Goal: Transaction & Acquisition: Book appointment/travel/reservation

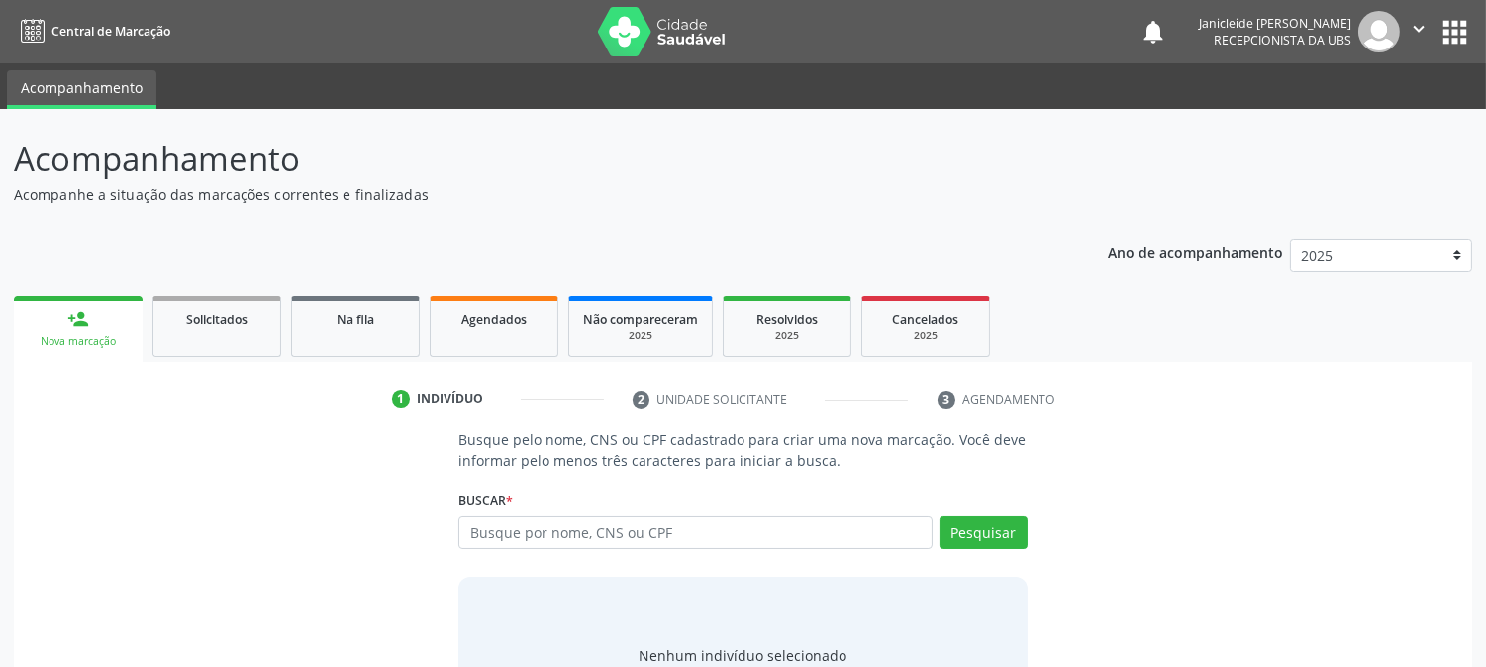
click at [732, 531] on input "text" at bounding box center [694, 533] width 473 height 34
type input "700003464742703"
click at [983, 533] on button "Pesquisar" at bounding box center [983, 533] width 88 height 34
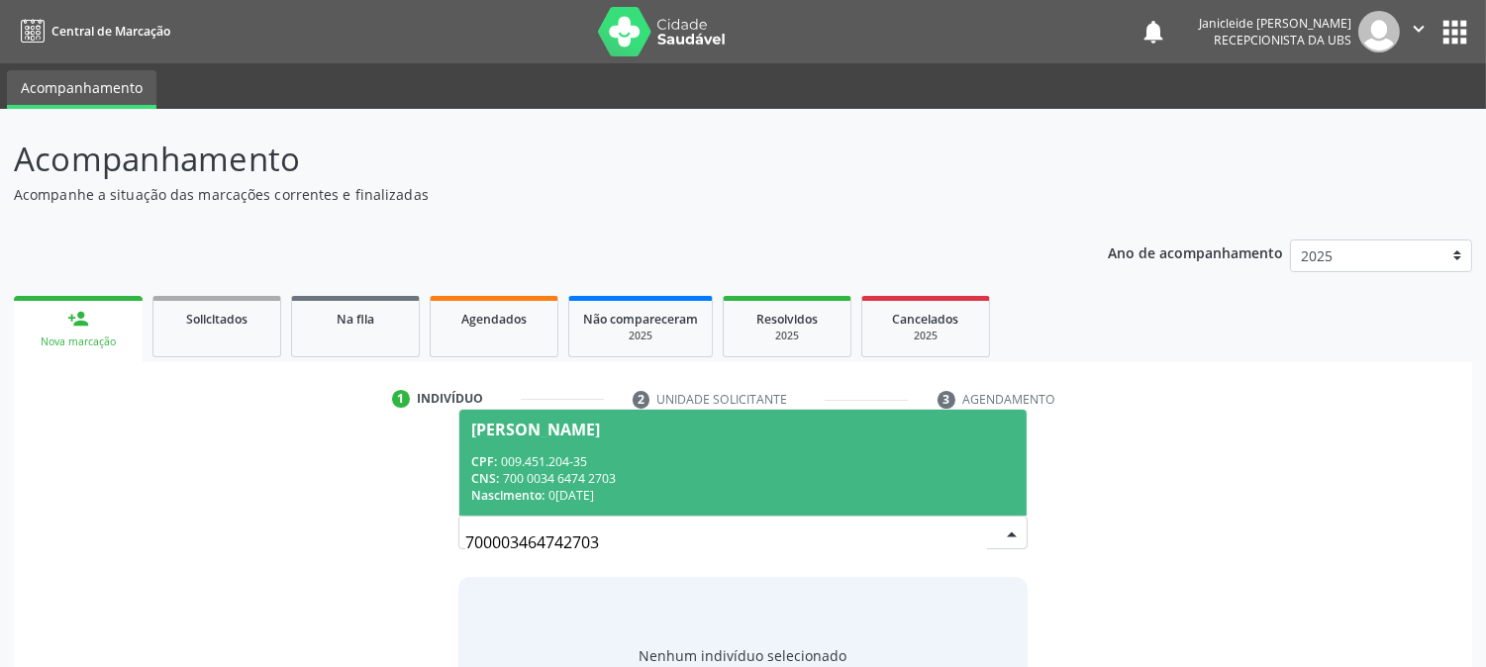
click at [564, 483] on div "CNS: 700 0034 6474 2703" at bounding box center [742, 478] width 542 height 17
click at [564, 485] on div "Buscar * [PERSON_NAME] CPF: 009.451.204-35 CNS: 700 0034 6474 2703 Nascimento: …" at bounding box center [742, 523] width 568 height 77
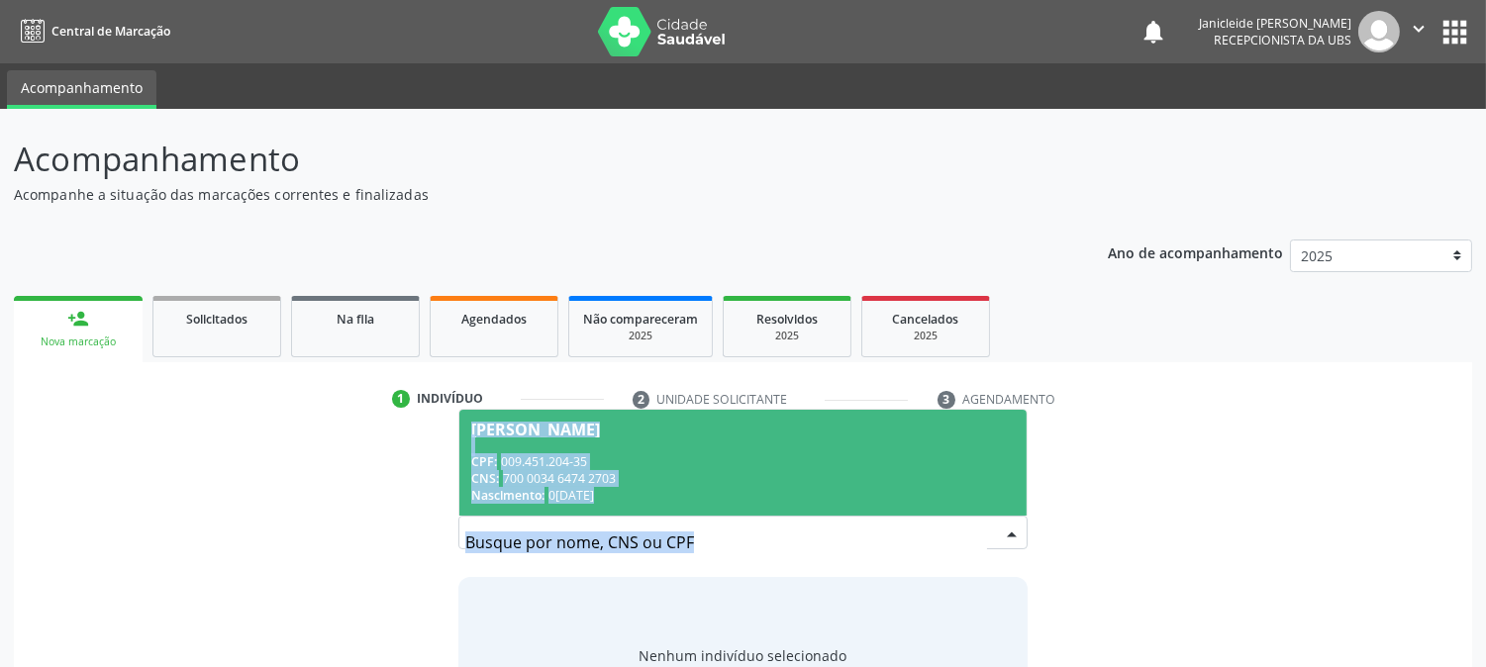
click at [564, 485] on div "Buscar * [PERSON_NAME] CPF: 009.451.204-35 CNS: 700 0034 6474 2703 Nascimento: …" at bounding box center [742, 523] width 568 height 77
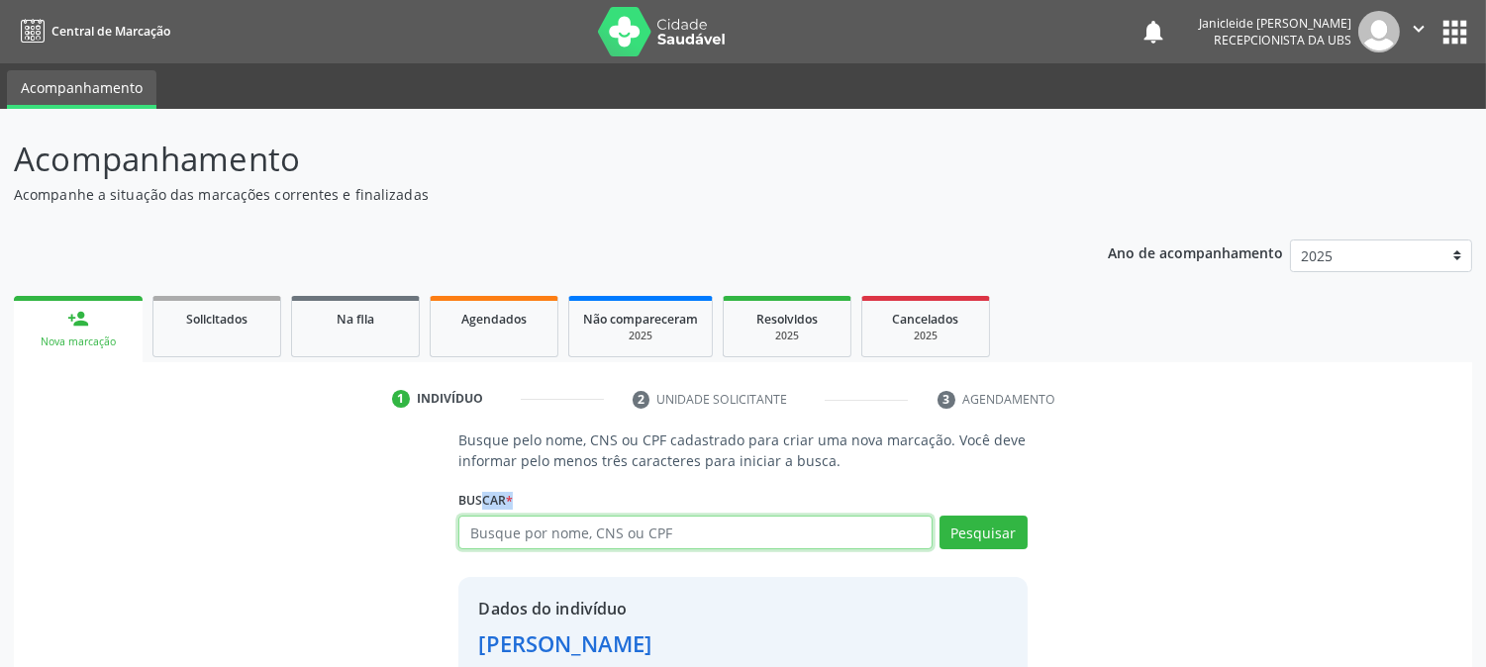
click at [902, 535] on input "text" at bounding box center [694, 533] width 473 height 34
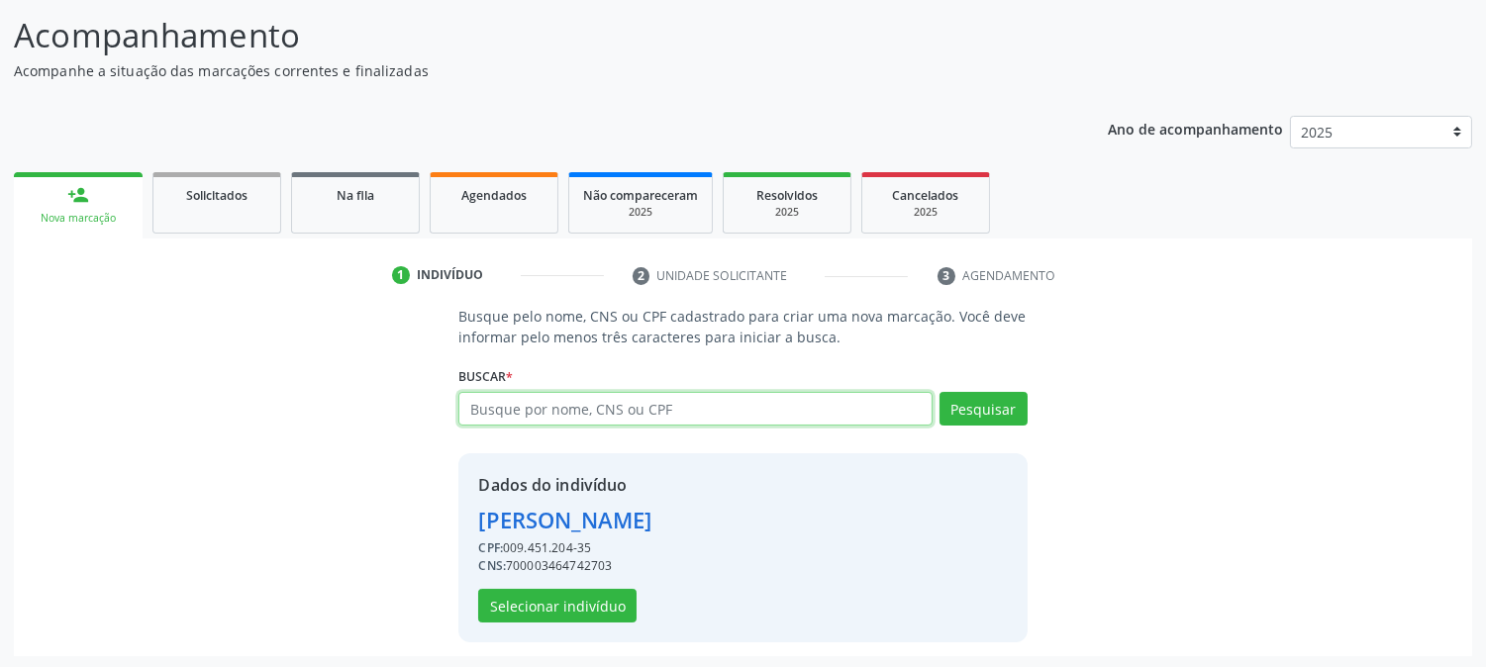
scroll to position [125, 0]
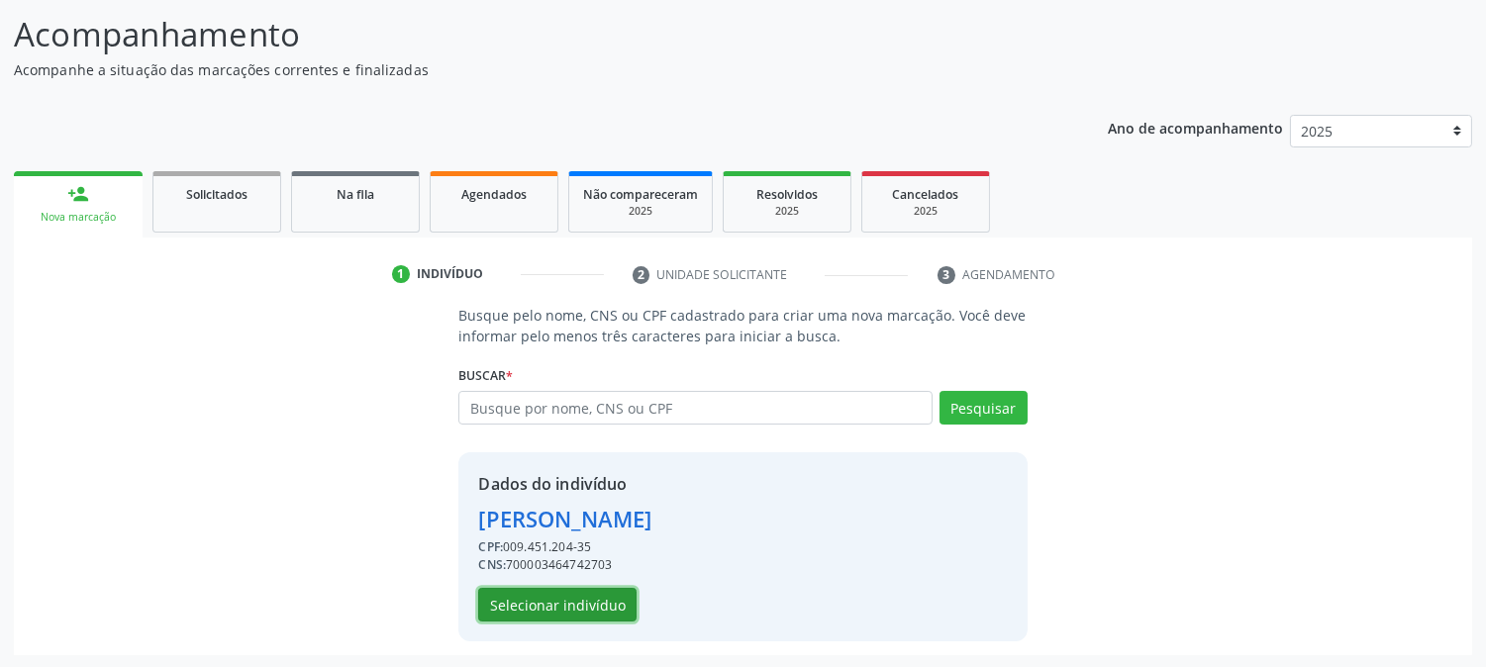
click at [577, 609] on button "Selecionar indivíduo" at bounding box center [557, 605] width 158 height 34
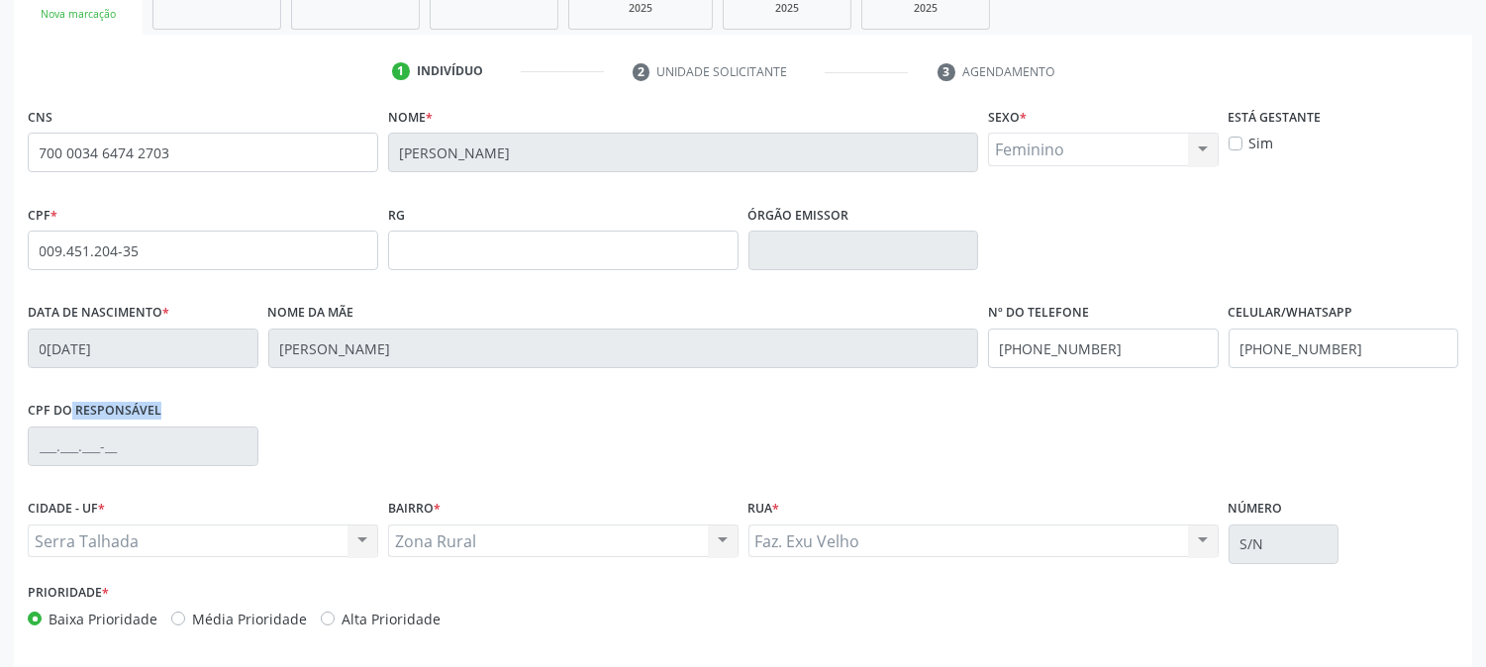
scroll to position [404, 0]
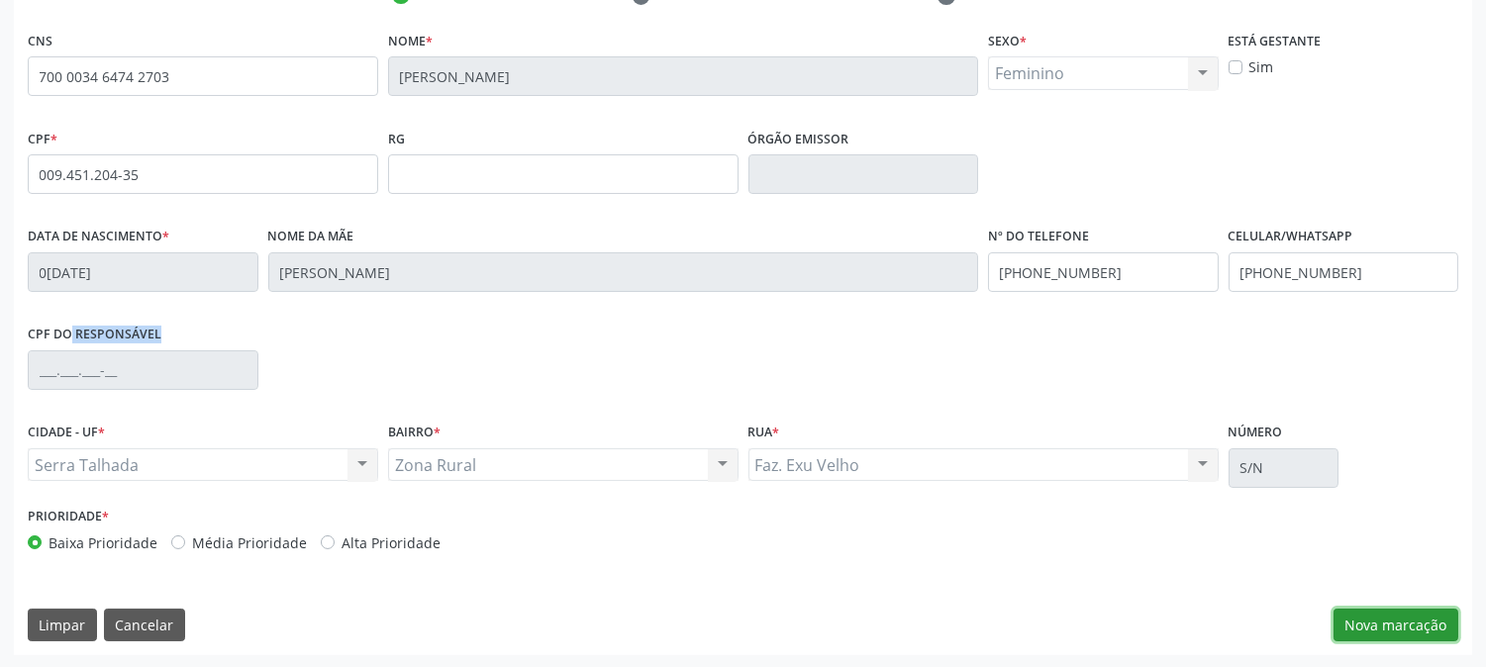
click at [1413, 619] on button "Nova marcação" at bounding box center [1395, 626] width 125 height 34
click at [0, 0] on button "Próximo" at bounding box center [0, 0] width 0 height 0
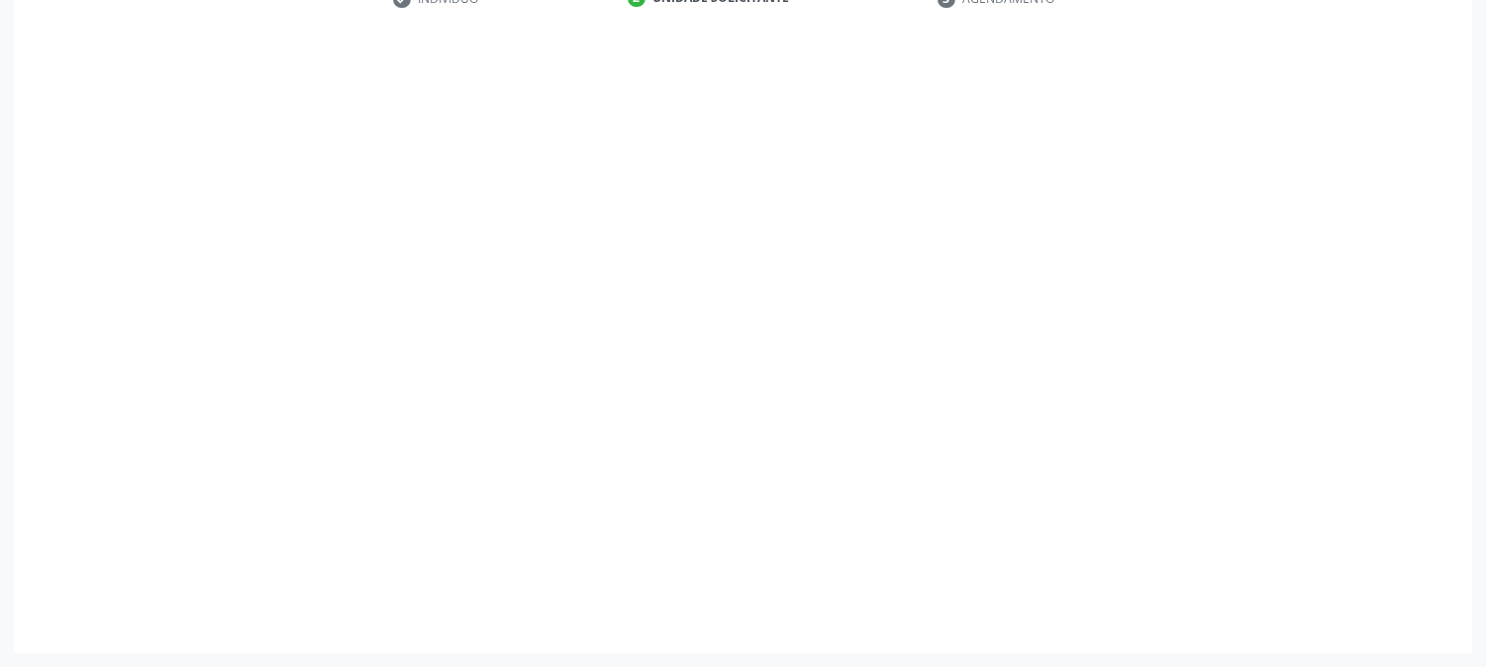
scroll to position [313, 0]
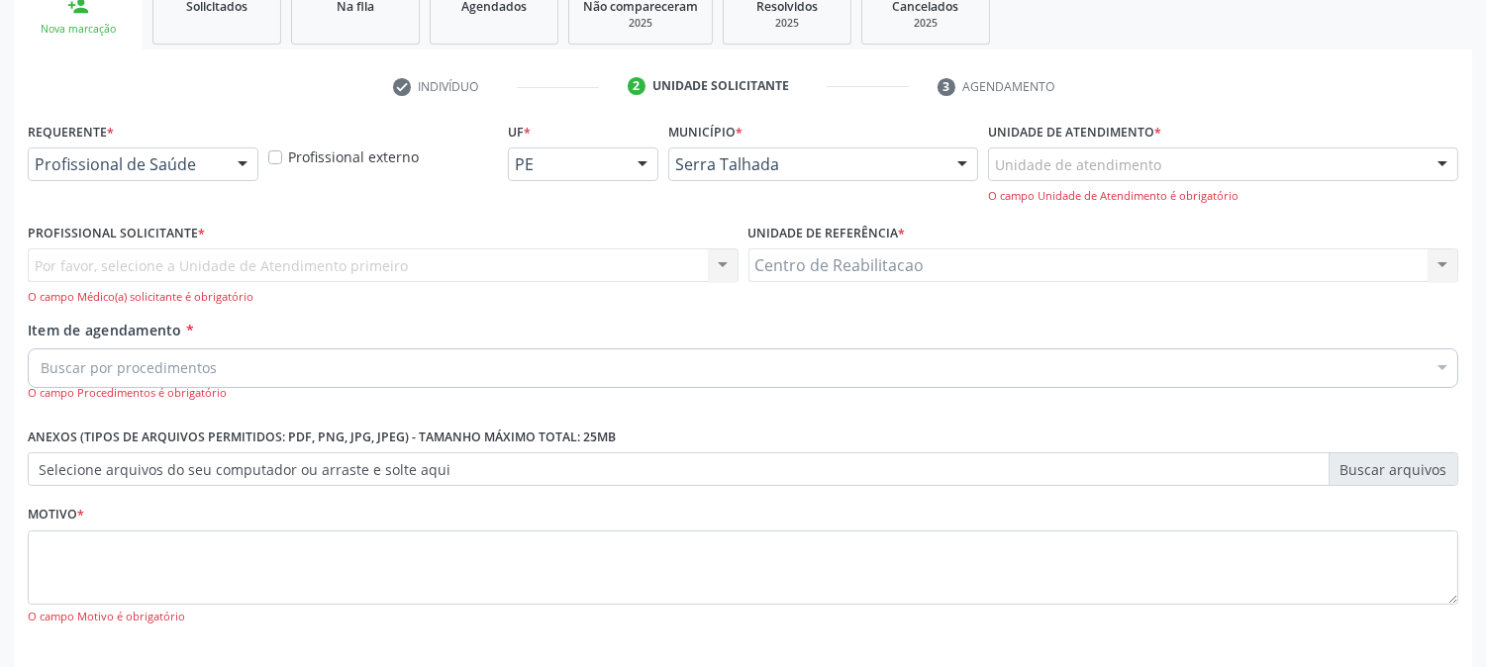
click at [238, 168] on div at bounding box center [243, 165] width 30 height 34
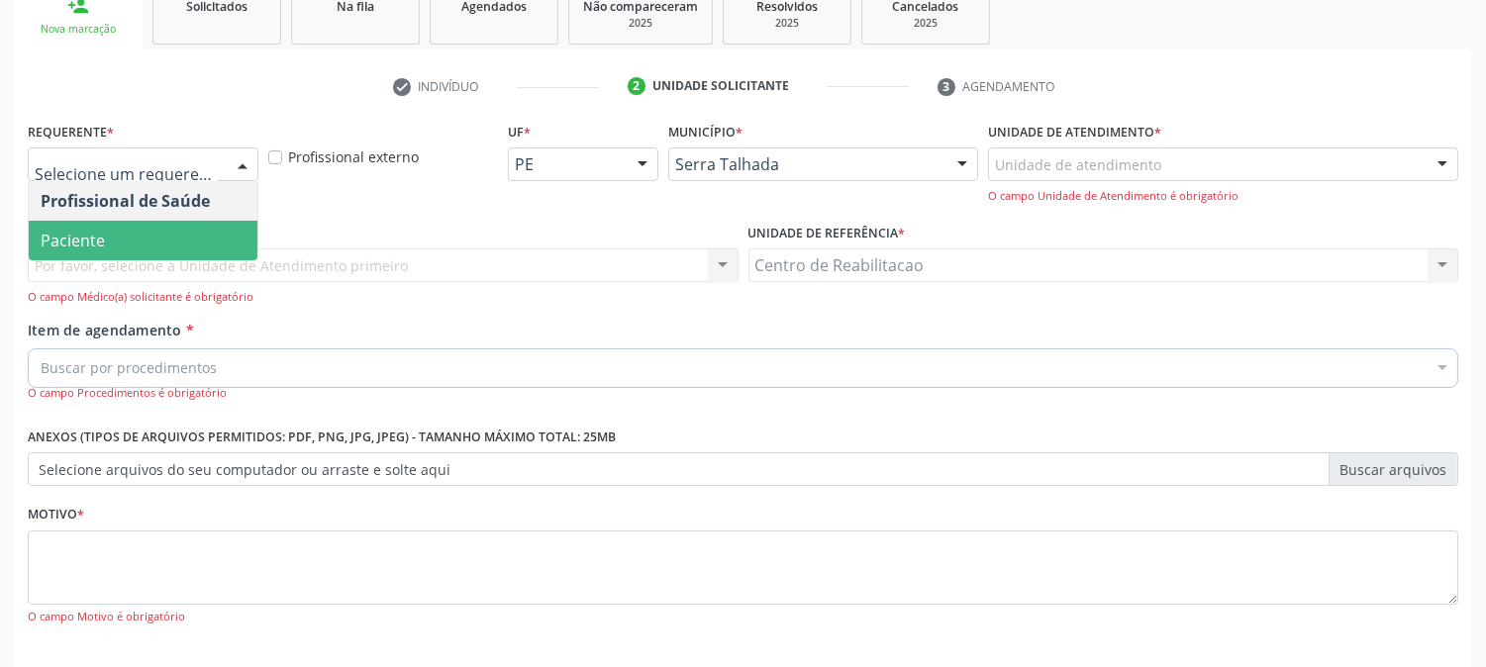
click at [132, 235] on span "Paciente" at bounding box center [143, 241] width 229 height 40
click at [130, 235] on span "Paciente" at bounding box center [143, 241] width 229 height 40
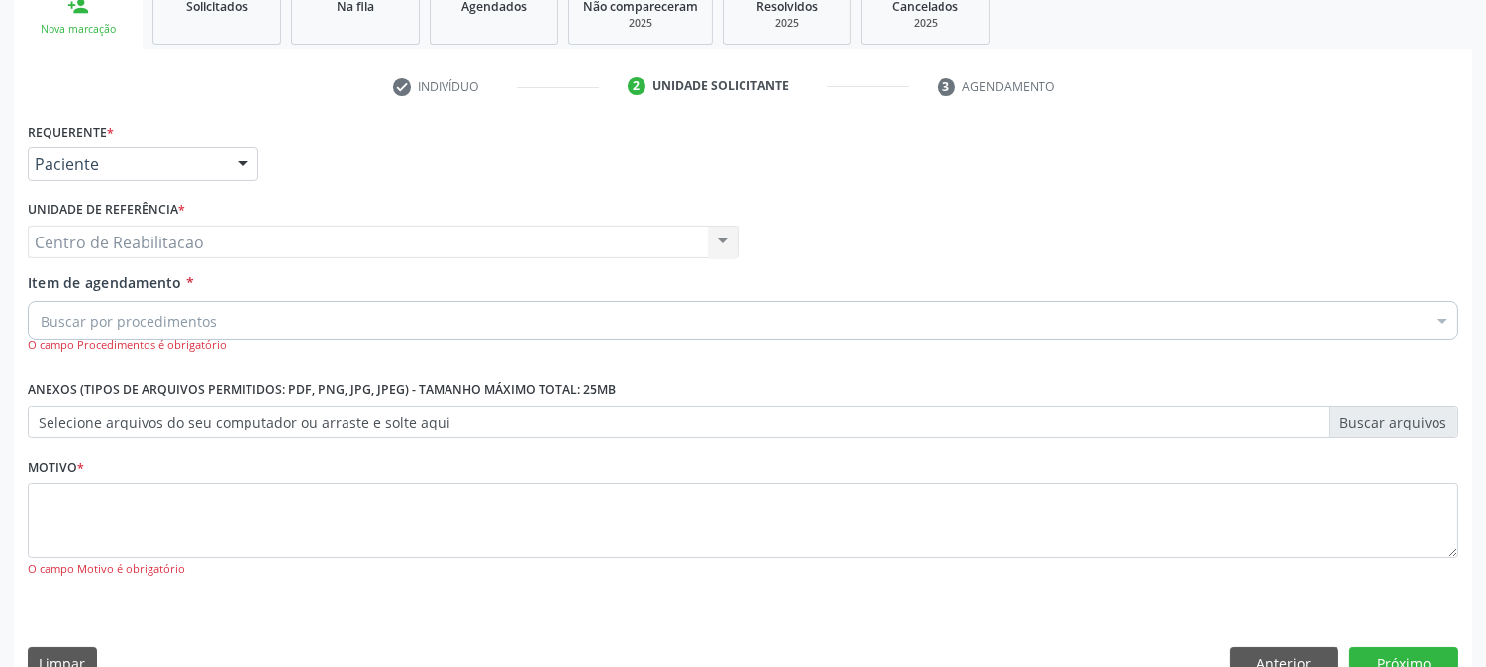
click at [301, 313] on div "Buscar por procedimentos" at bounding box center [743, 321] width 1430 height 40
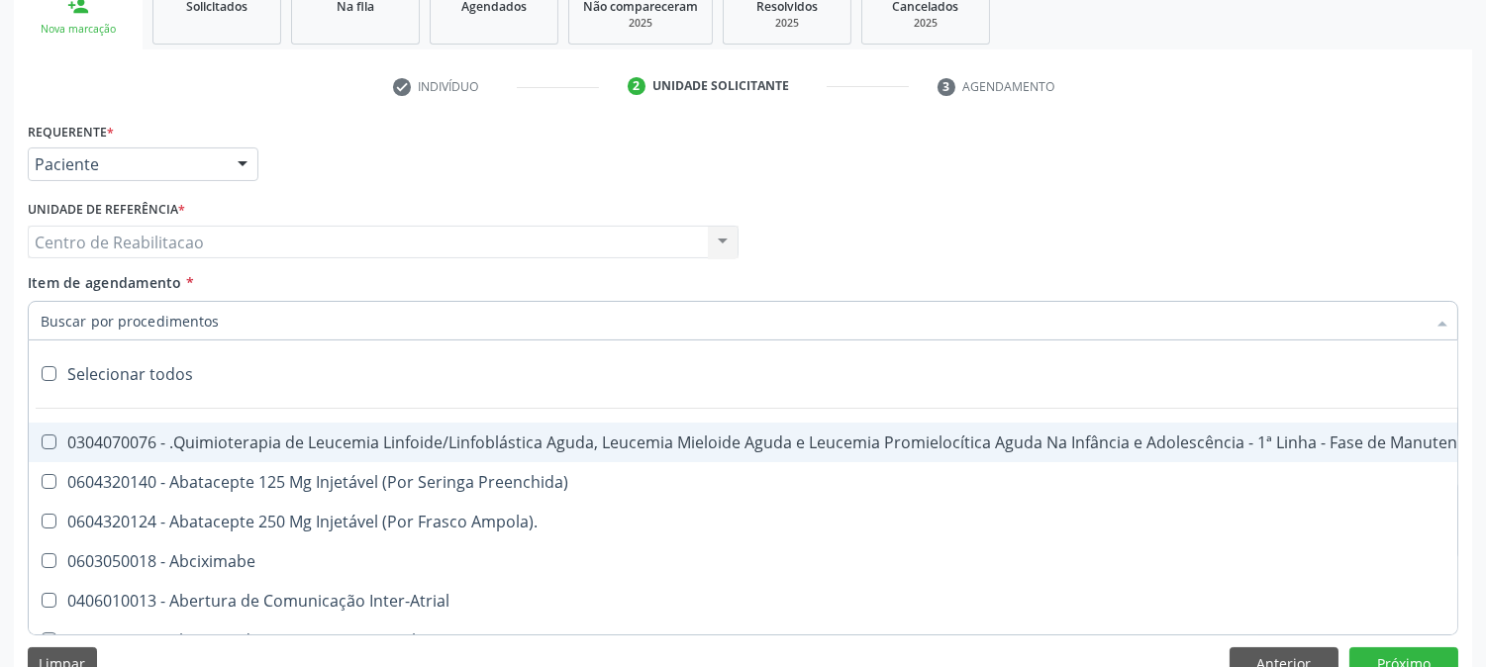
click at [208, 315] on input "Item de agendamento *" at bounding box center [733, 321] width 1385 height 40
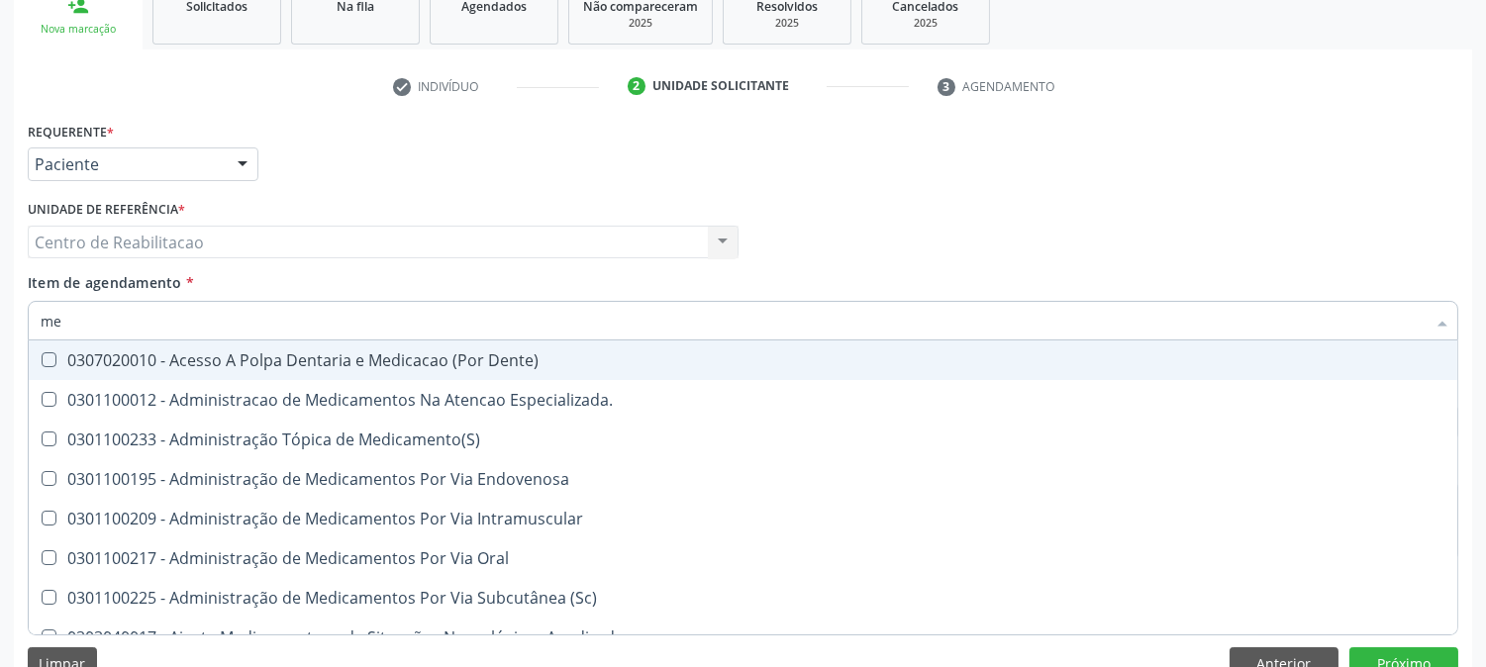
type input "m"
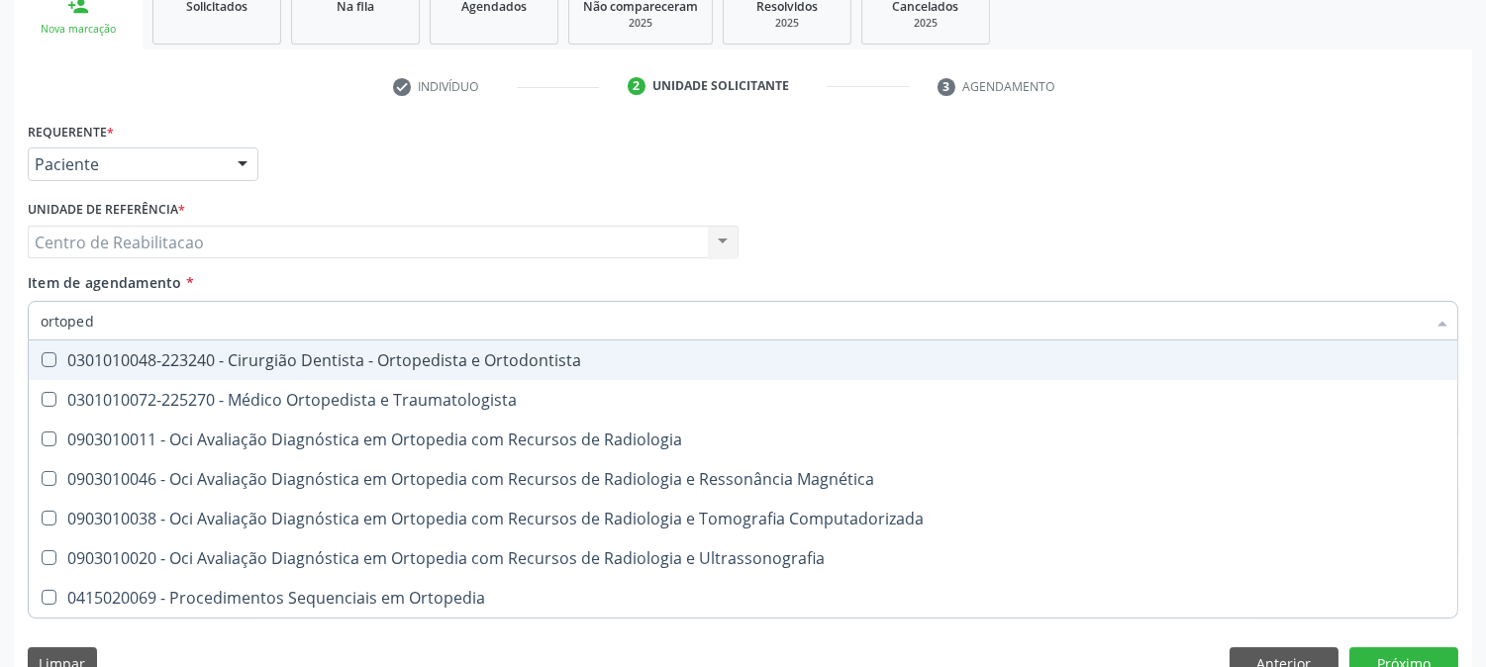
type input "ortopedi"
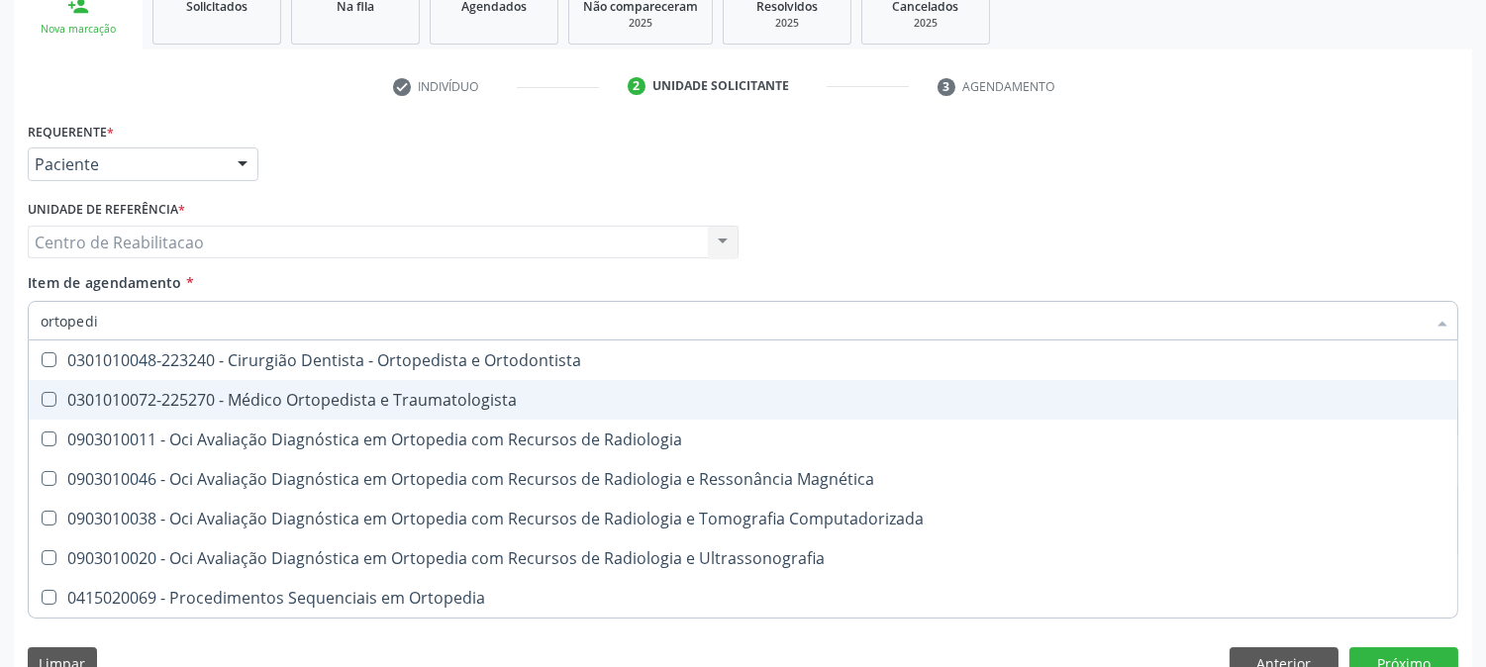
click at [49, 393] on Traumatologista at bounding box center [49, 399] width 15 height 15
click at [42, 393] on Traumatologista "checkbox" at bounding box center [35, 399] width 13 height 13
click at [49, 393] on Traumatologista at bounding box center [49, 399] width 15 height 15
click at [42, 393] on Traumatologista "checkbox" at bounding box center [35, 399] width 13 height 13
click at [49, 393] on Traumatologista at bounding box center [49, 399] width 15 height 15
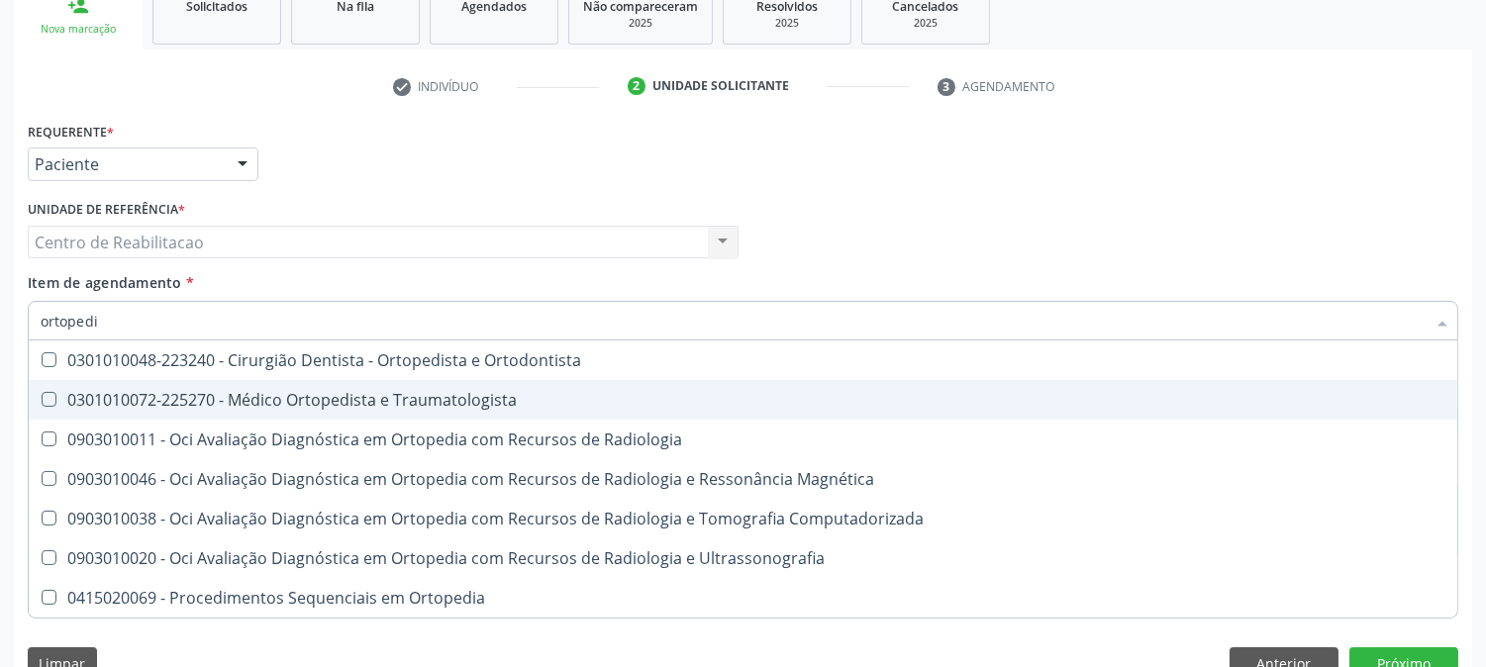
click at [42, 393] on Traumatologista "checkbox" at bounding box center [35, 399] width 13 height 13
checkbox Traumatologista "true"
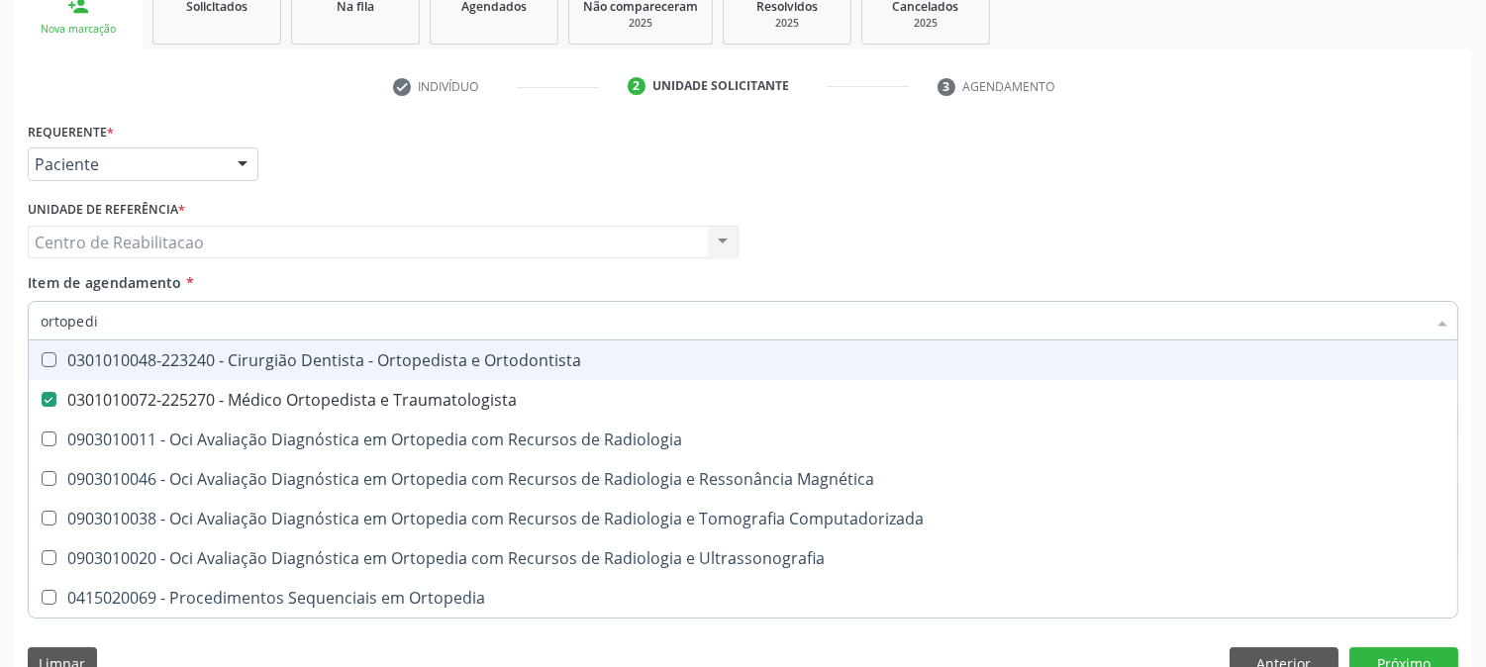
click at [815, 214] on div "Profissional Solicitante Por favor, selecione a Unidade de Atendimento primeiro…" at bounding box center [743, 233] width 1440 height 77
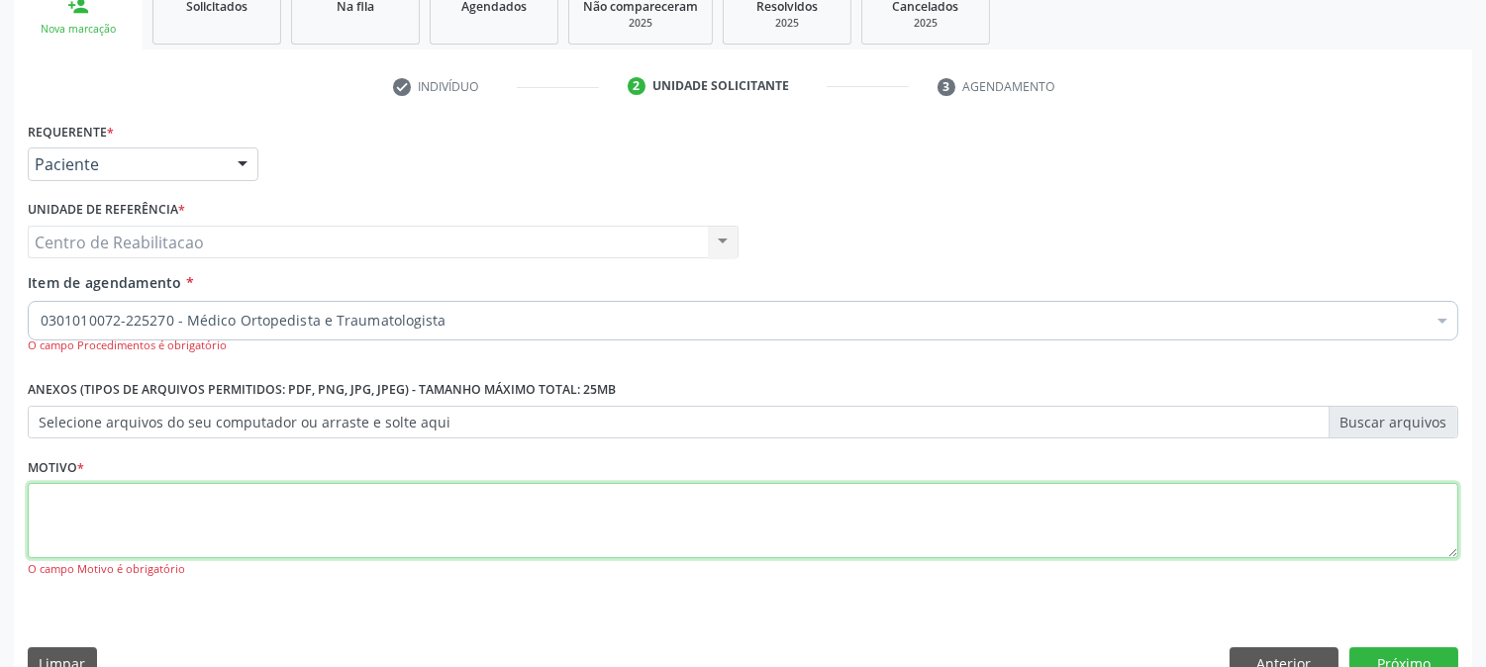
click at [706, 506] on textarea at bounding box center [743, 520] width 1430 height 75
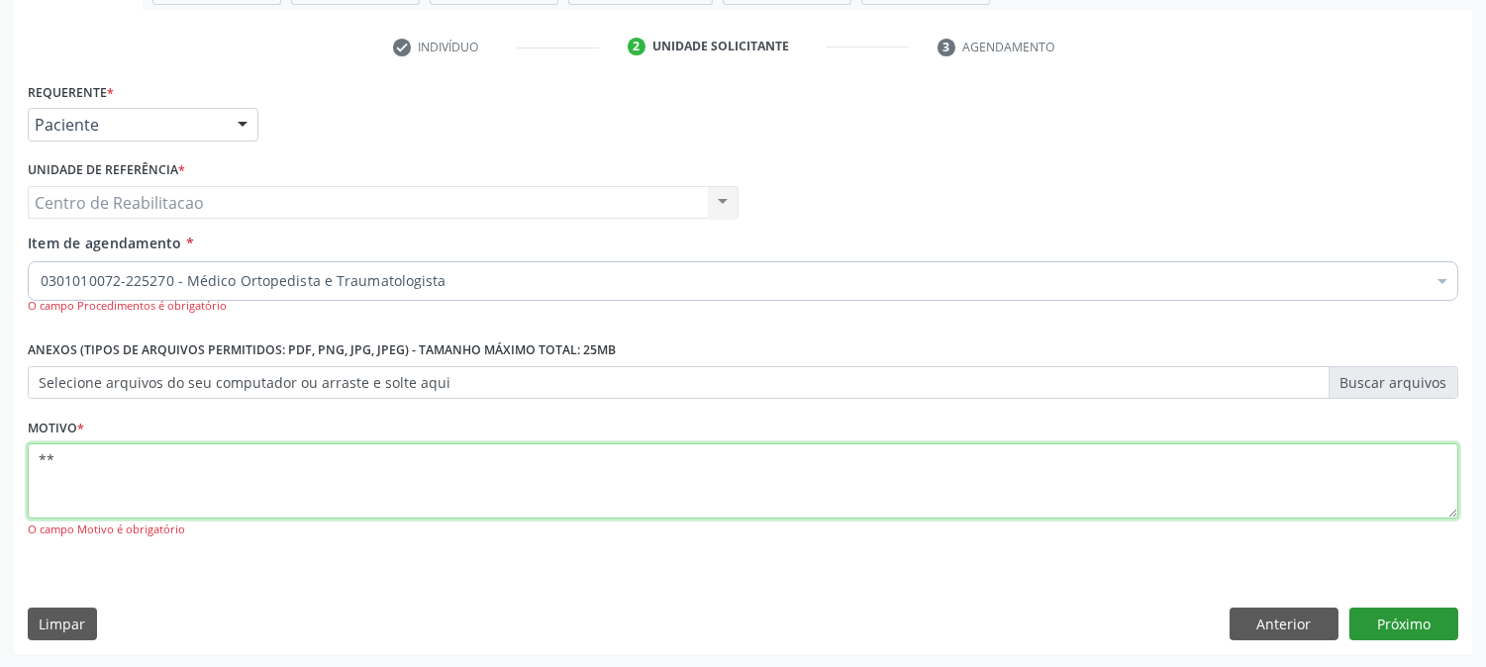
type textarea "**"
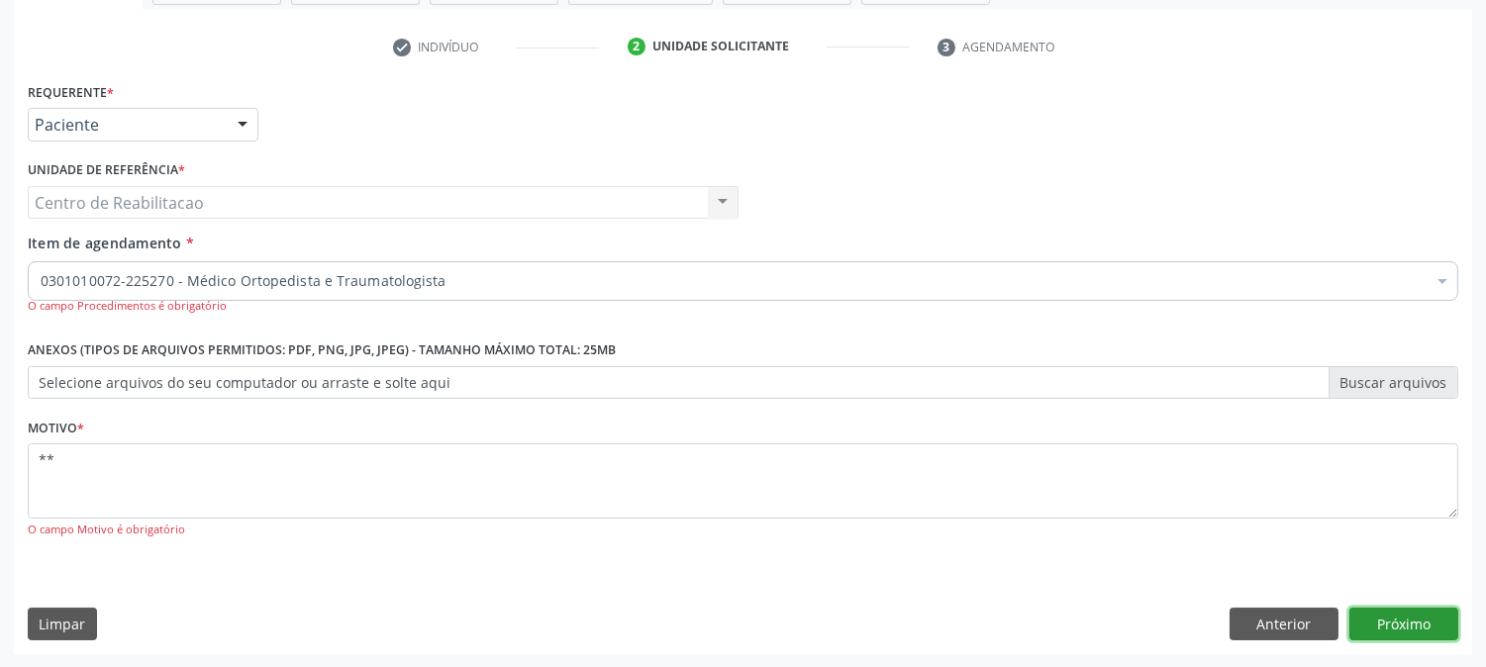
click at [1396, 617] on button "Próximo" at bounding box center [1403, 625] width 109 height 34
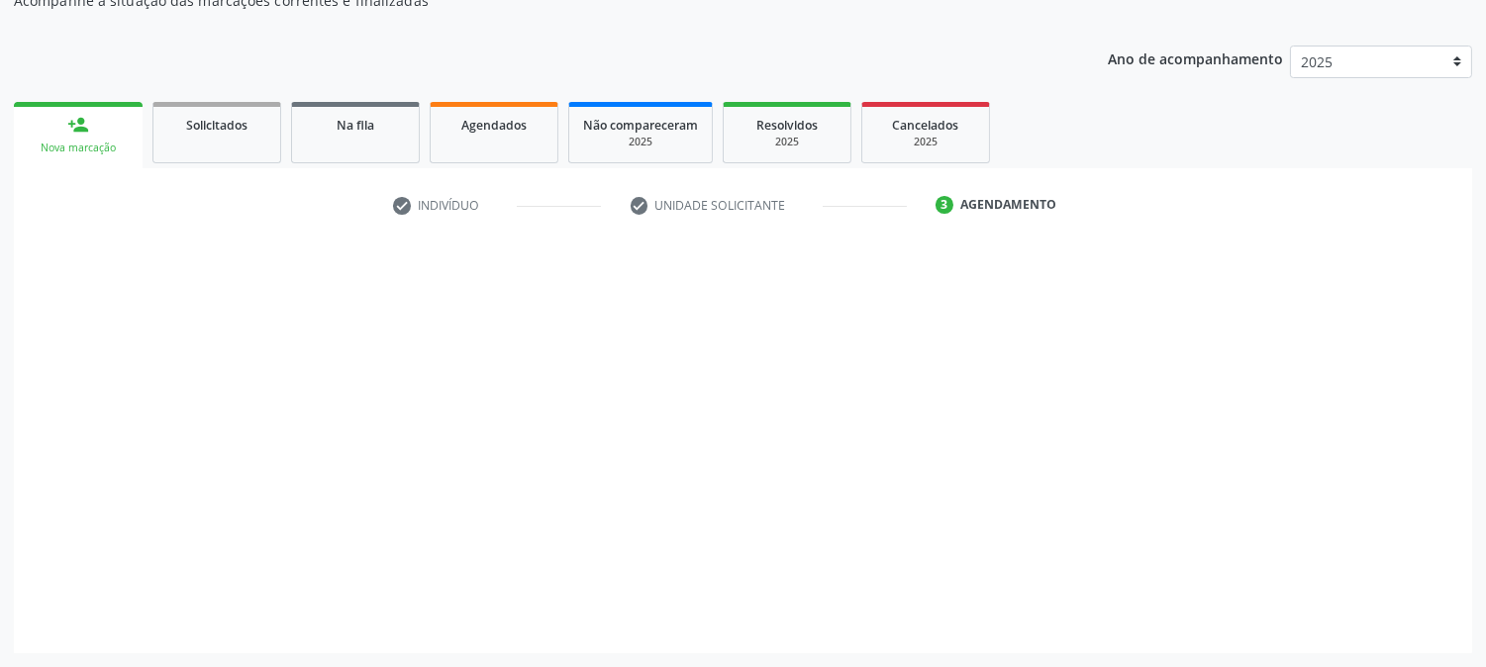
scroll to position [193, 0]
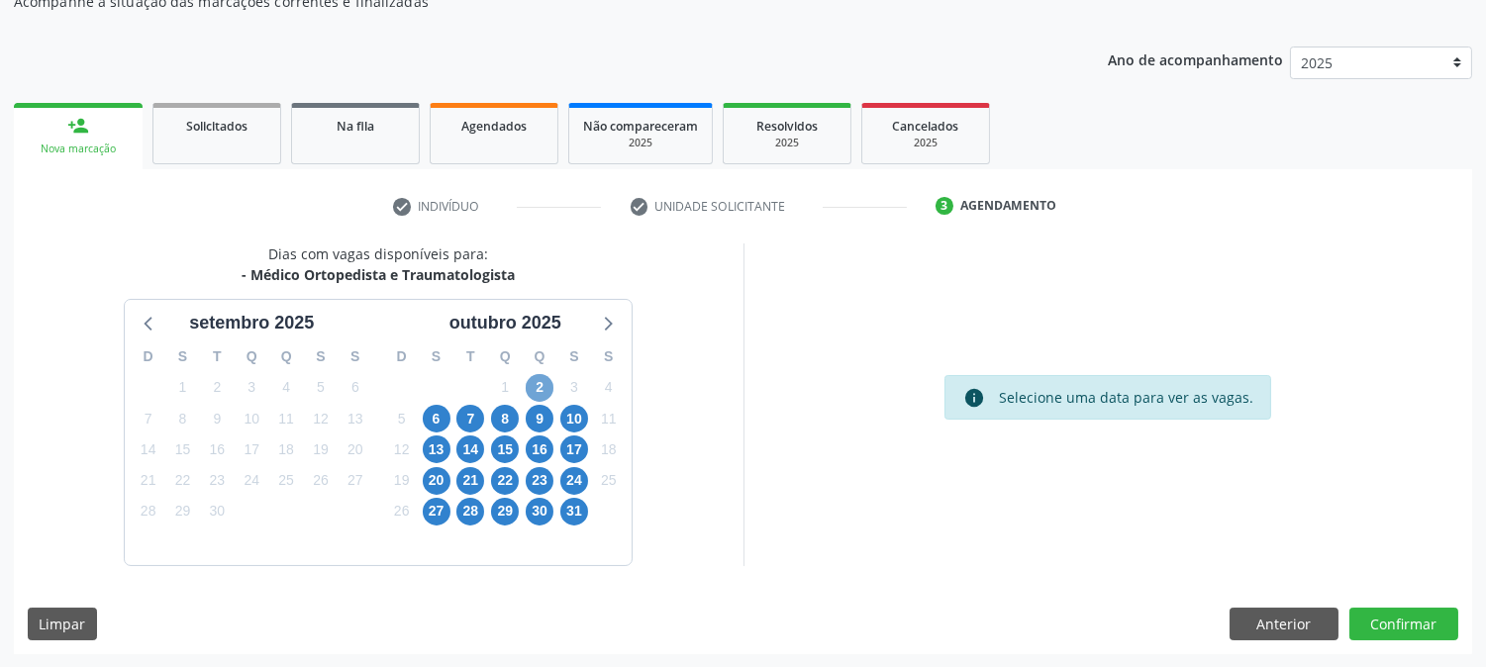
click at [538, 383] on span "2" at bounding box center [540, 388] width 28 height 28
click at [539, 382] on span "2" at bounding box center [540, 388] width 28 height 28
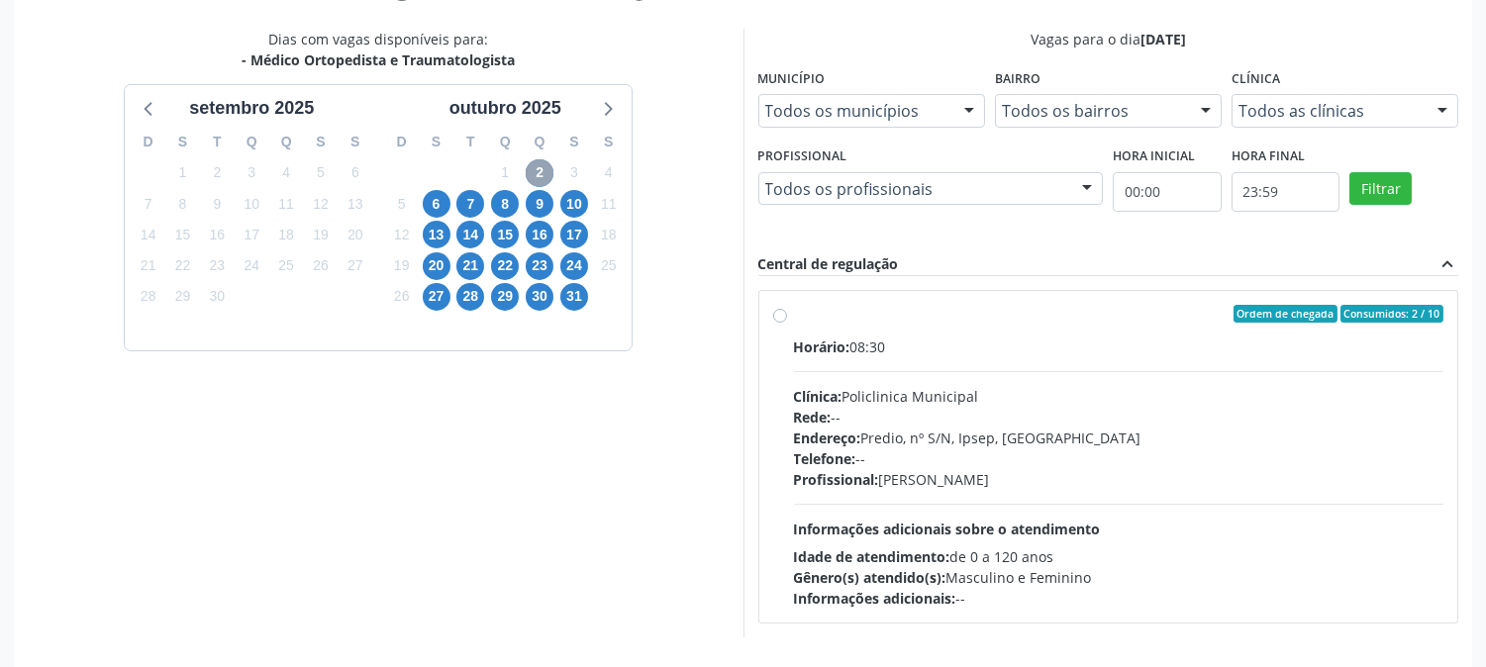
scroll to position [413, 0]
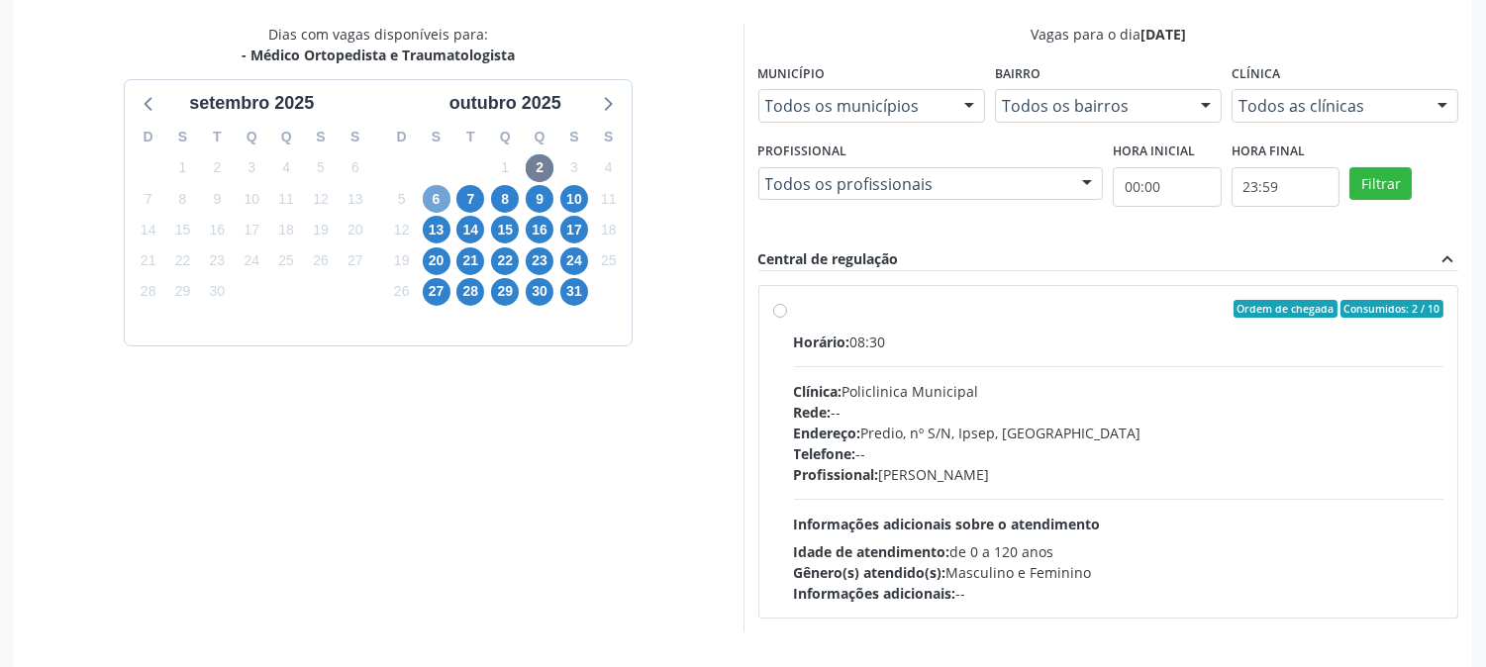
click at [429, 198] on span "6" at bounding box center [437, 199] width 28 height 28
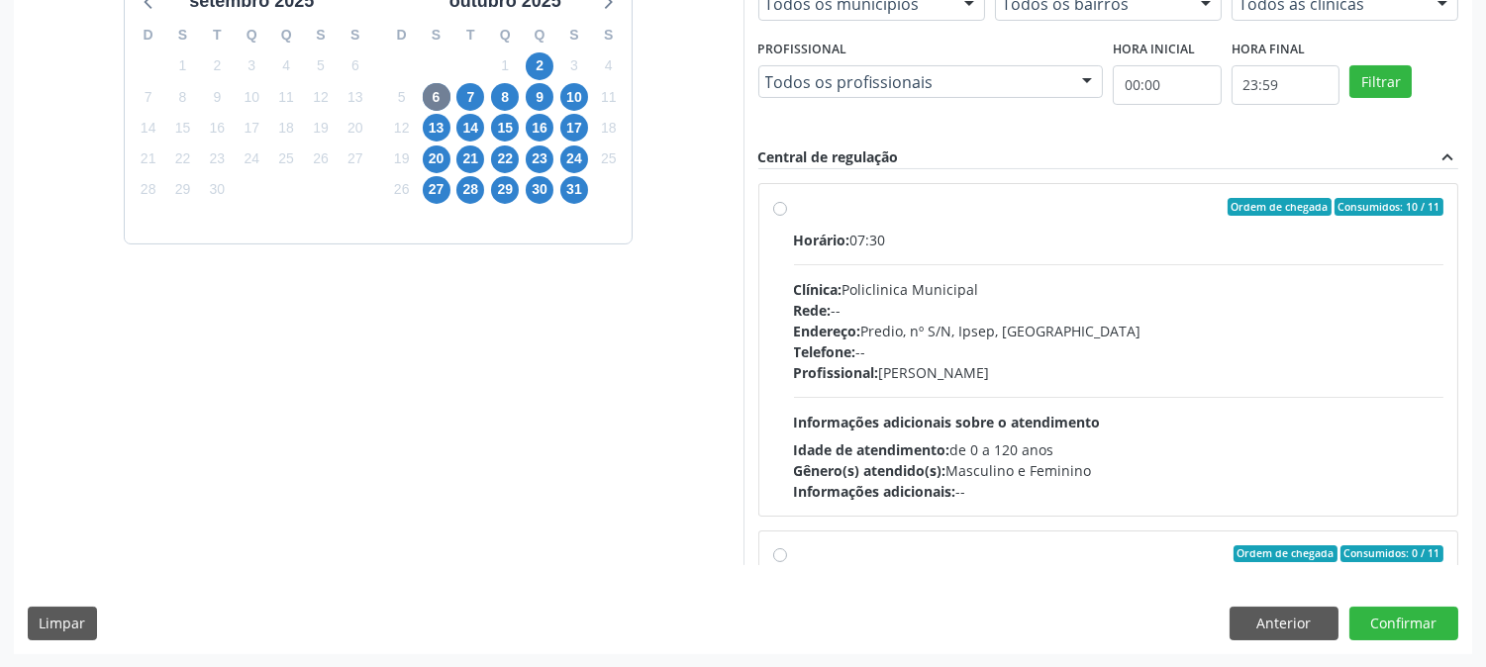
scroll to position [404, 0]
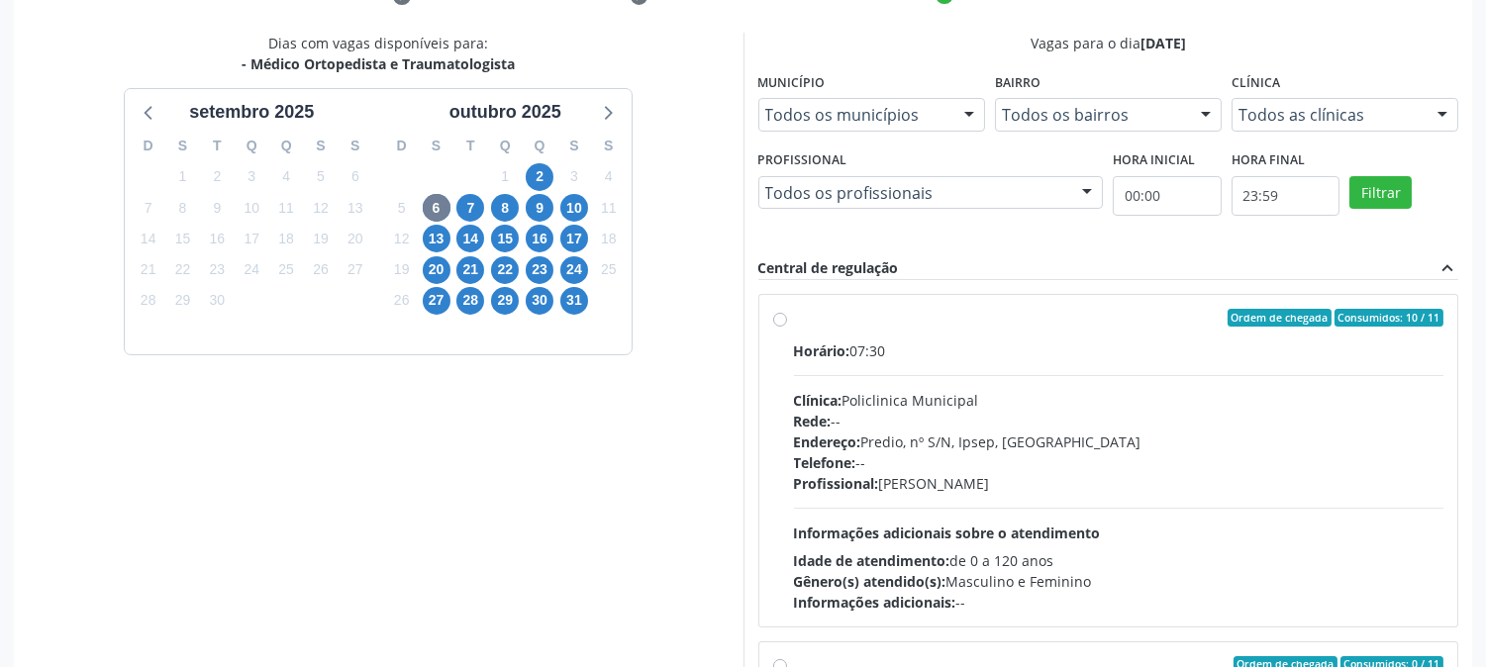
click at [794, 313] on label "Ordem de chegada Consumidos: 10 / 11 Horário: 07:30 Clínica: Policlinica Munici…" at bounding box center [1119, 461] width 650 height 304
click at [779, 313] on input "Ordem de chegada Consumidos: 10 / 11 Horário: 07:30 Clínica: Policlinica Munici…" at bounding box center [780, 318] width 14 height 18
radio input "true"
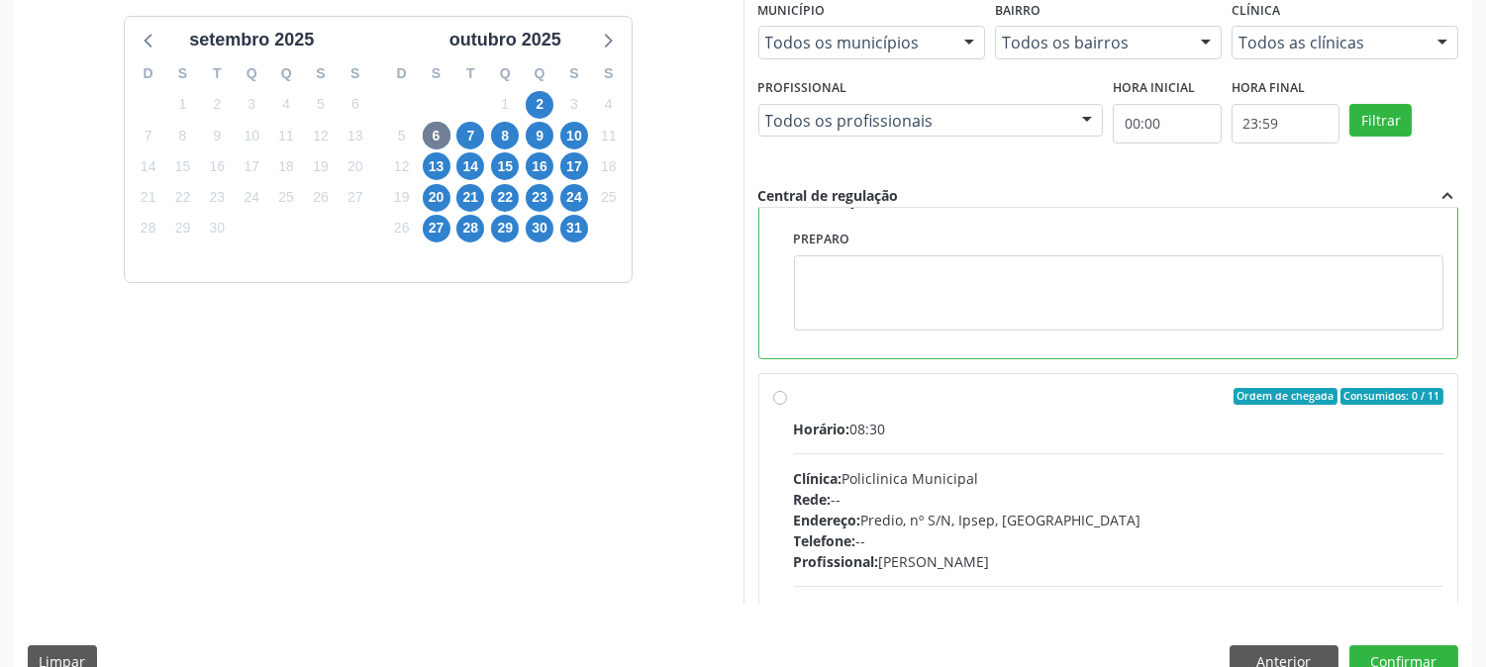
scroll to position [515, 0]
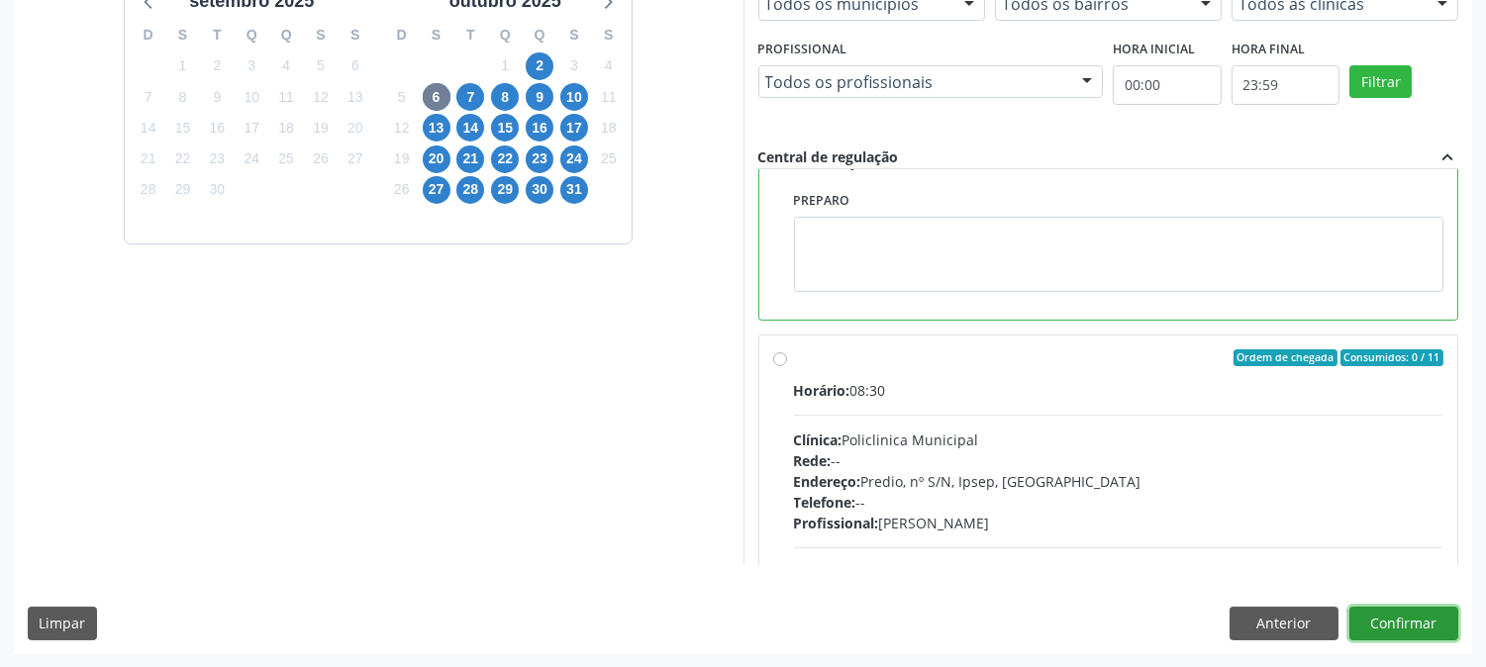
click at [1416, 622] on button "Confirmar" at bounding box center [1403, 624] width 109 height 34
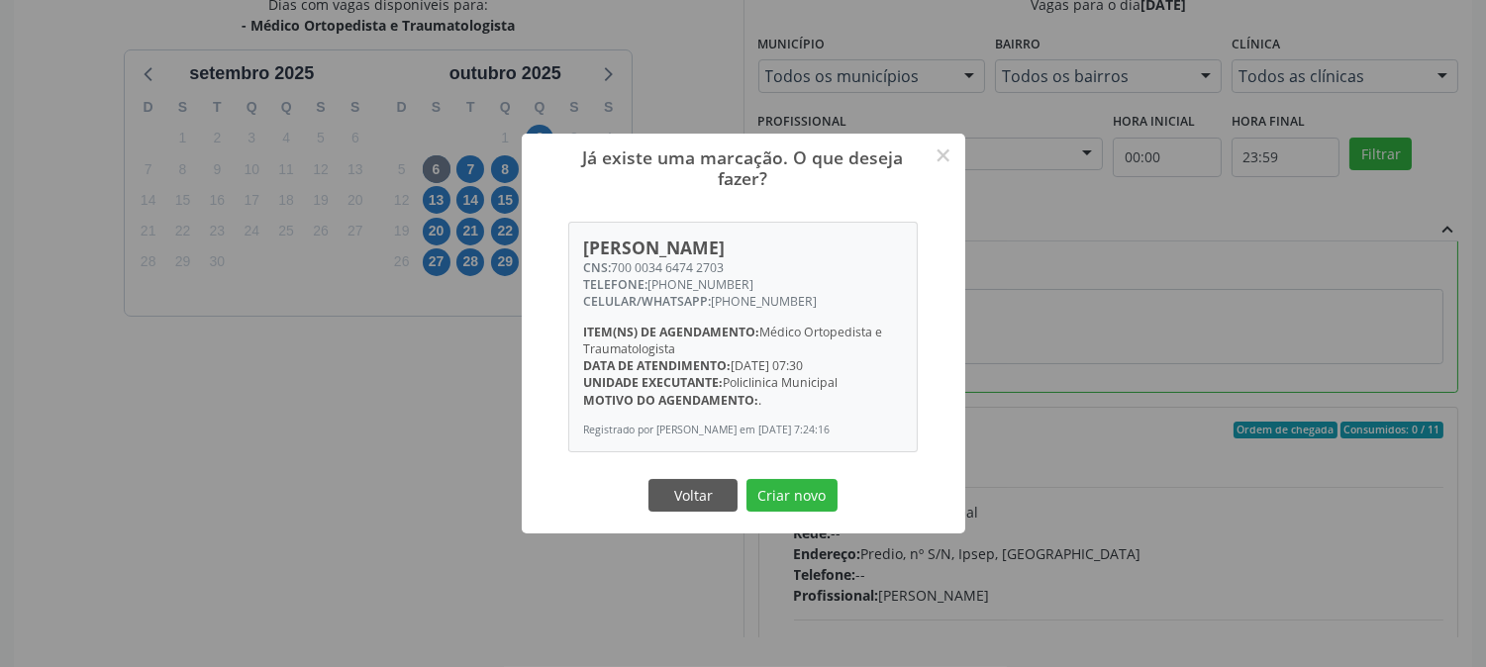
scroll to position [404, 0]
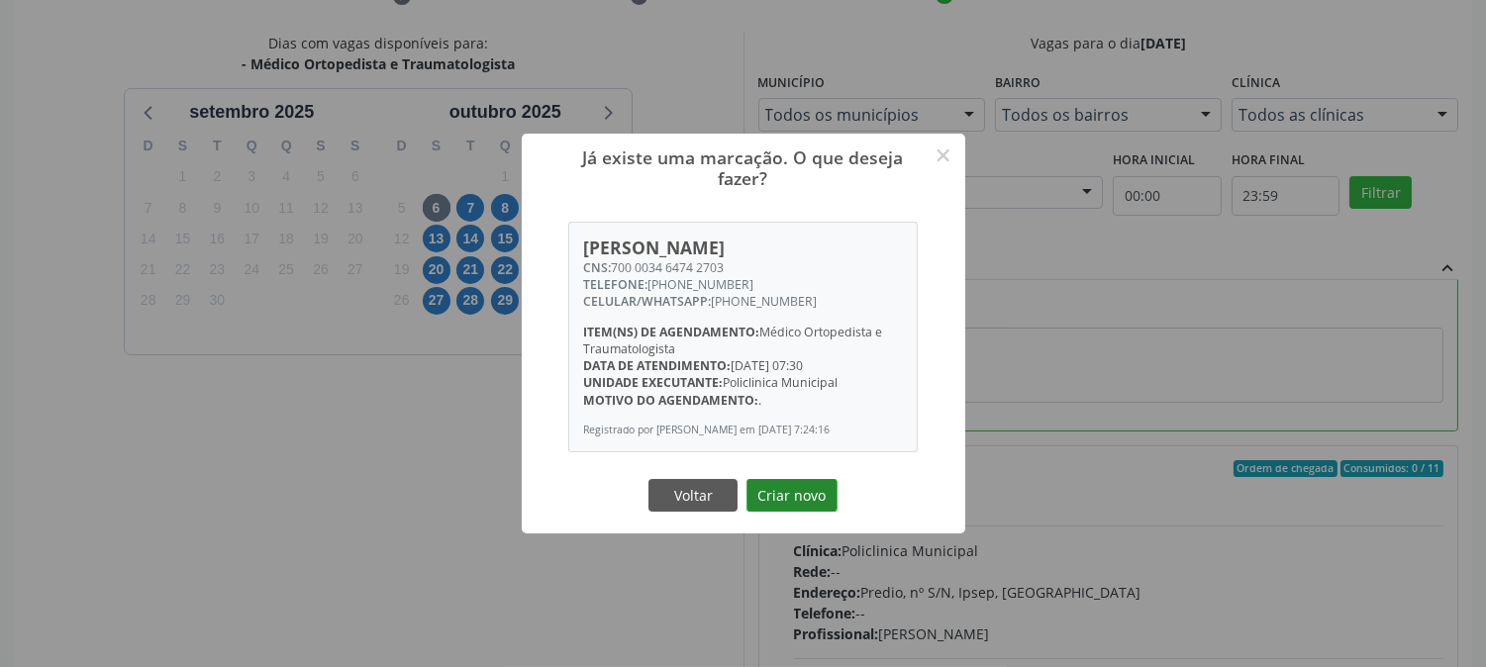
click at [806, 506] on button "Criar novo" at bounding box center [791, 496] width 91 height 34
click at [806, 506] on div "Já existe uma marcação. O que deseja fazer? × [PERSON_NAME] CNS: 700 0034 6474 …" at bounding box center [743, 334] width 443 height 400
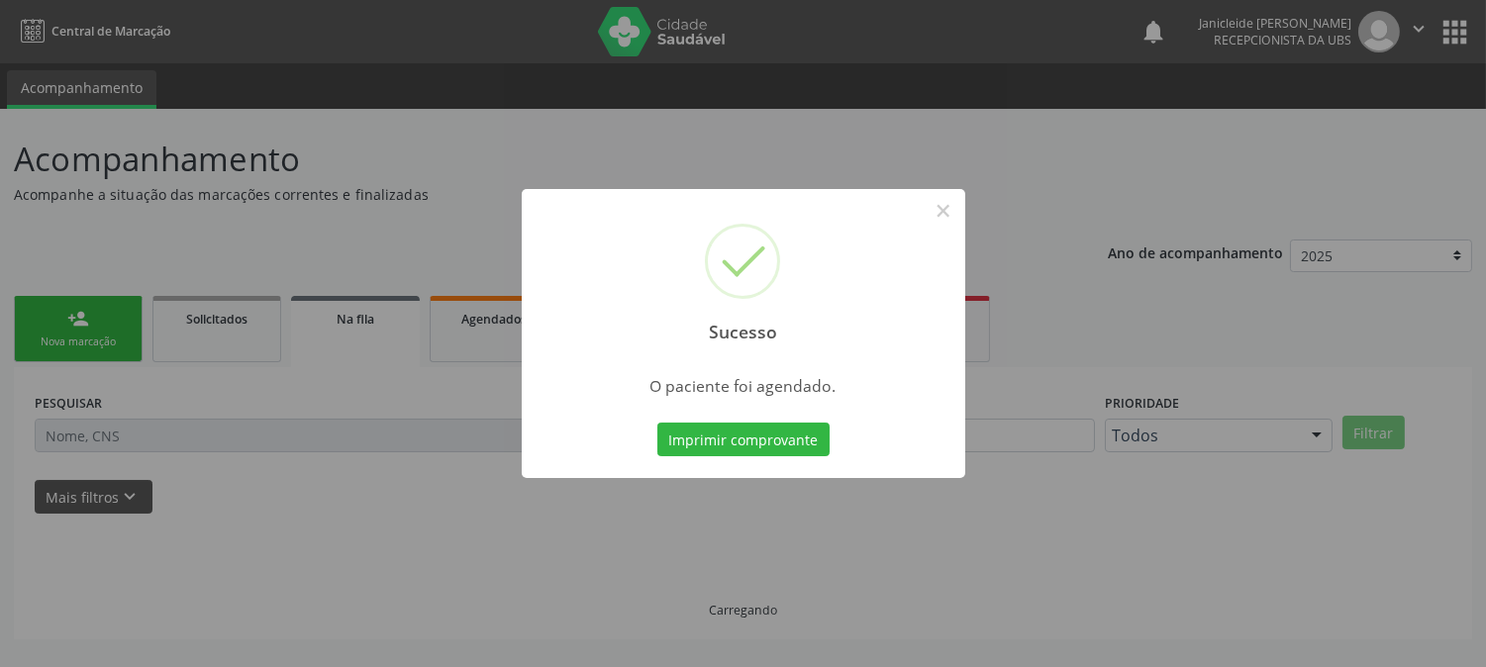
scroll to position [0, 0]
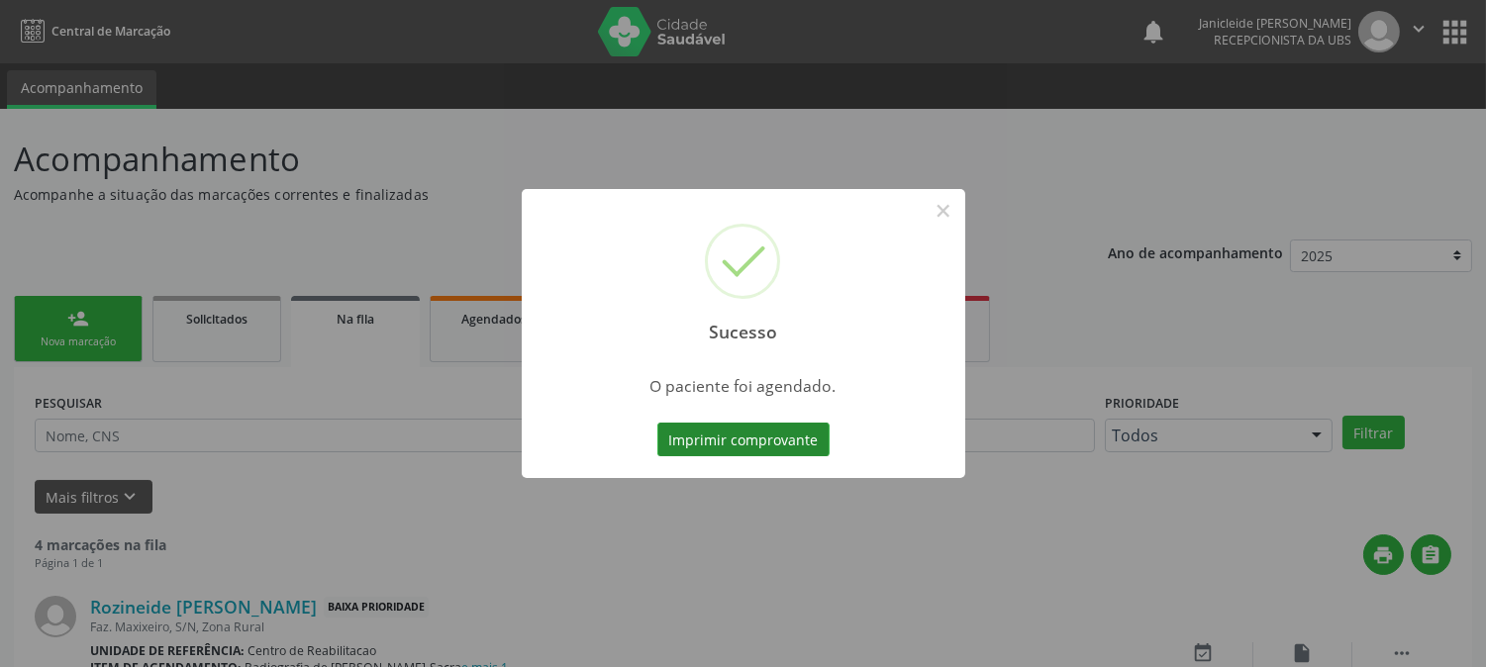
click at [764, 443] on button "Imprimir comprovante" at bounding box center [743, 440] width 172 height 34
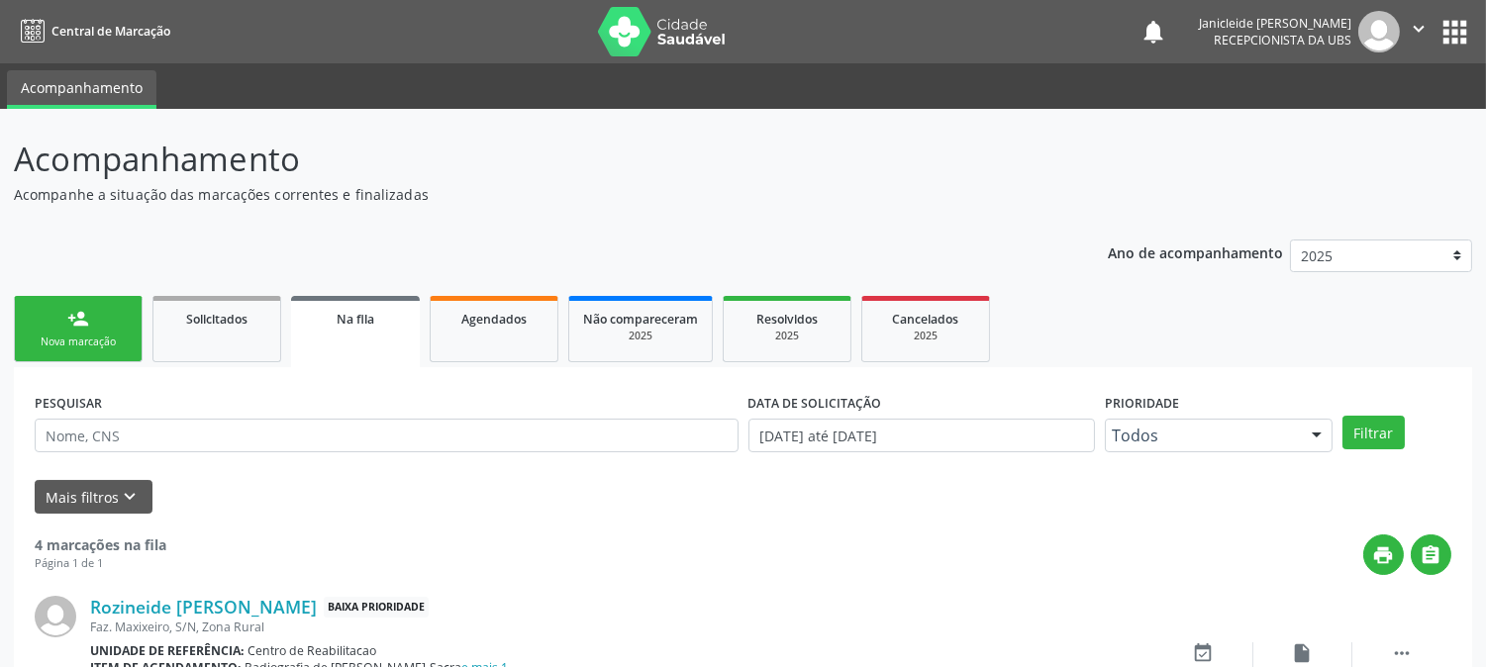
click at [111, 331] on link "person_add Nova marcação" at bounding box center [78, 329] width 129 height 66
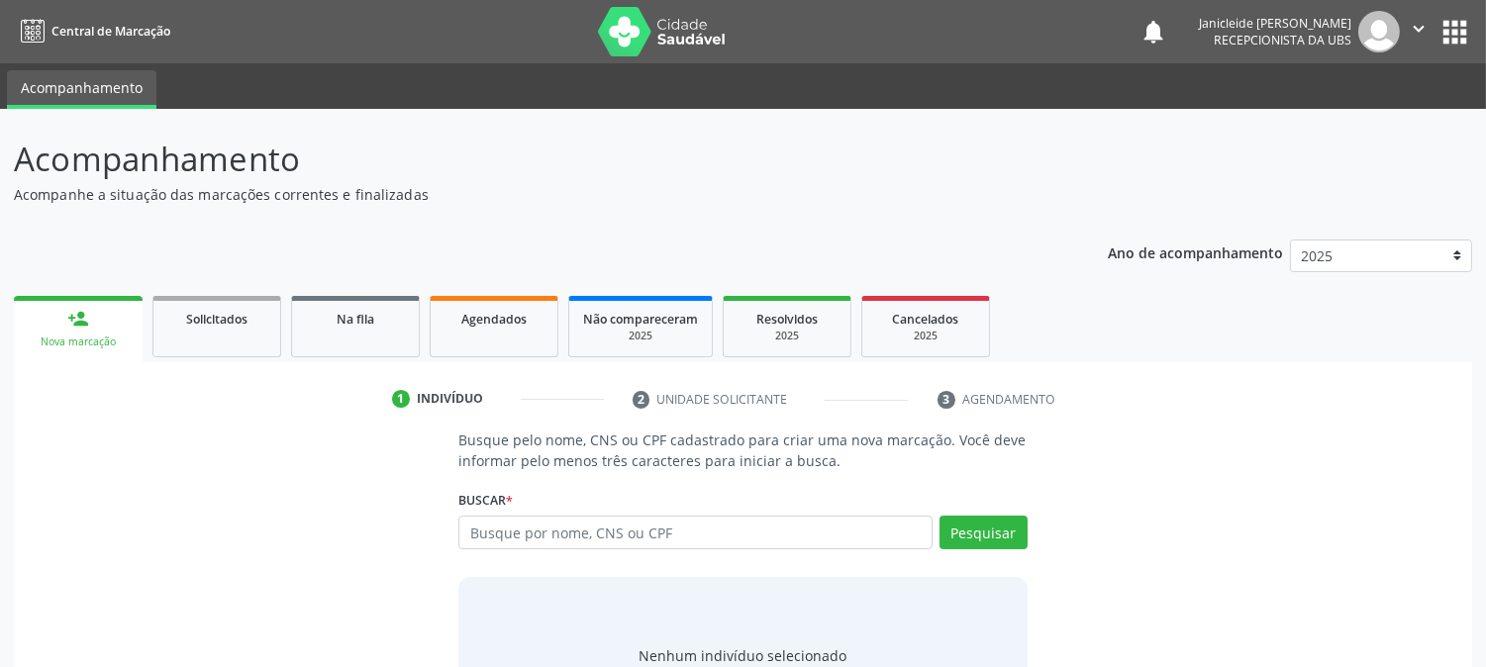
scroll to position [61, 0]
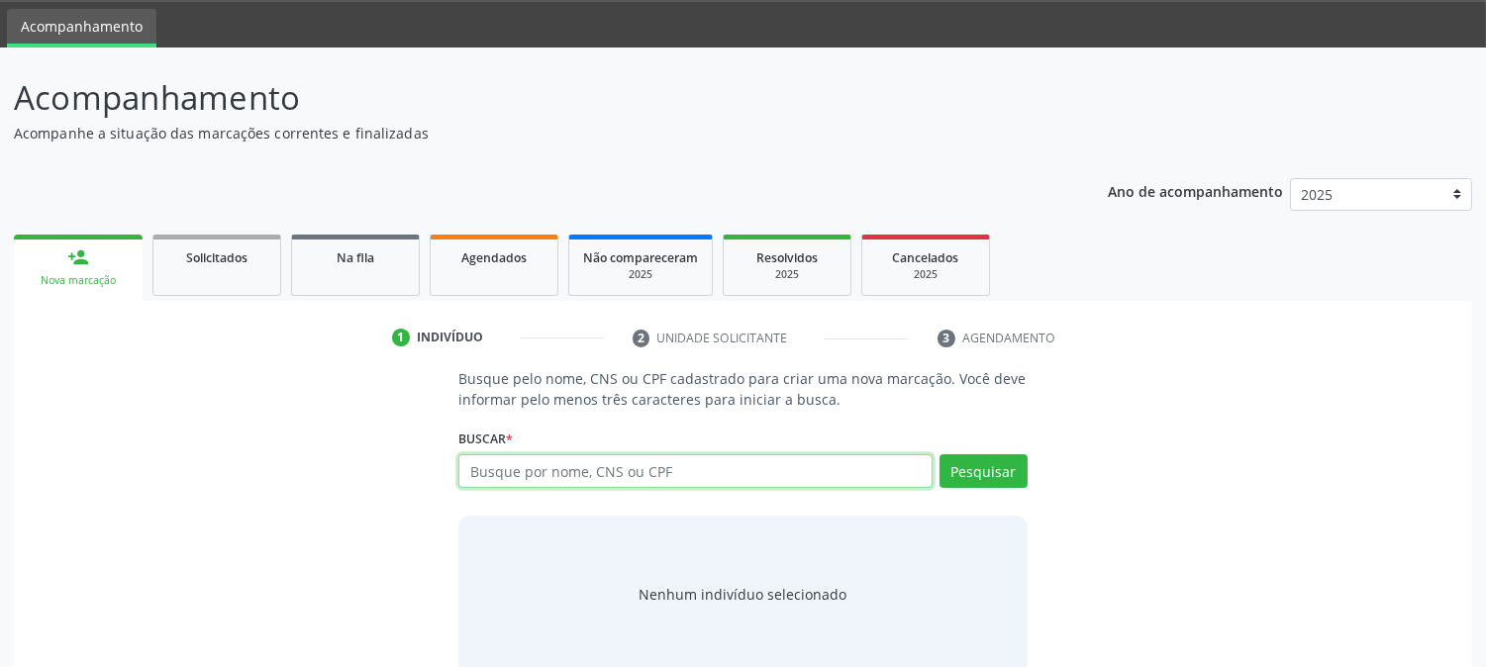
click at [651, 460] on input "text" at bounding box center [694, 471] width 473 height 34
type input "700609959519162"
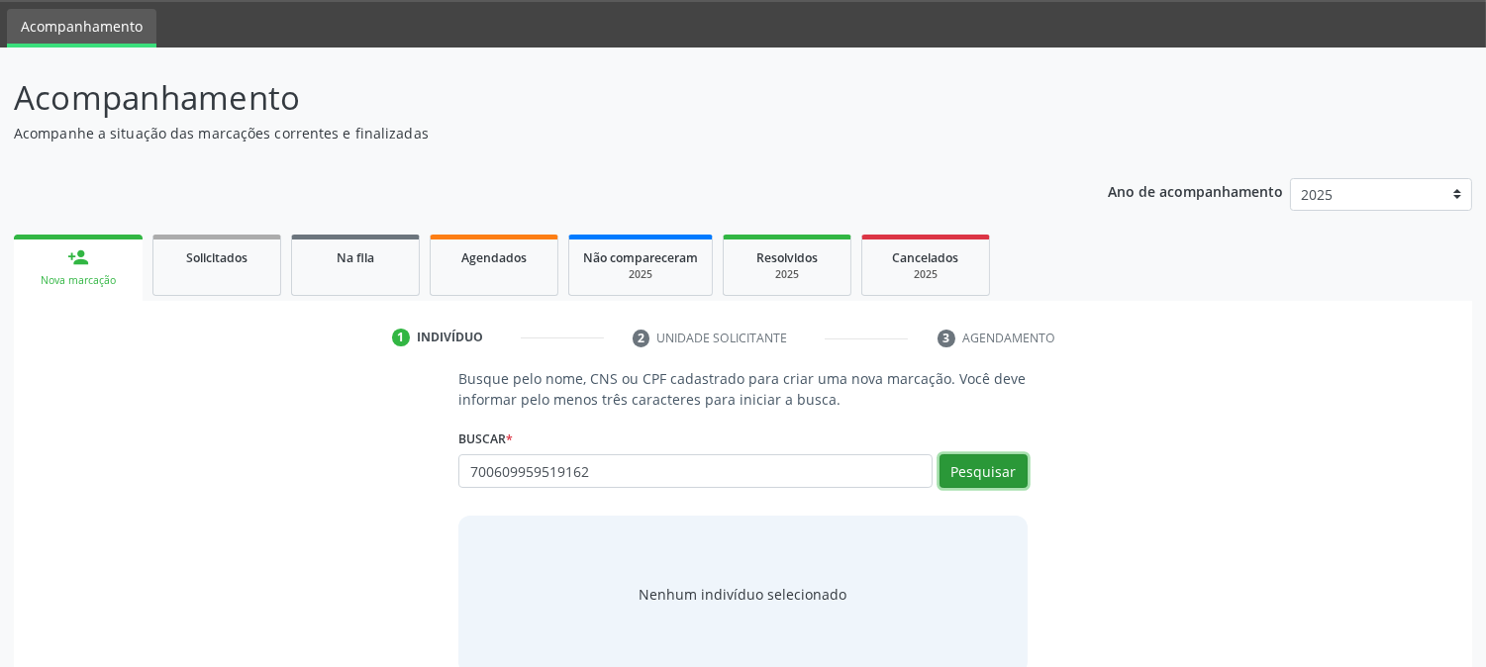
click at [973, 459] on button "Pesquisar" at bounding box center [983, 471] width 88 height 34
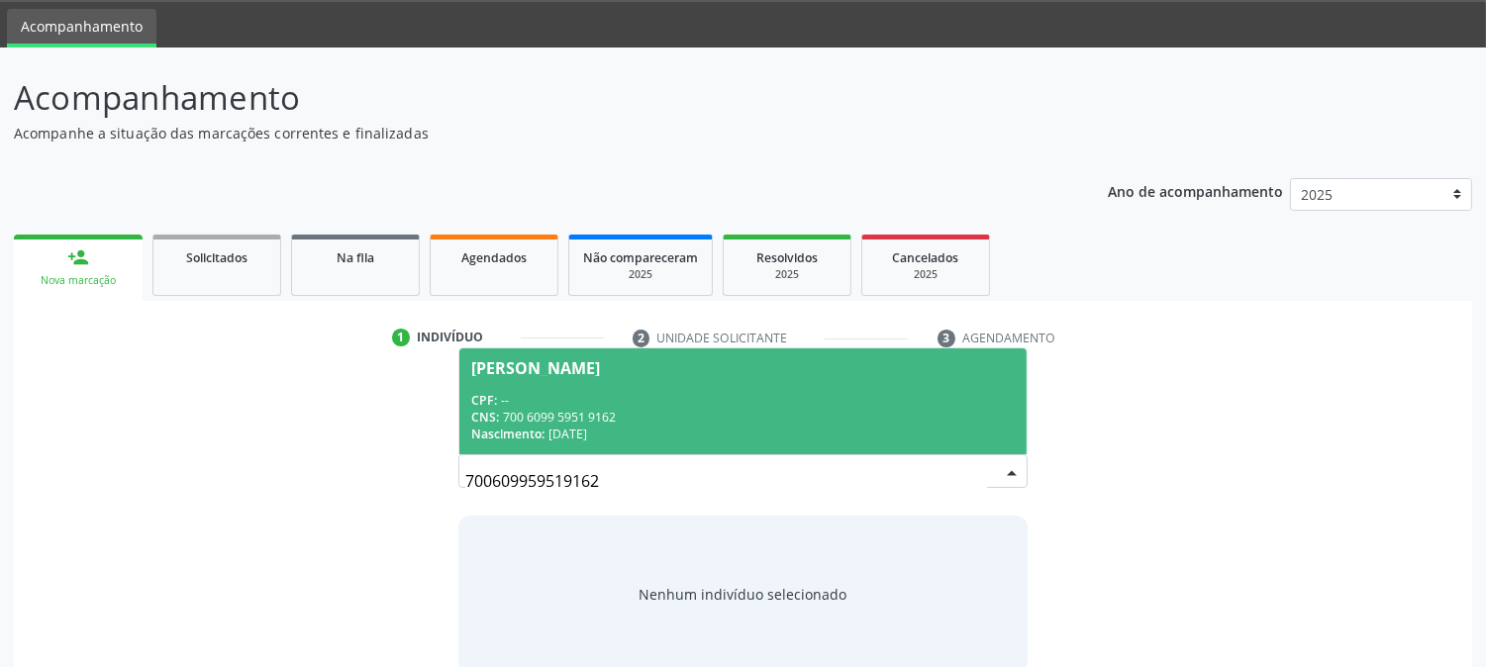
click at [624, 379] on span "[PERSON_NAME] CPF: -- CNS: 700 6099 5951 9162 Nascimento: [DATE]" at bounding box center [742, 401] width 566 height 106
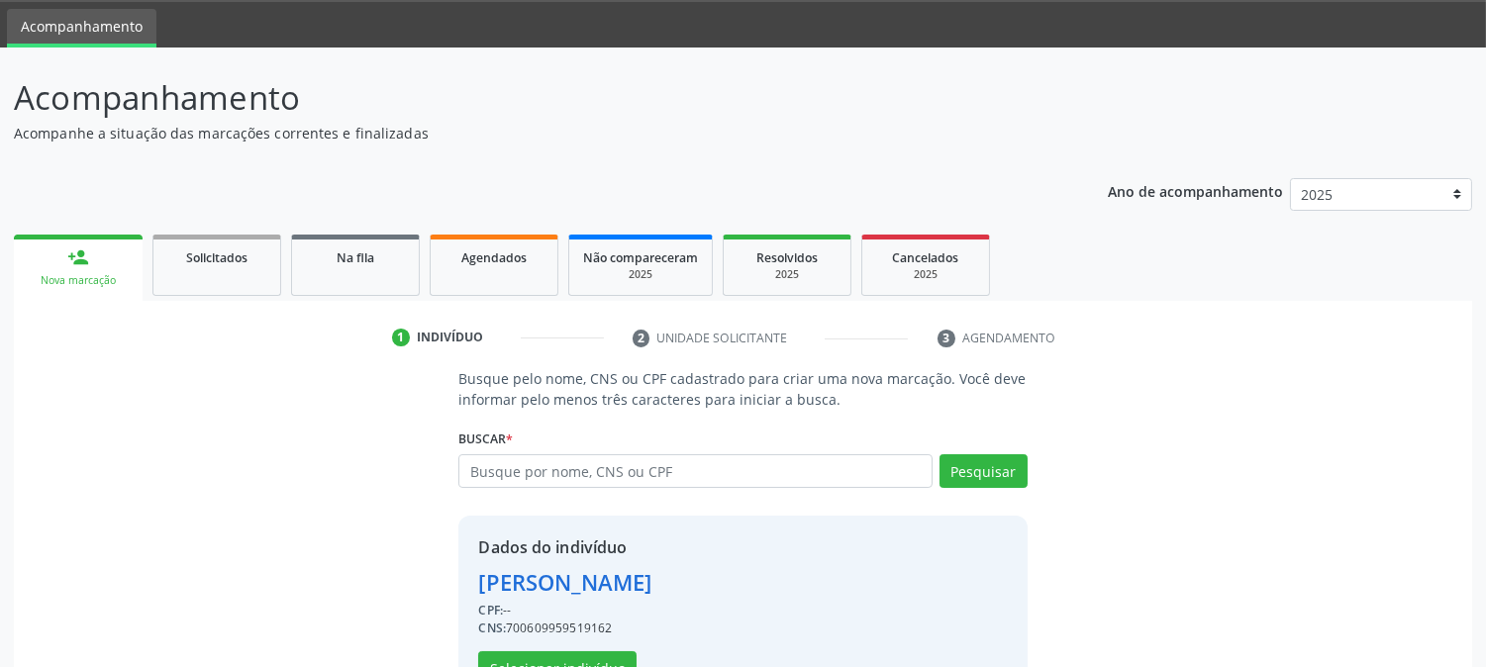
click at [624, 379] on p "Busque pelo nome, CNS ou CPF cadastrado para criar uma nova marcação. Você deve…" at bounding box center [742, 389] width 568 height 42
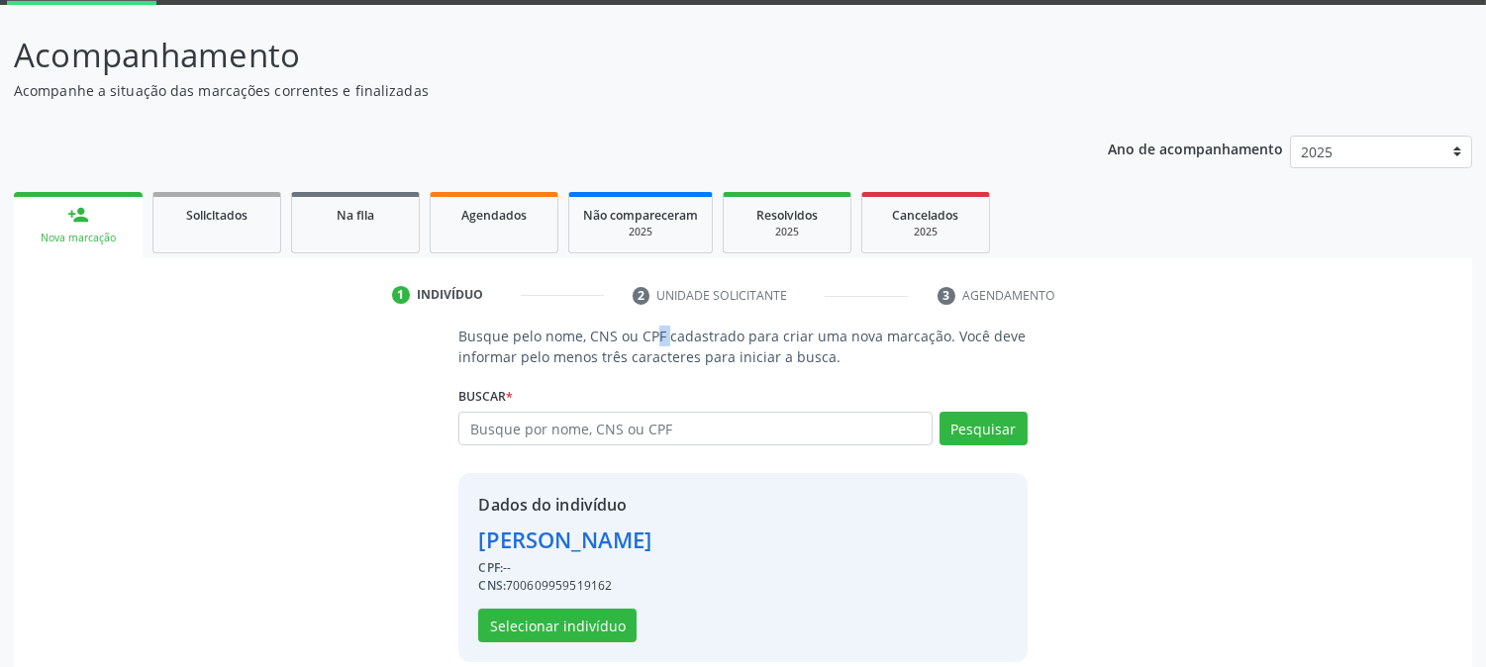
scroll to position [125, 0]
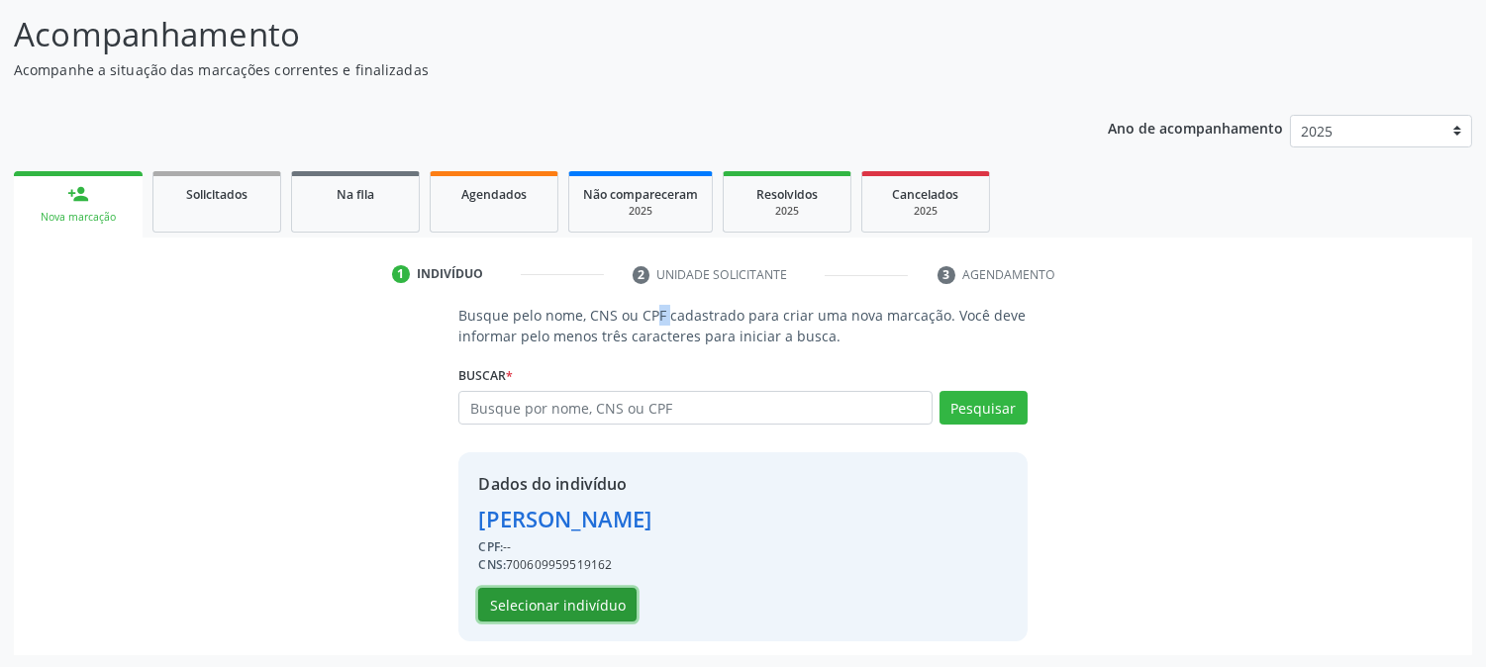
click at [569, 597] on button "Selecionar indivíduo" at bounding box center [557, 605] width 158 height 34
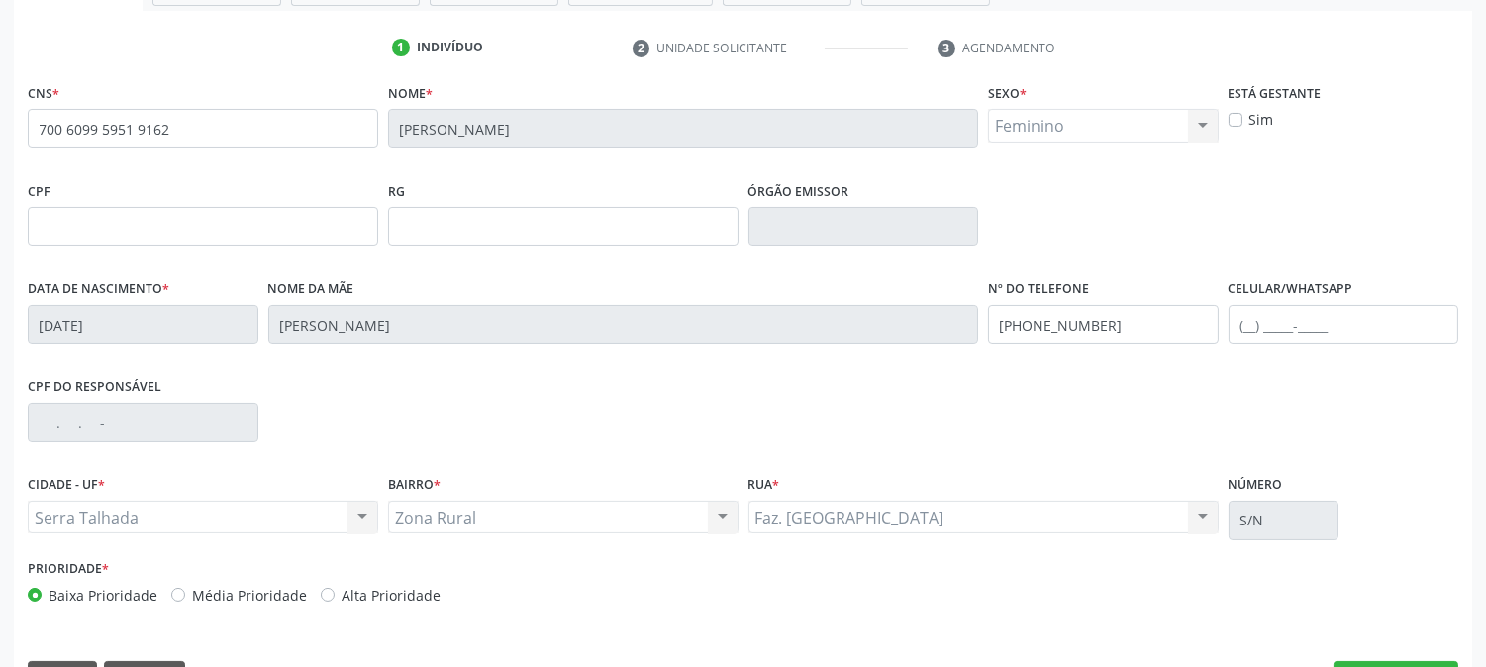
scroll to position [404, 0]
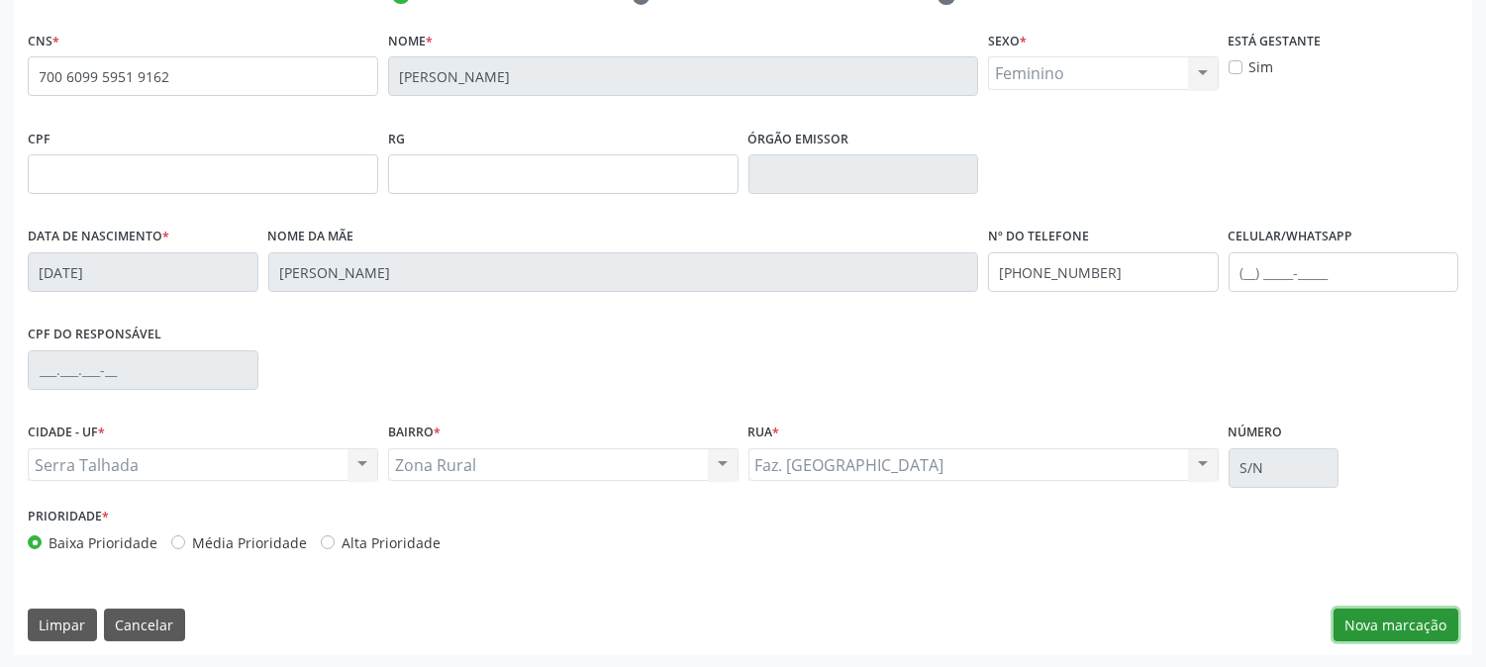
click at [1371, 620] on button "Nova marcação" at bounding box center [1395, 626] width 125 height 34
click at [0, 0] on button "Próximo" at bounding box center [0, 0] width 0 height 0
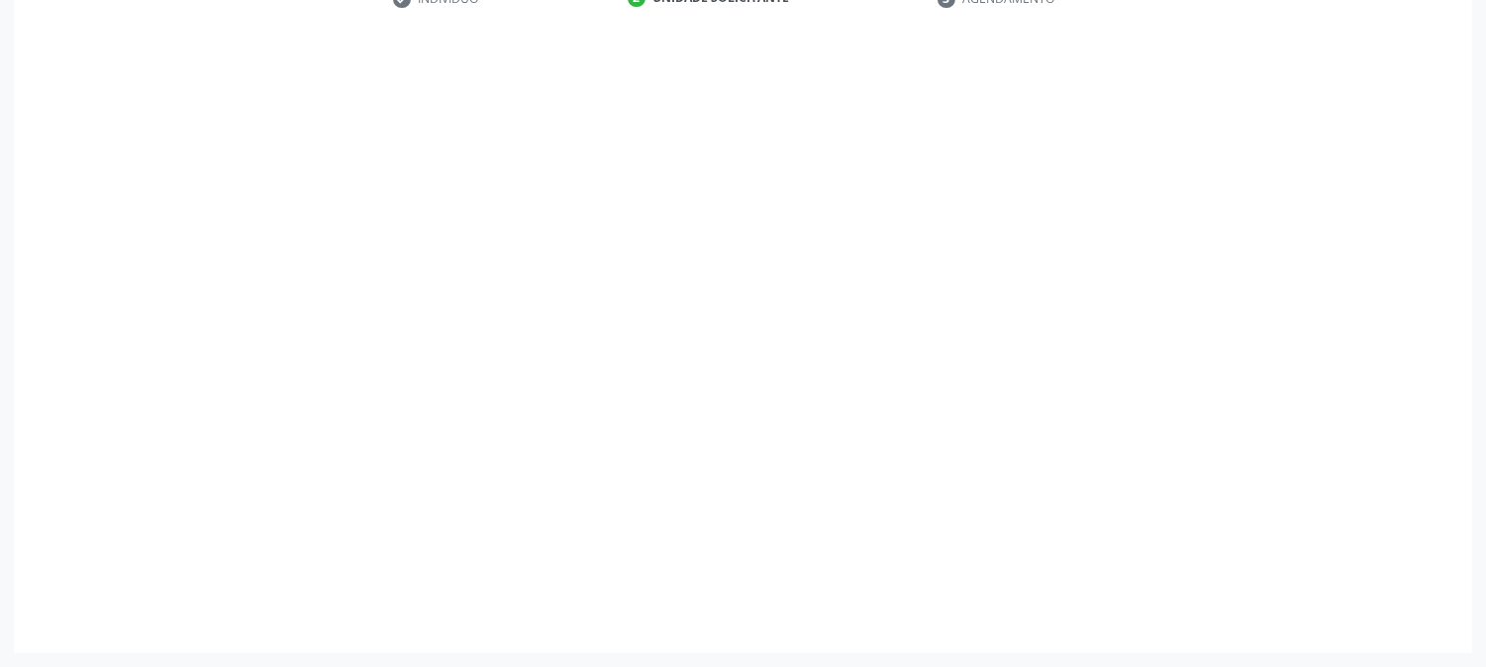
scroll to position [313, 0]
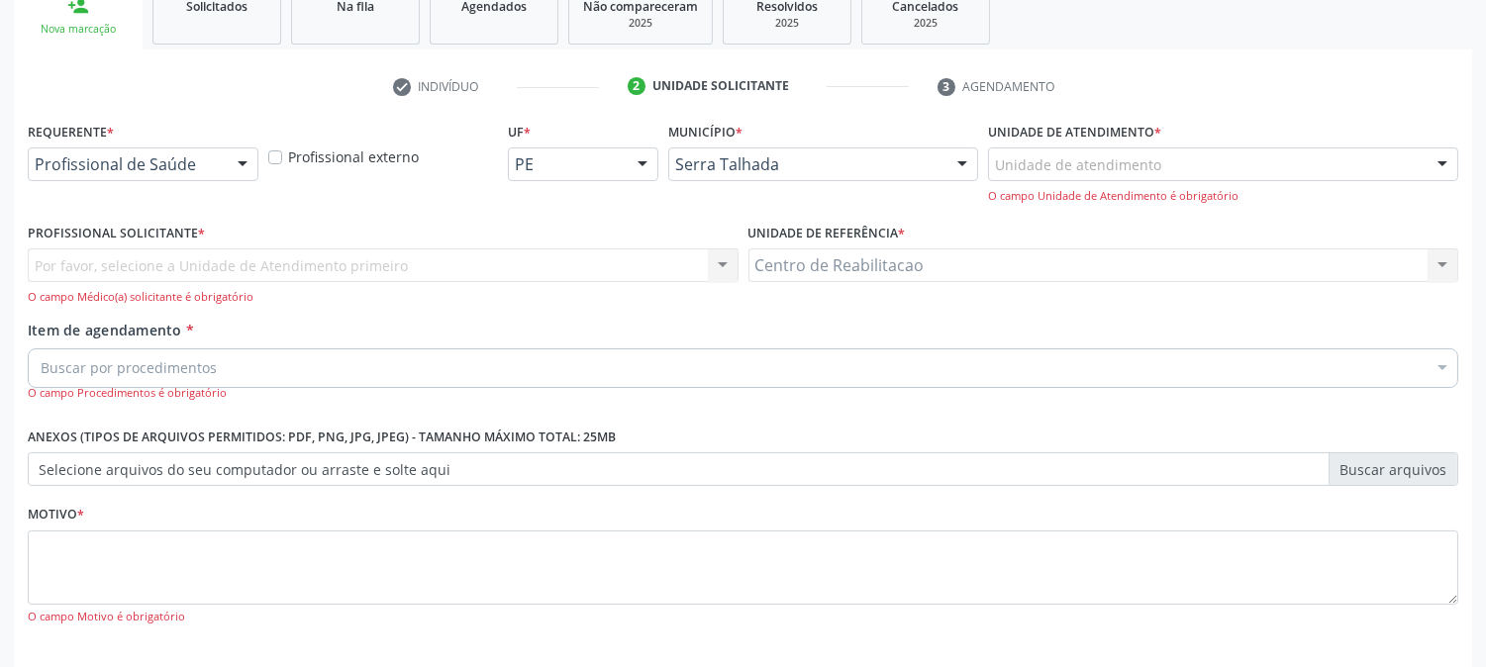
click at [229, 153] on div at bounding box center [243, 165] width 30 height 34
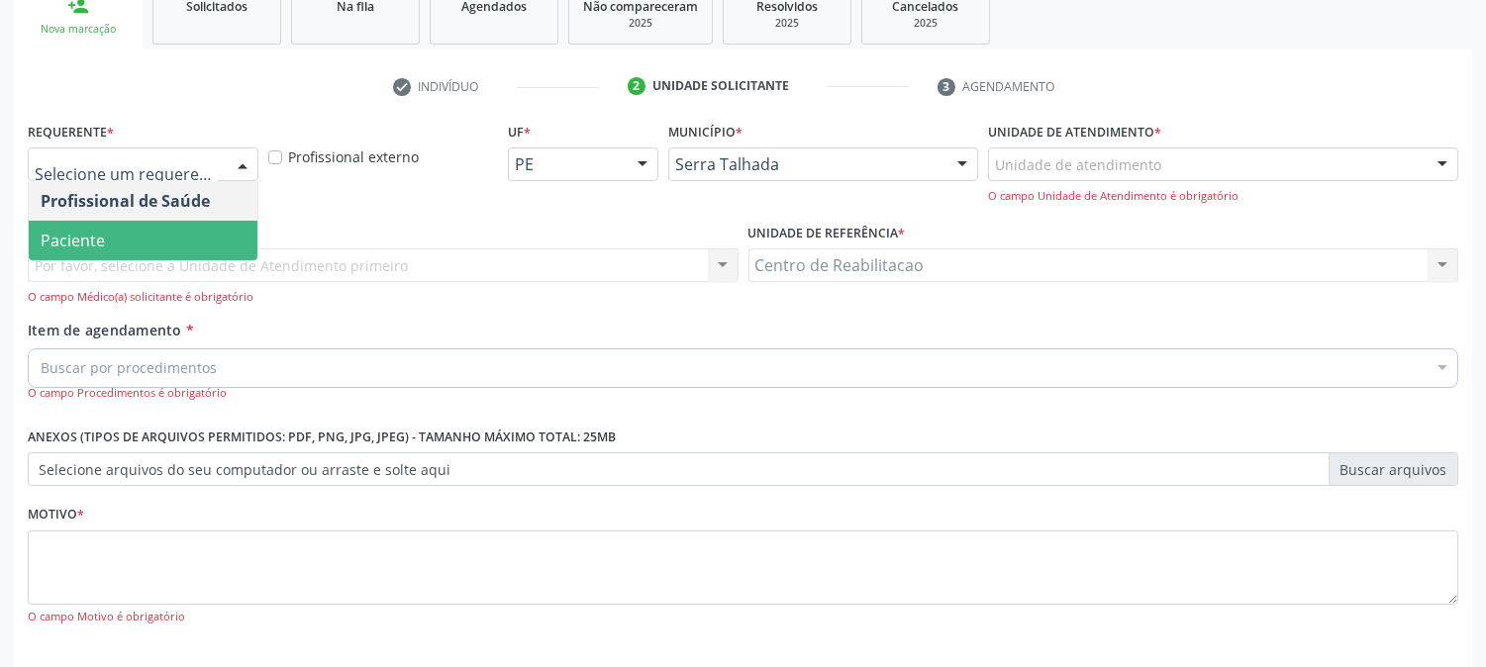
click at [96, 230] on span "Paciente" at bounding box center [73, 241] width 64 height 22
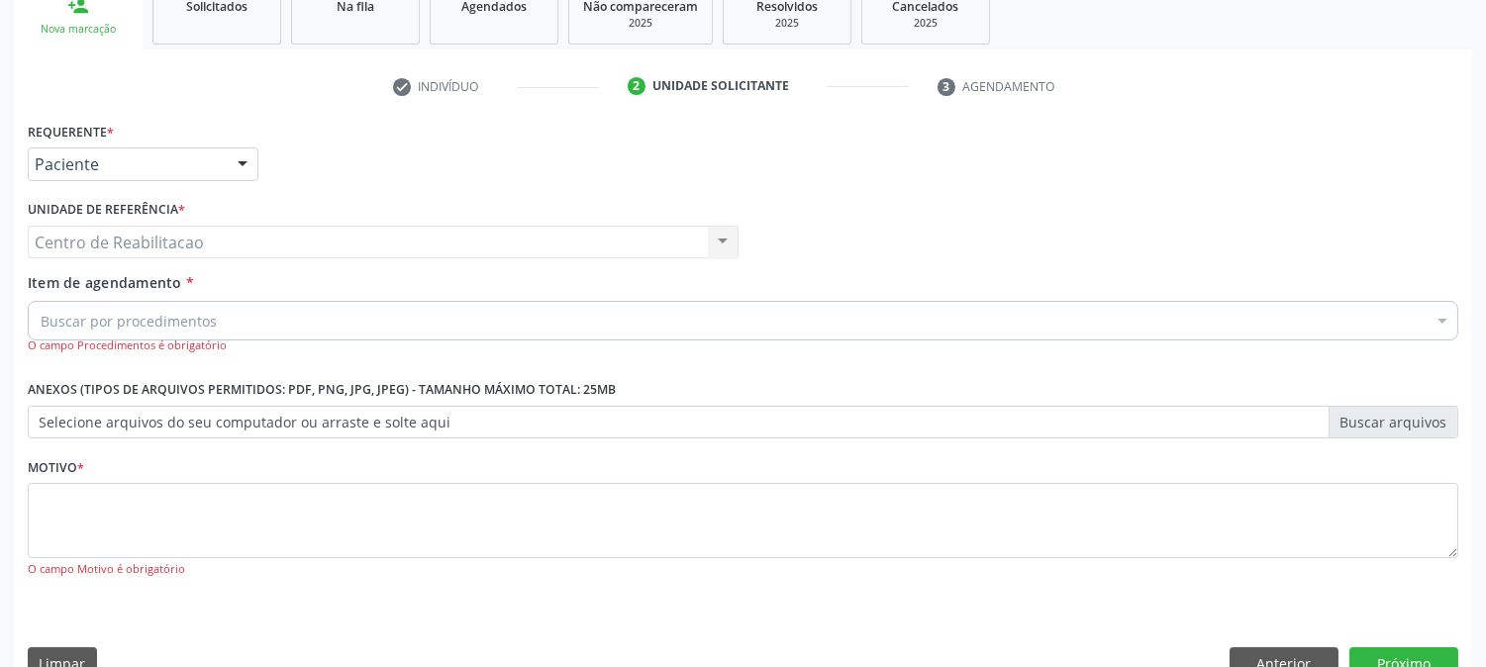
click at [185, 244] on div "Centro de Reabilitacao Centro de Reabilitacao Nenhum resultado encontrado para:…" at bounding box center [383, 243] width 711 height 34
click at [174, 308] on div "Buscar por procedimentos" at bounding box center [743, 321] width 1430 height 40
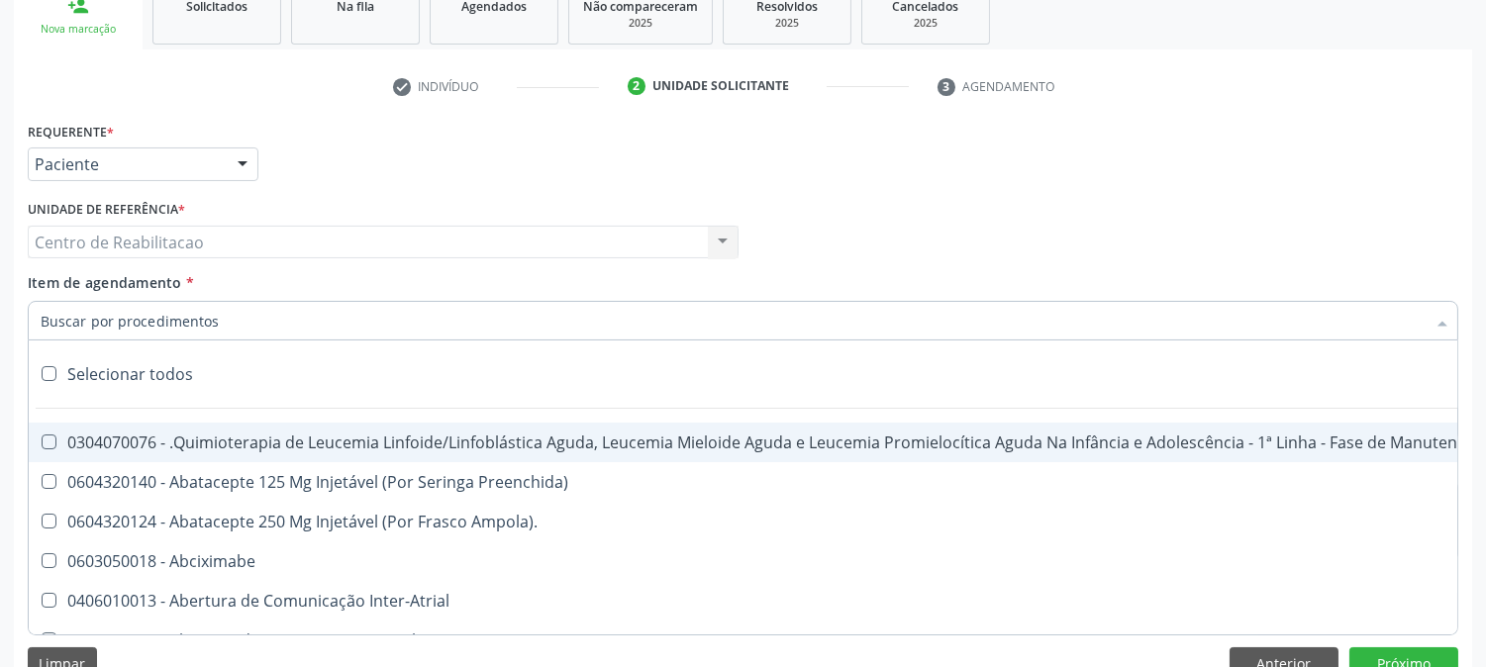
click at [174, 329] on input "Item de agendamento *" at bounding box center [733, 321] width 1385 height 40
click at [169, 325] on input "Item de agendamento *" at bounding box center [733, 321] width 1385 height 40
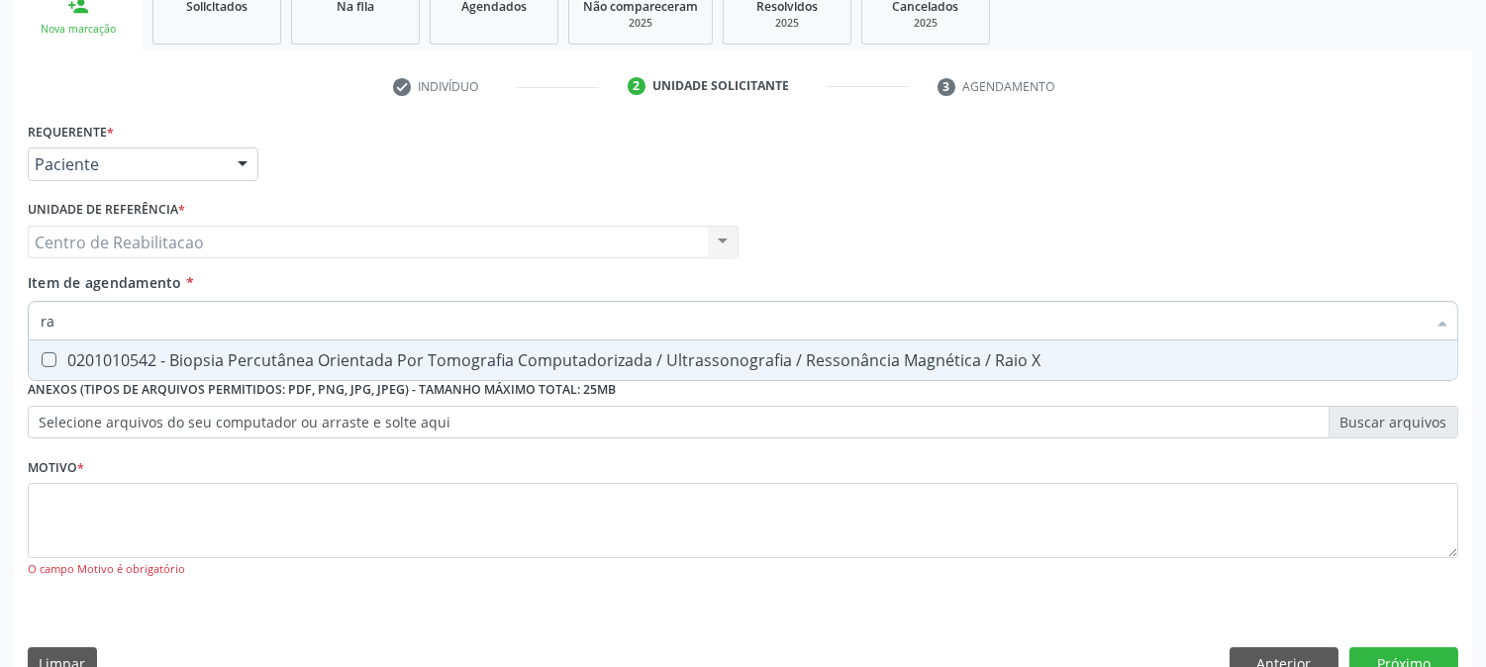
type input "r"
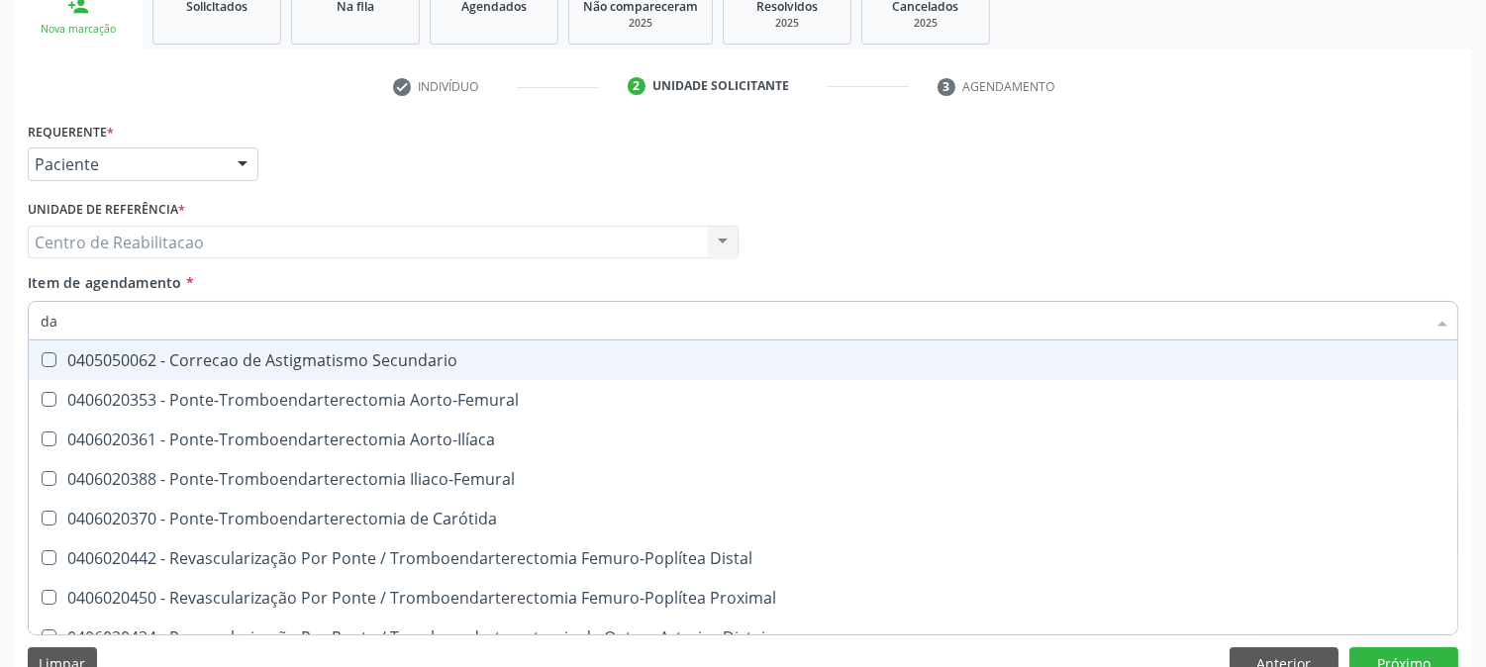
type input "d"
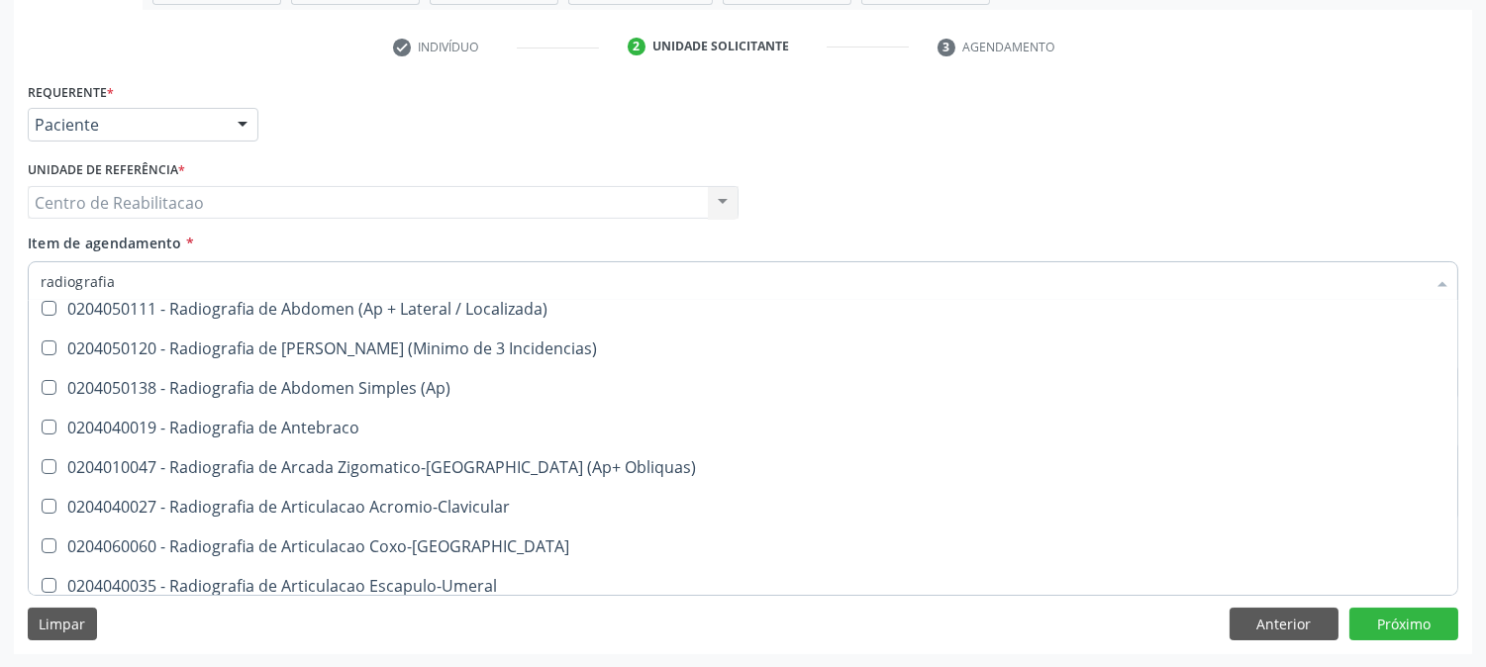
scroll to position [330, 0]
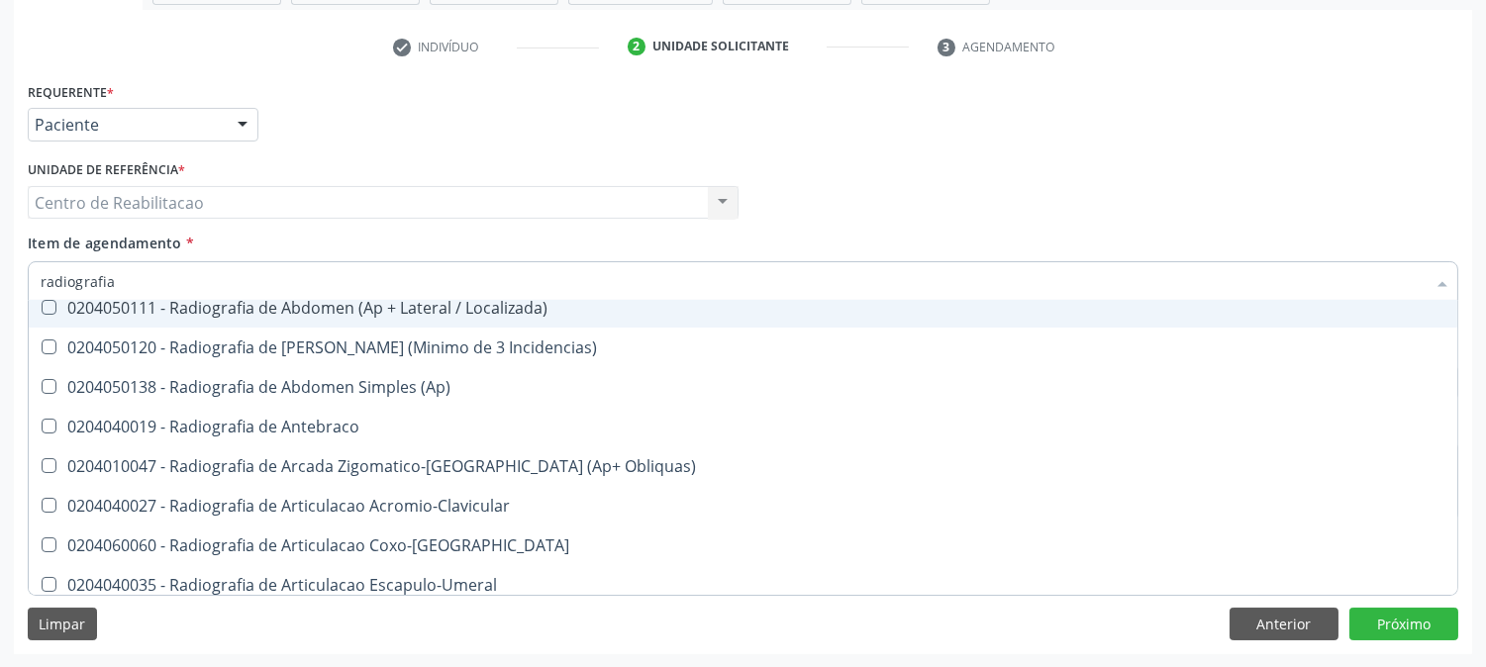
click at [356, 273] on input "radiografia" at bounding box center [733, 281] width 1385 height 40
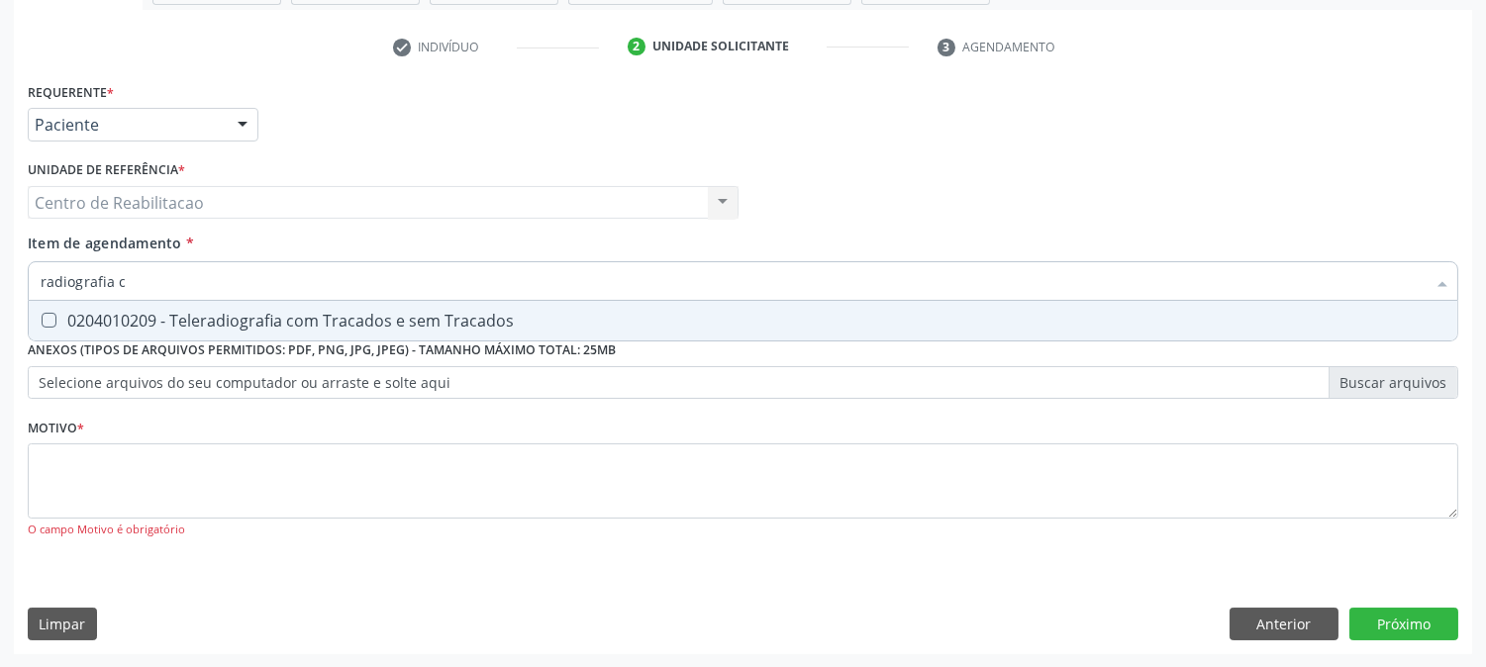
scroll to position [0, 0]
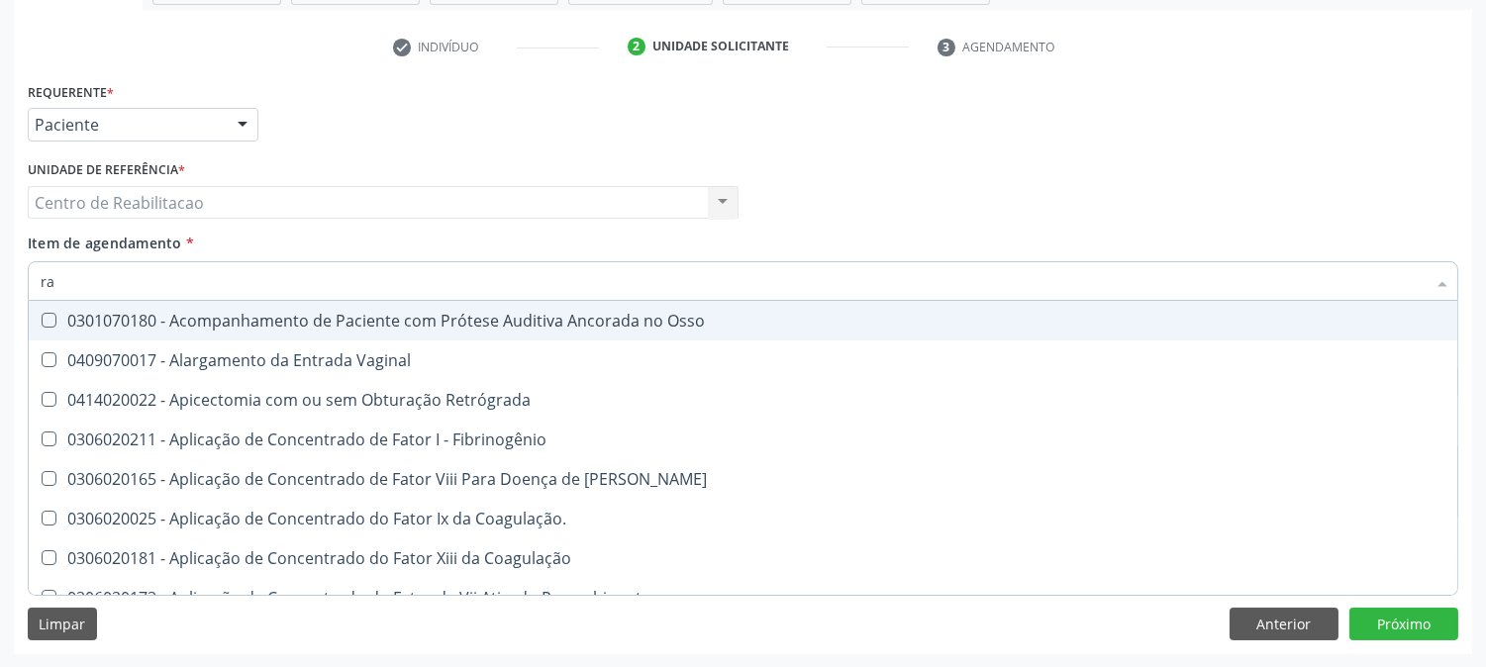
type input "r"
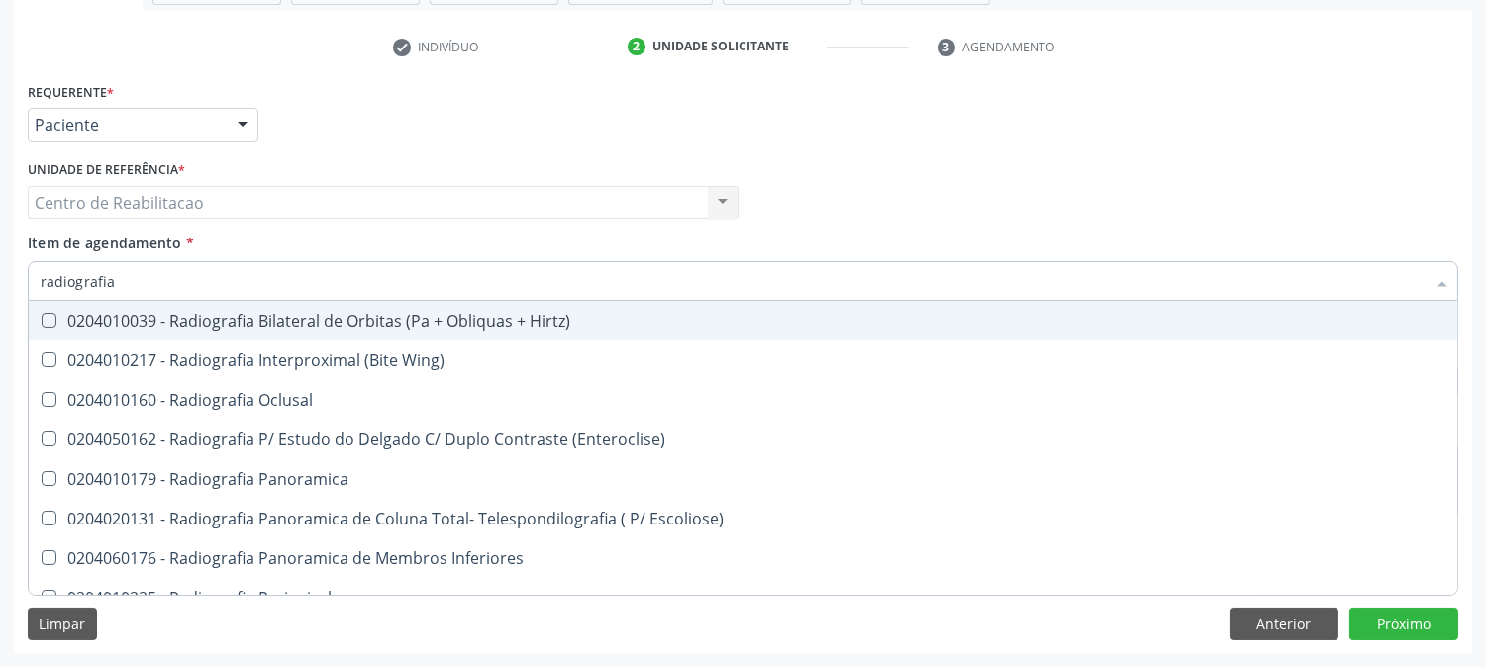
type input "radiografia"
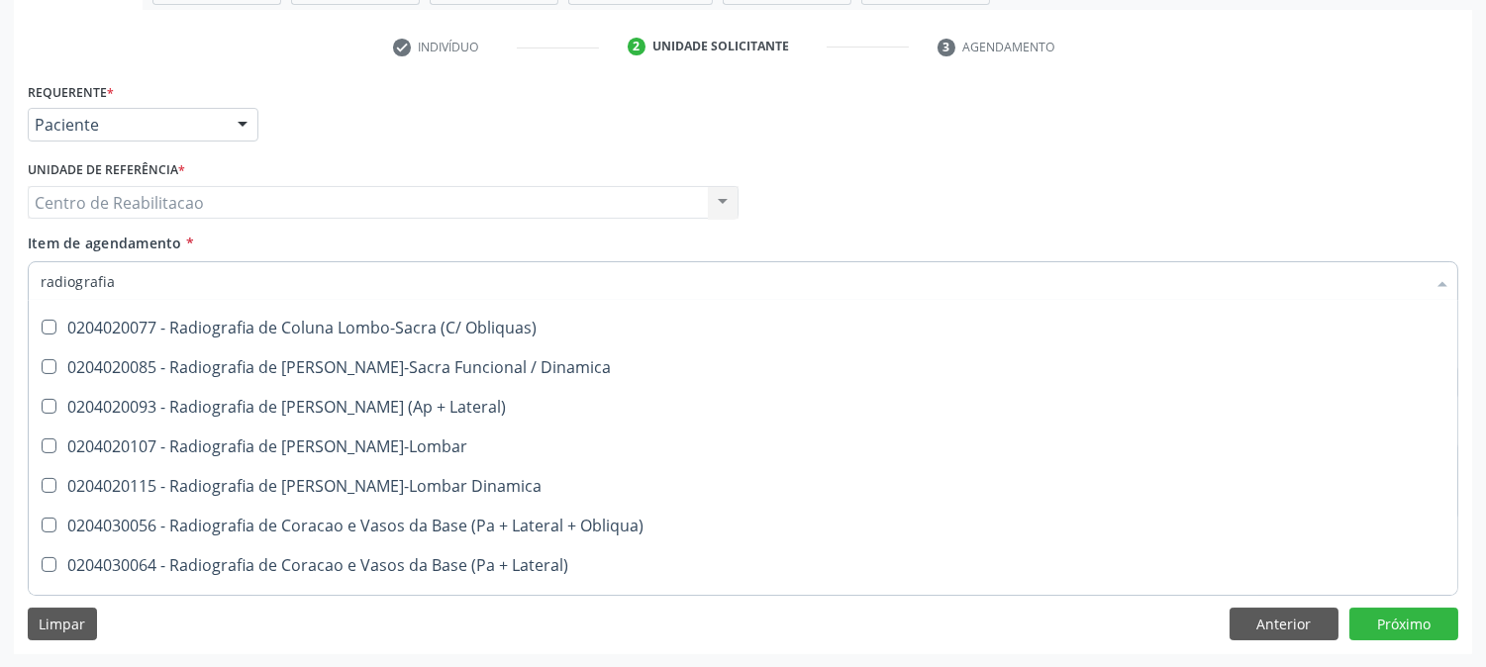
scroll to position [1100, 0]
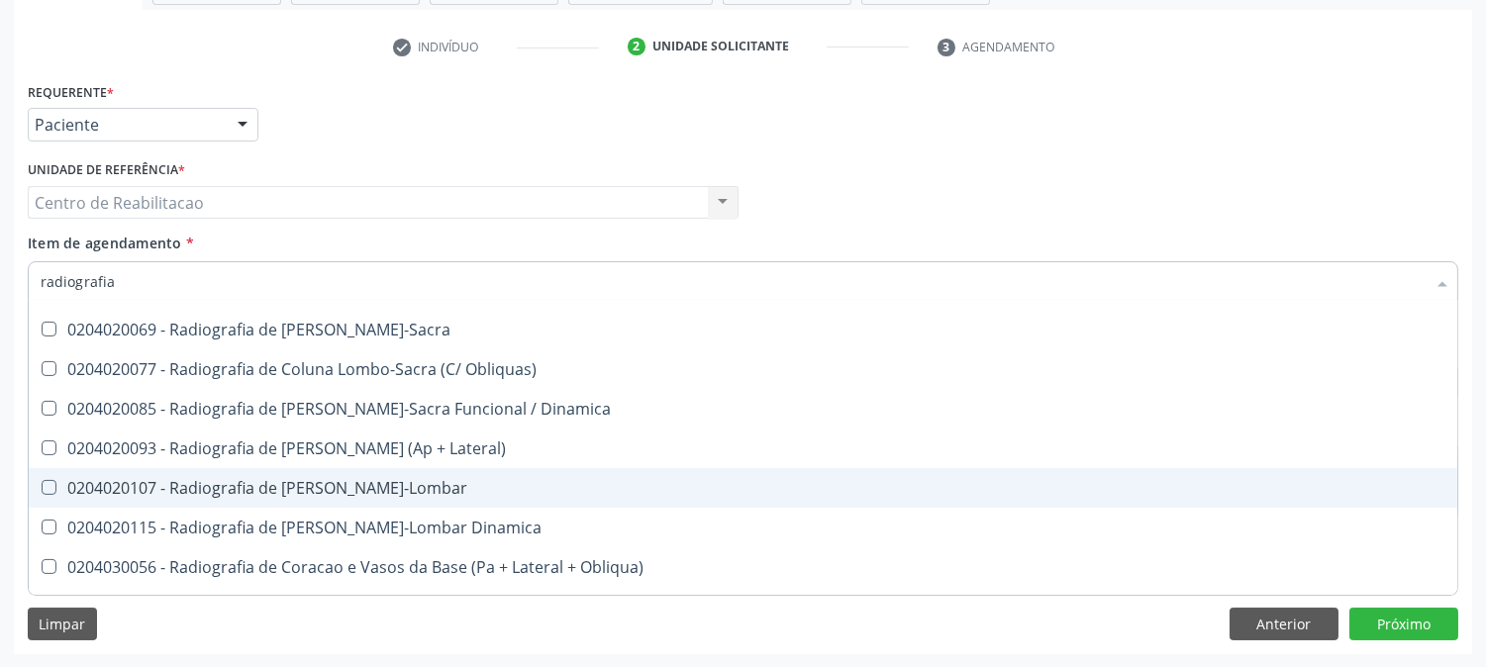
click at [52, 481] on Toraco-Lombar at bounding box center [49, 487] width 15 height 15
click at [42, 481] on Toraco-Lombar "checkbox" at bounding box center [35, 487] width 13 height 13
checkbox Toraco-Lombar "true"
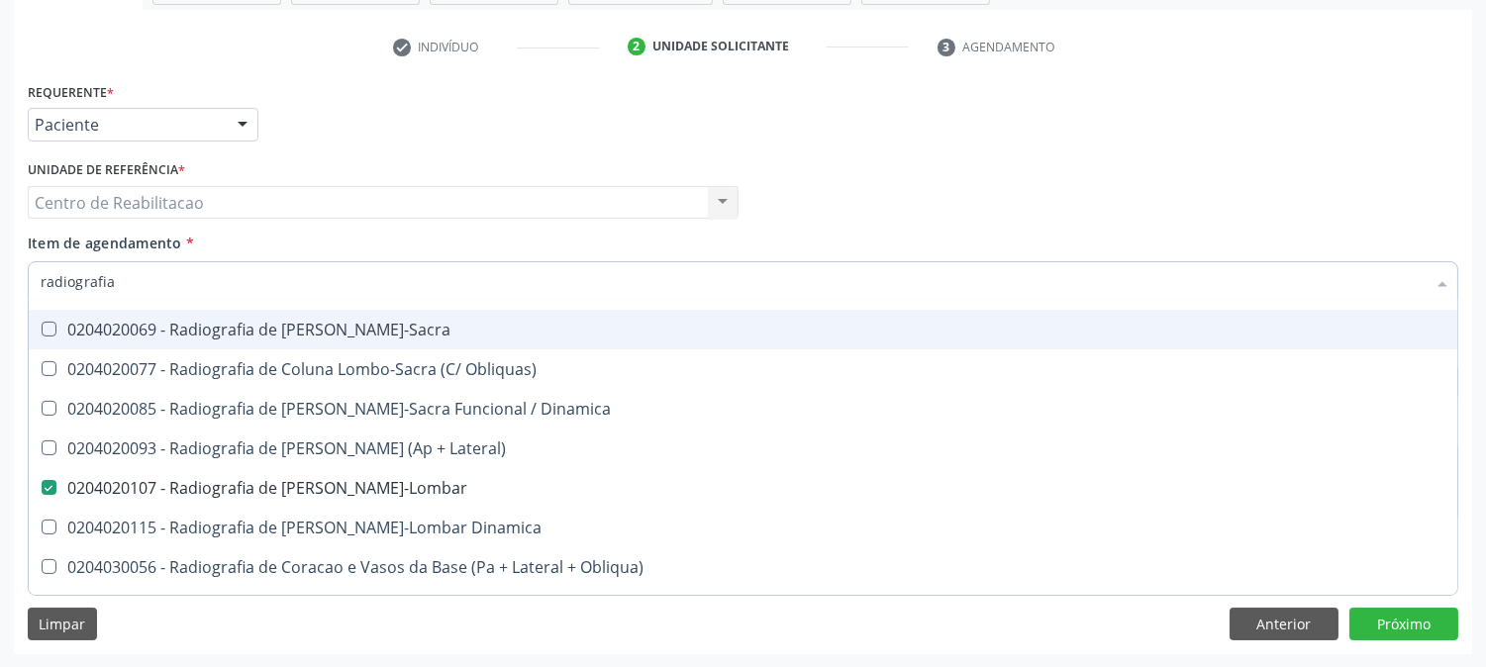
type input "radiografia d"
checkbox Clavicula "true"
checkbox Toraco-Lombar "false"
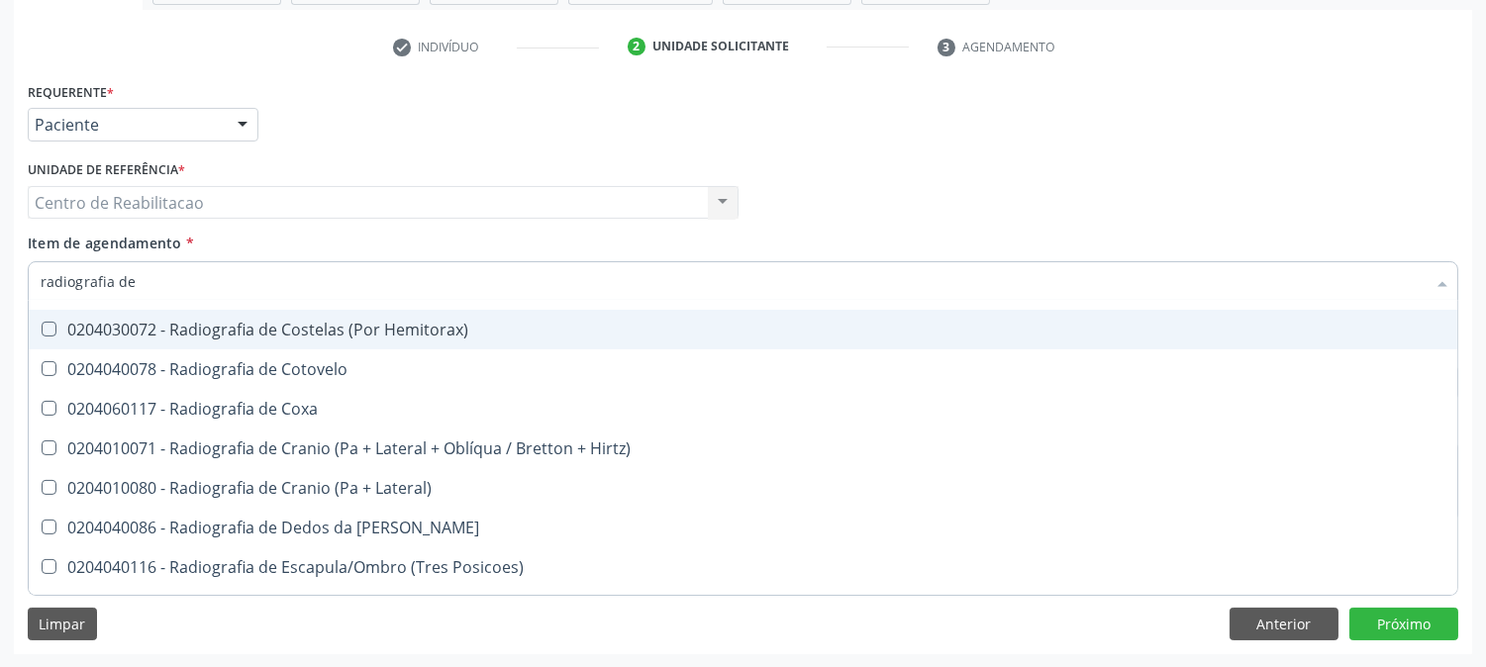
type input "radiografia de j"
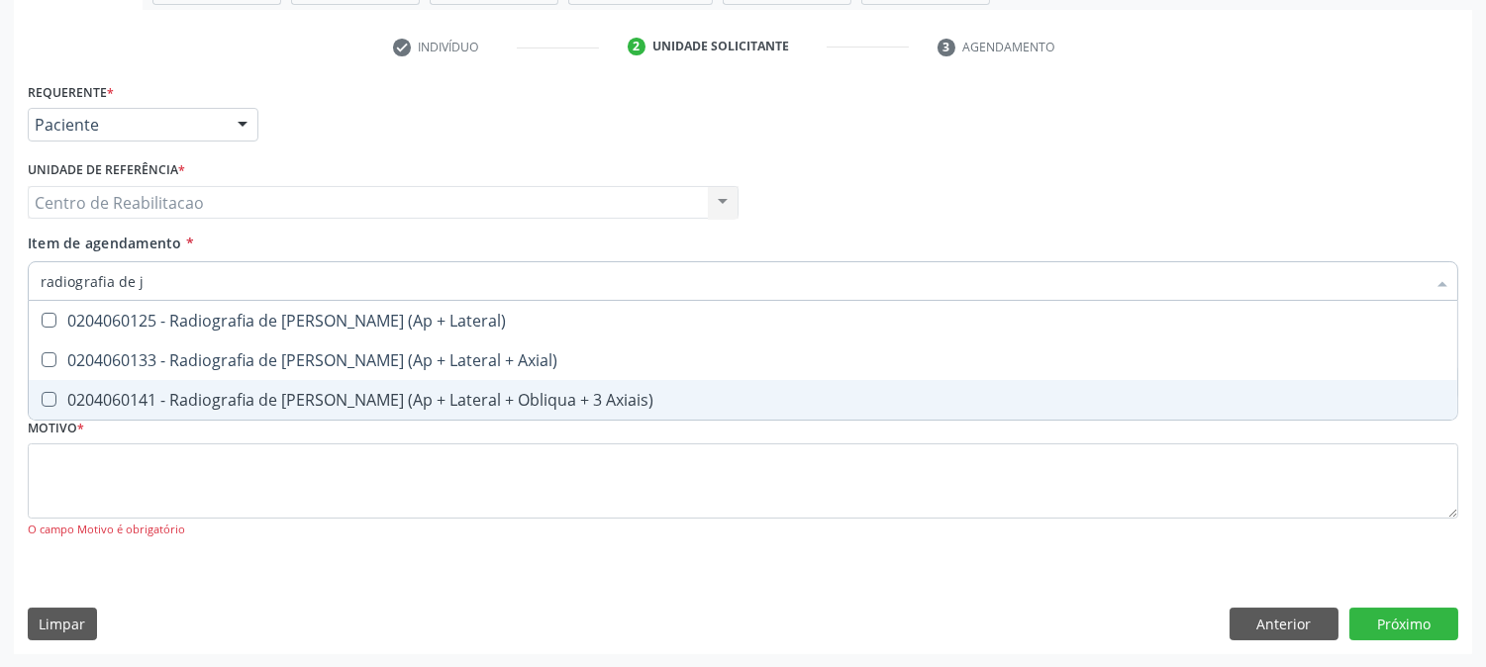
scroll to position [0, 0]
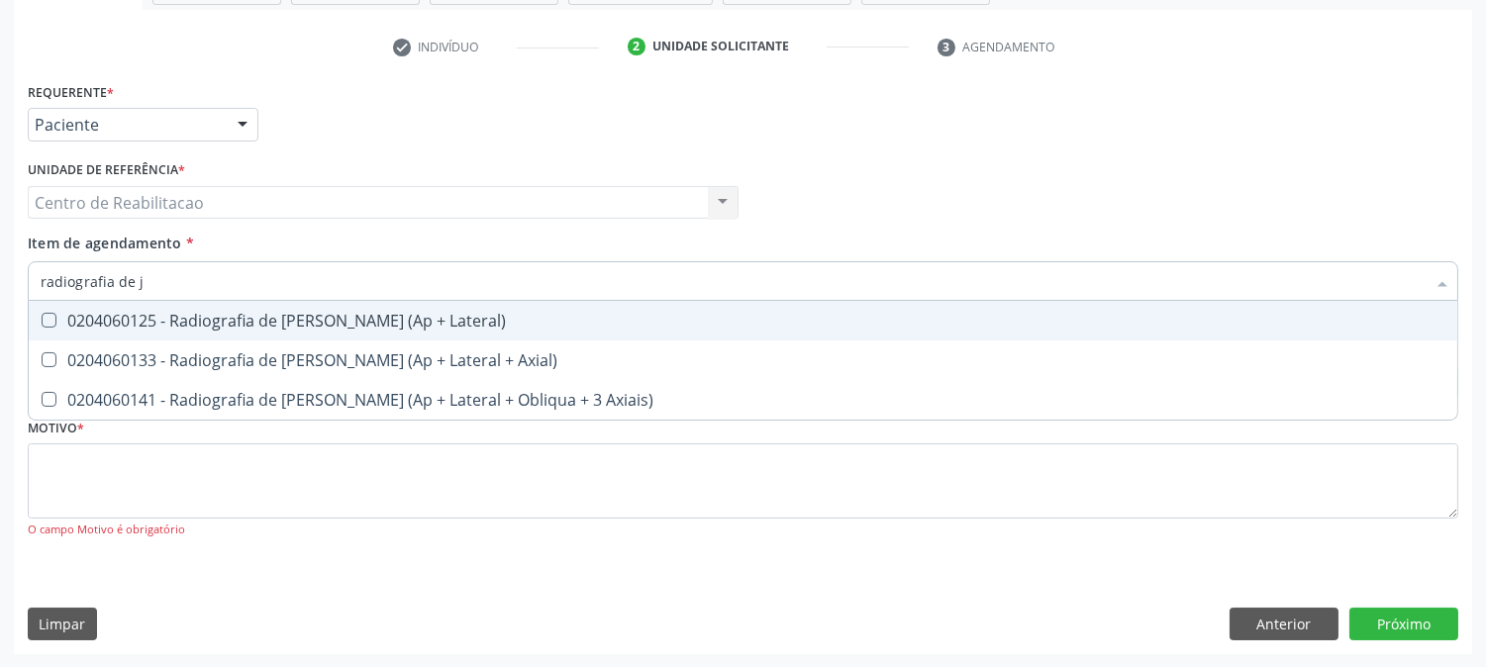
click at [51, 320] on Lateral\) at bounding box center [49, 320] width 15 height 15
click at [42, 320] on Lateral\) "checkbox" at bounding box center [35, 320] width 13 height 13
checkbox Lateral\) "true"
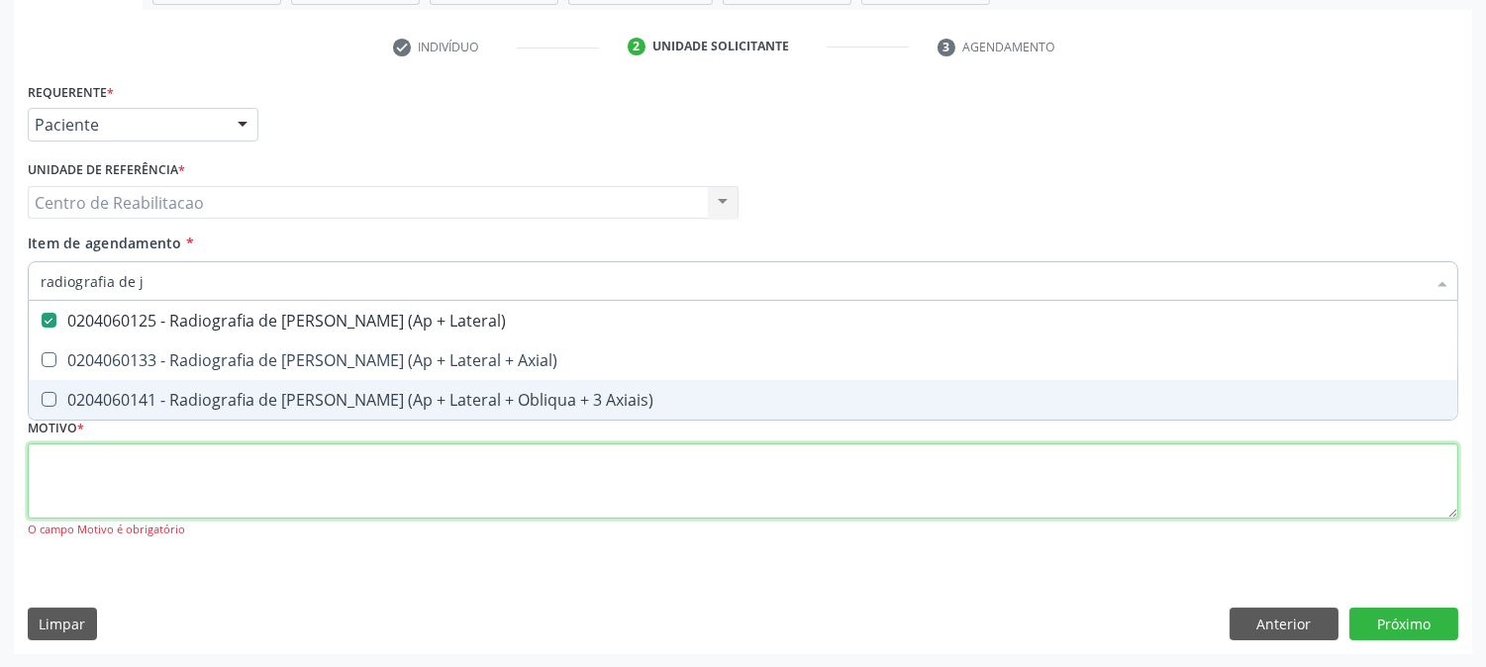
click at [140, 473] on div "Requerente * Paciente Profissional de Saúde Paciente Nenhum resultado encontrad…" at bounding box center [743, 321] width 1430 height 489
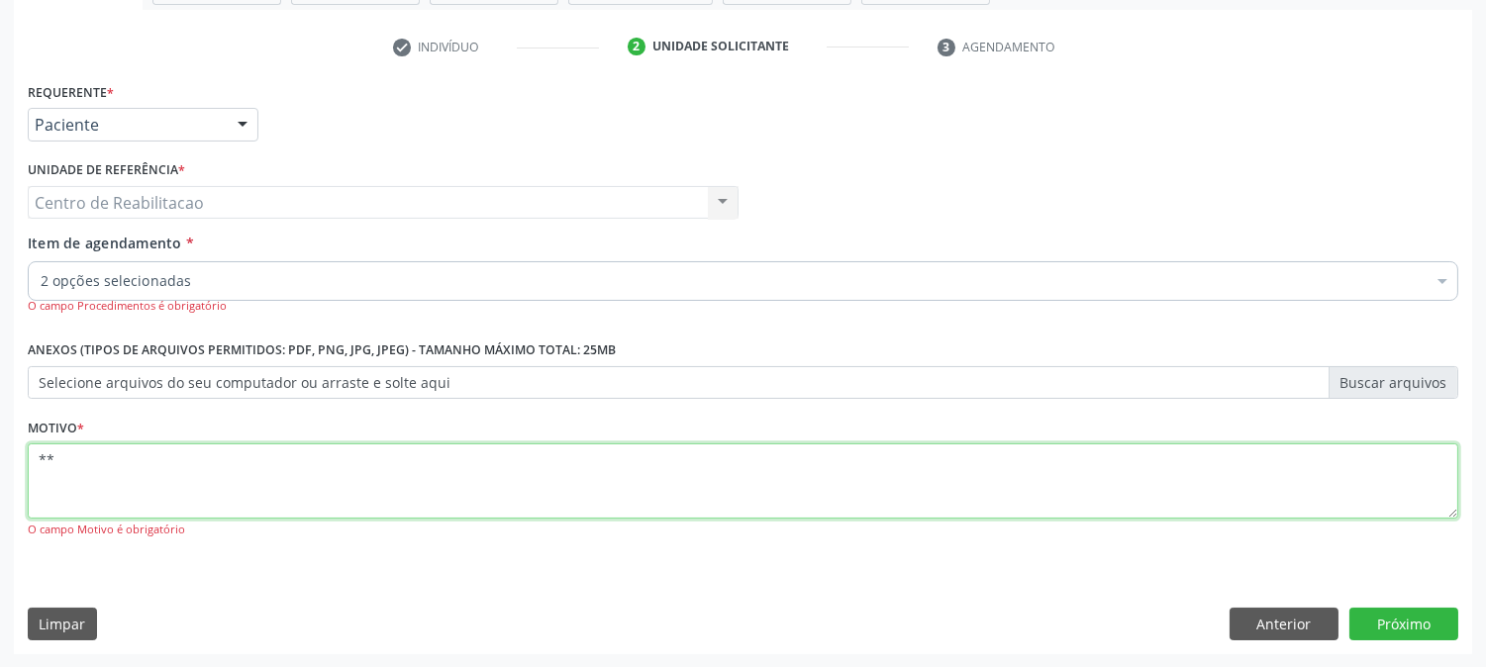
click at [945, 459] on textarea "**" at bounding box center [743, 480] width 1430 height 75
type textarea "**"
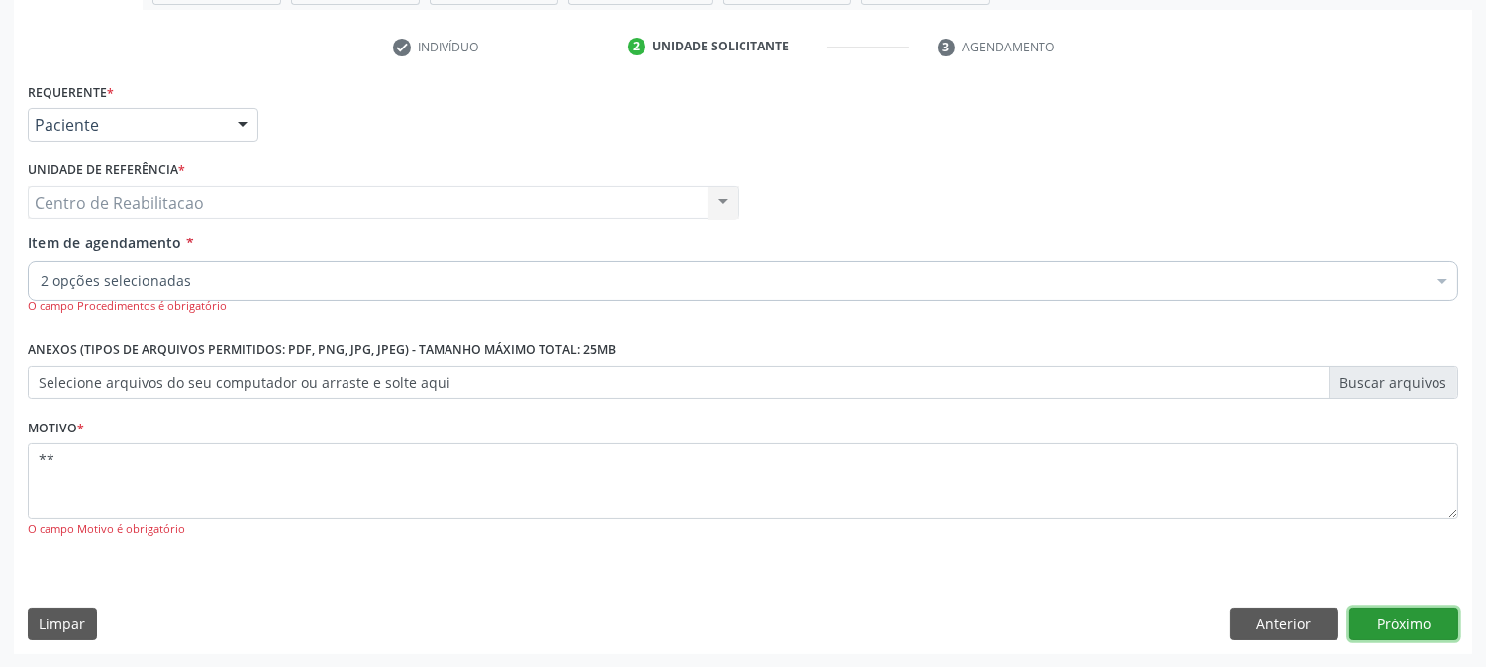
click at [1409, 627] on button "Próximo" at bounding box center [1403, 625] width 109 height 34
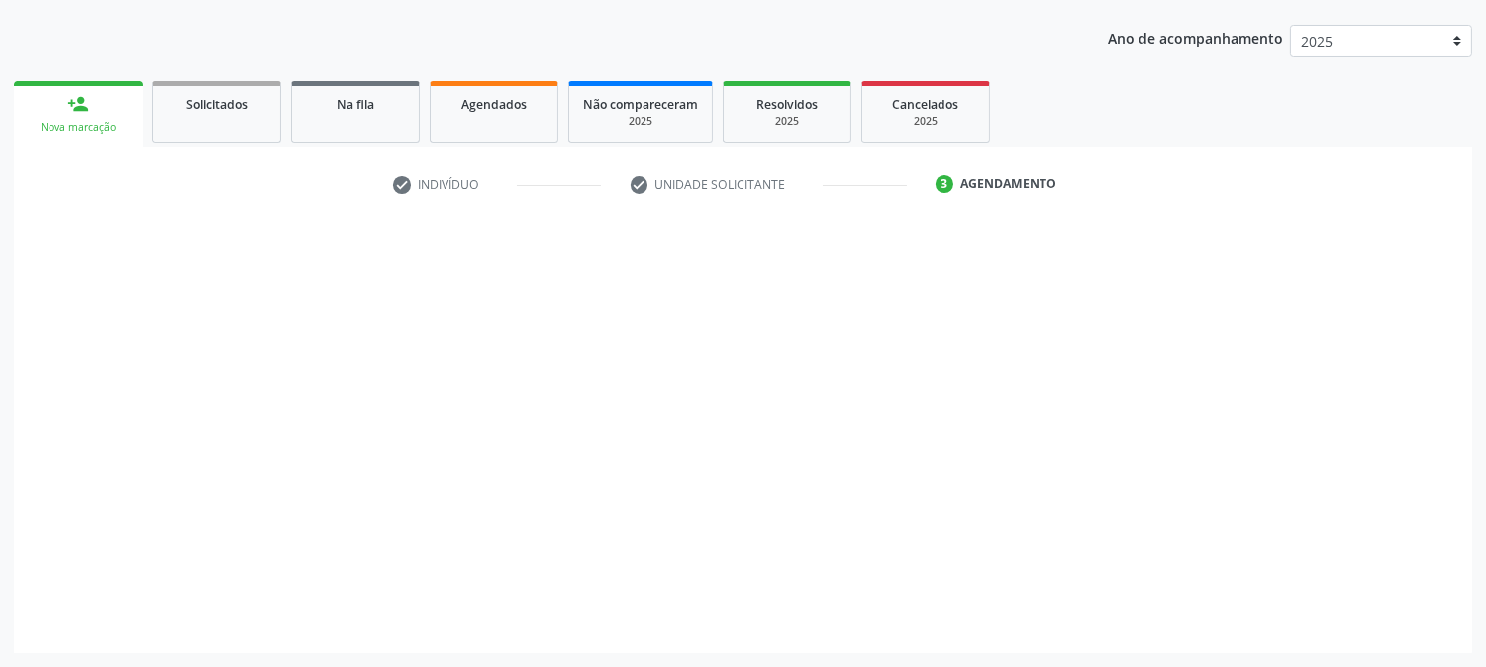
scroll to position [214, 0]
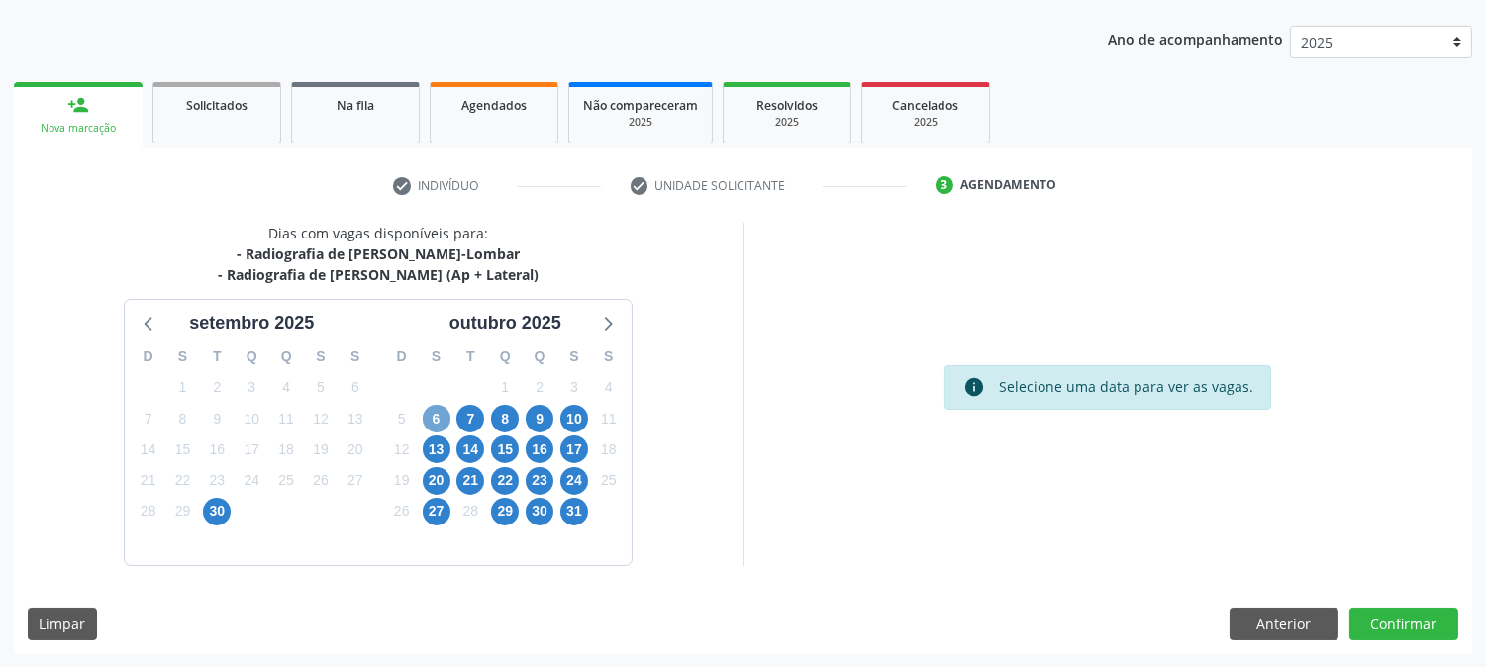
click at [430, 419] on span "6" at bounding box center [437, 419] width 28 height 28
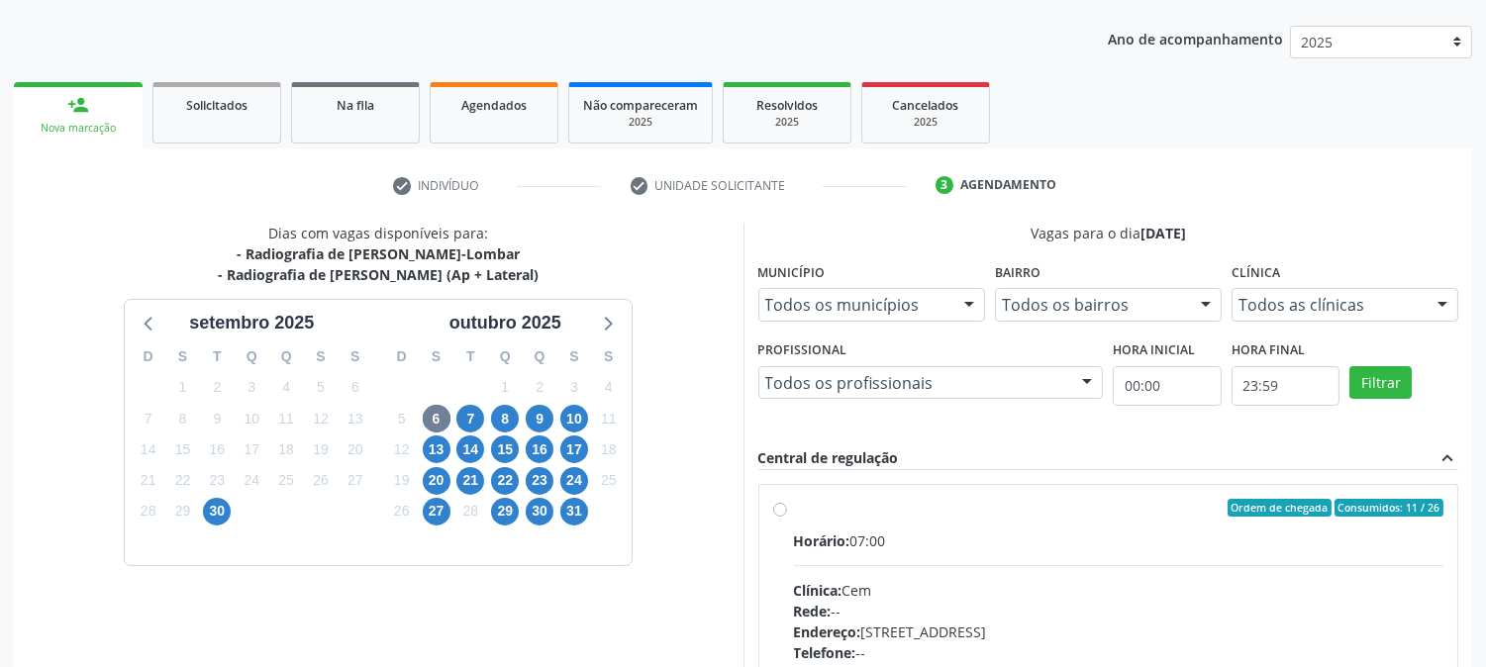
click at [794, 502] on label "Ordem de chegada Consumidos: 11 / 26 Horário: 07:00 Clínica: Cem Rede: -- Ender…" at bounding box center [1119, 651] width 650 height 304
click at [785, 502] on input "Ordem de chegada Consumidos: 11 / 26 Horário: 07:00 Clínica: Cem Rede: -- Ender…" at bounding box center [780, 508] width 14 height 18
radio input "true"
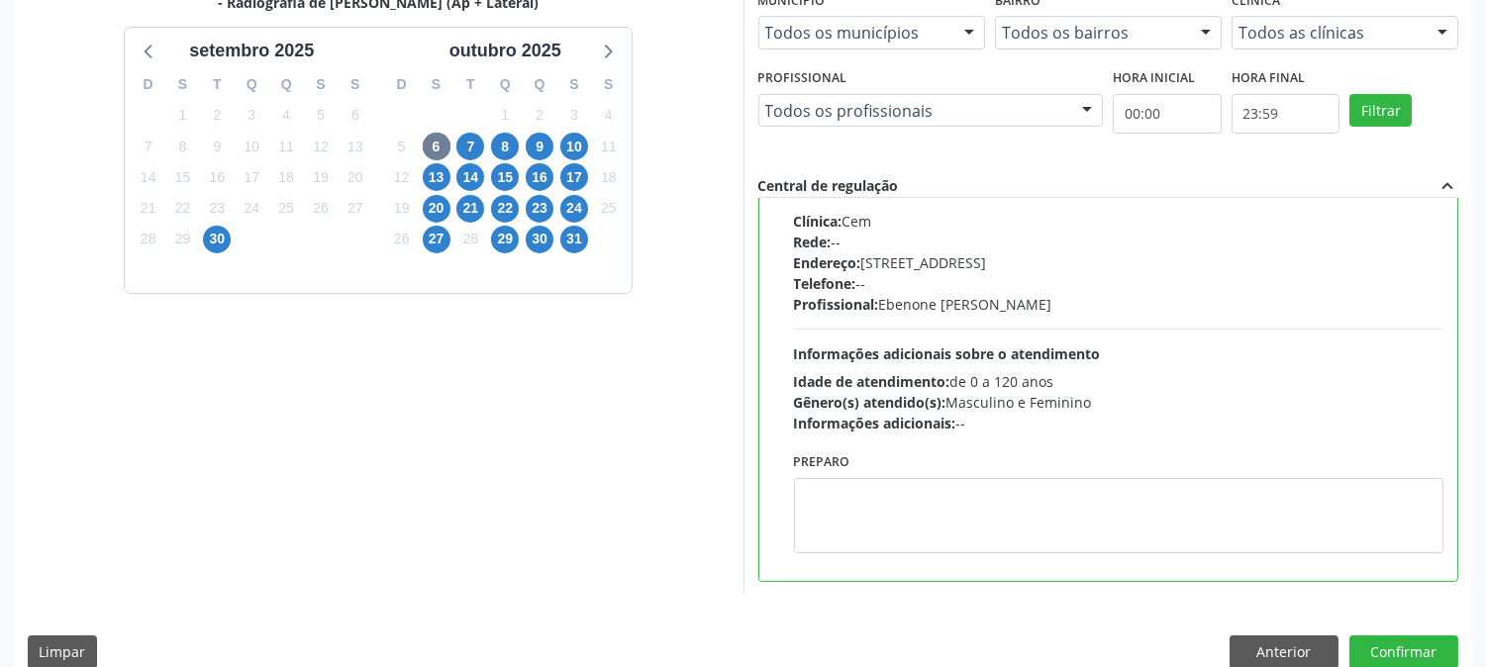
scroll to position [515, 0]
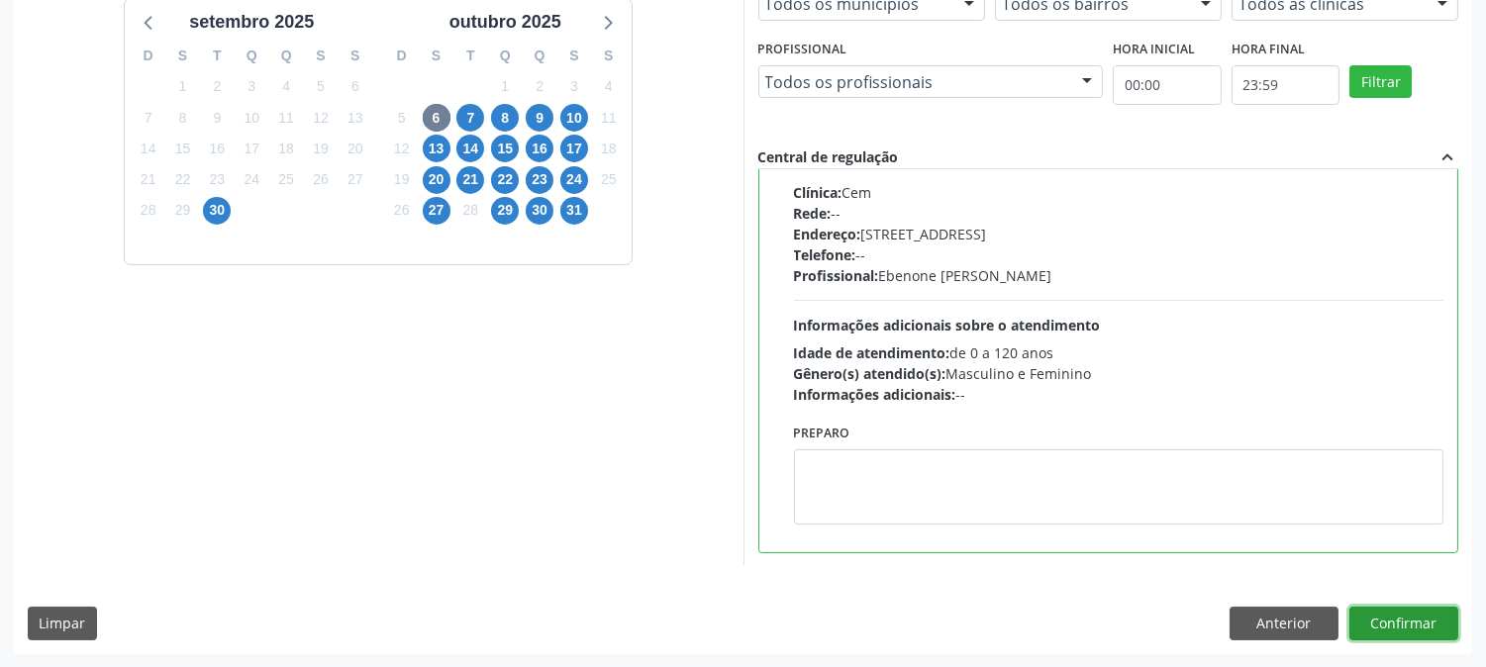
click at [1403, 635] on button "Confirmar" at bounding box center [1403, 624] width 109 height 34
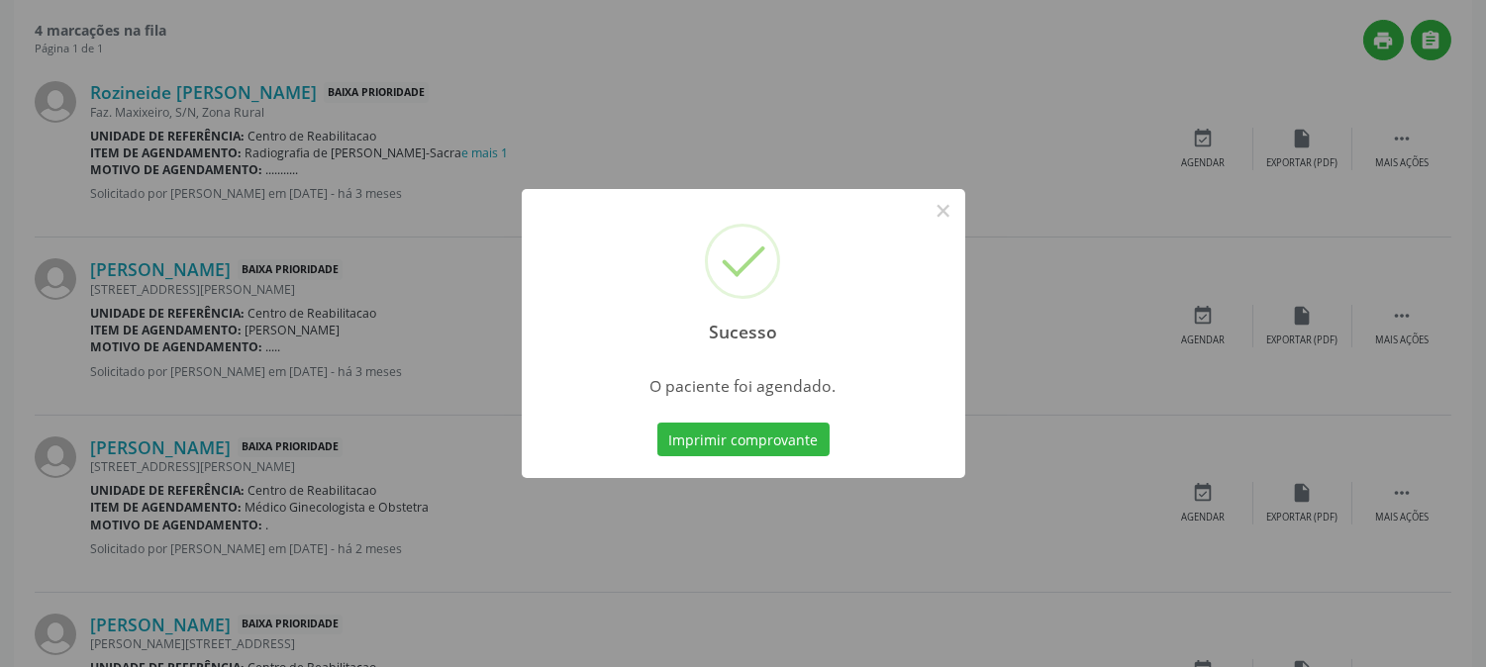
scroll to position [0, 0]
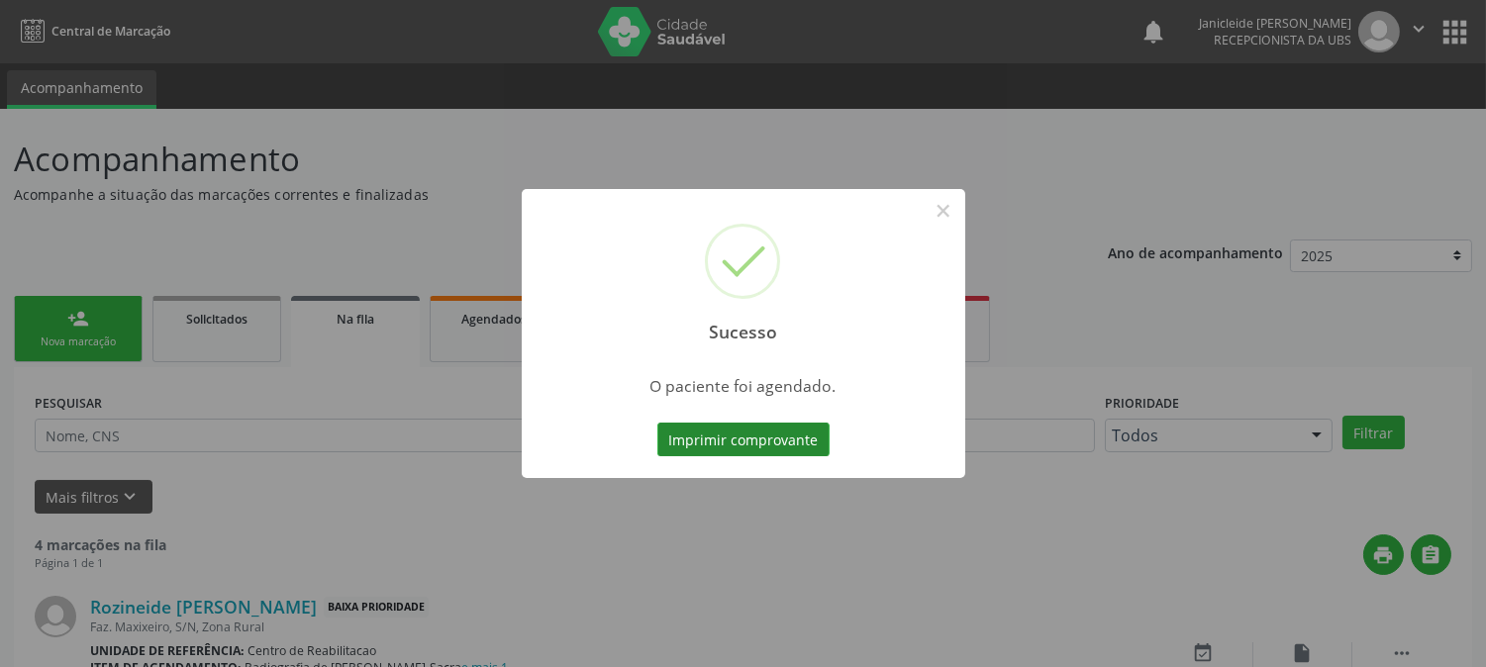
click at [743, 437] on button "Imprimir comprovante" at bounding box center [743, 440] width 172 height 34
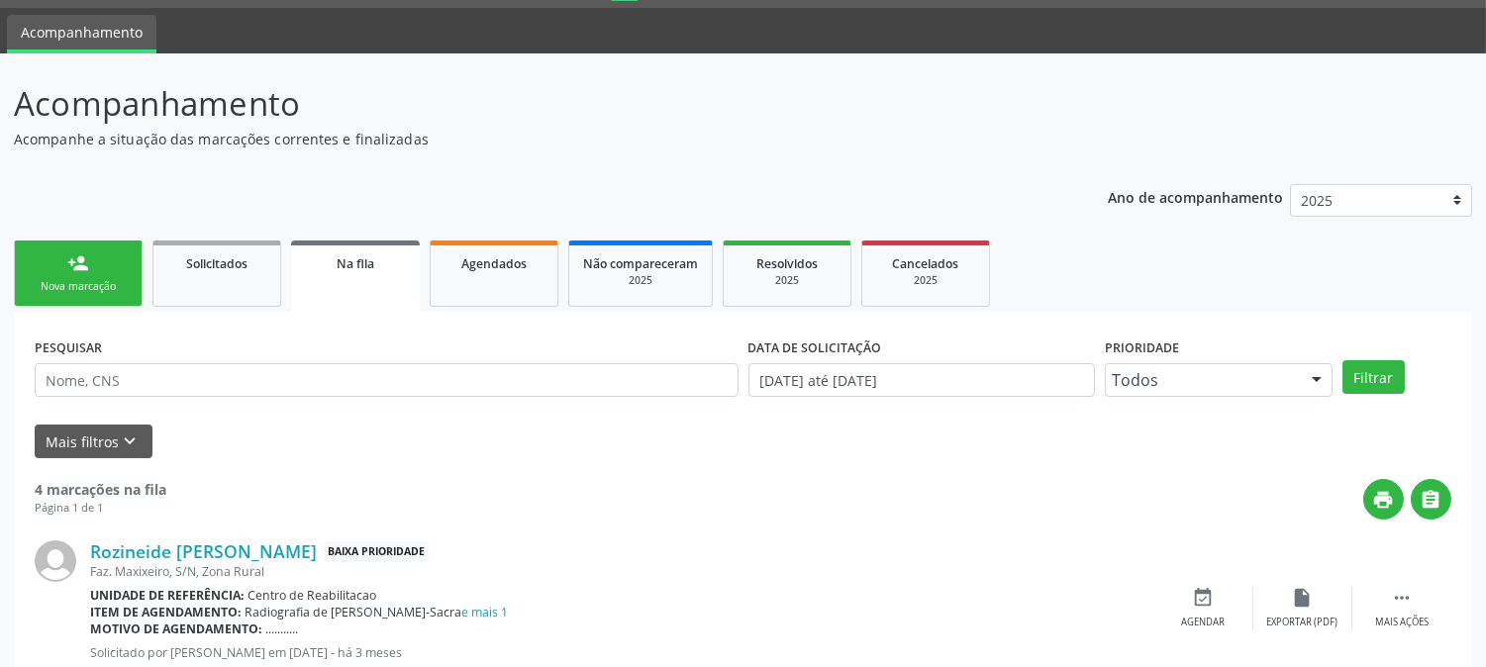
scroll to position [110, 0]
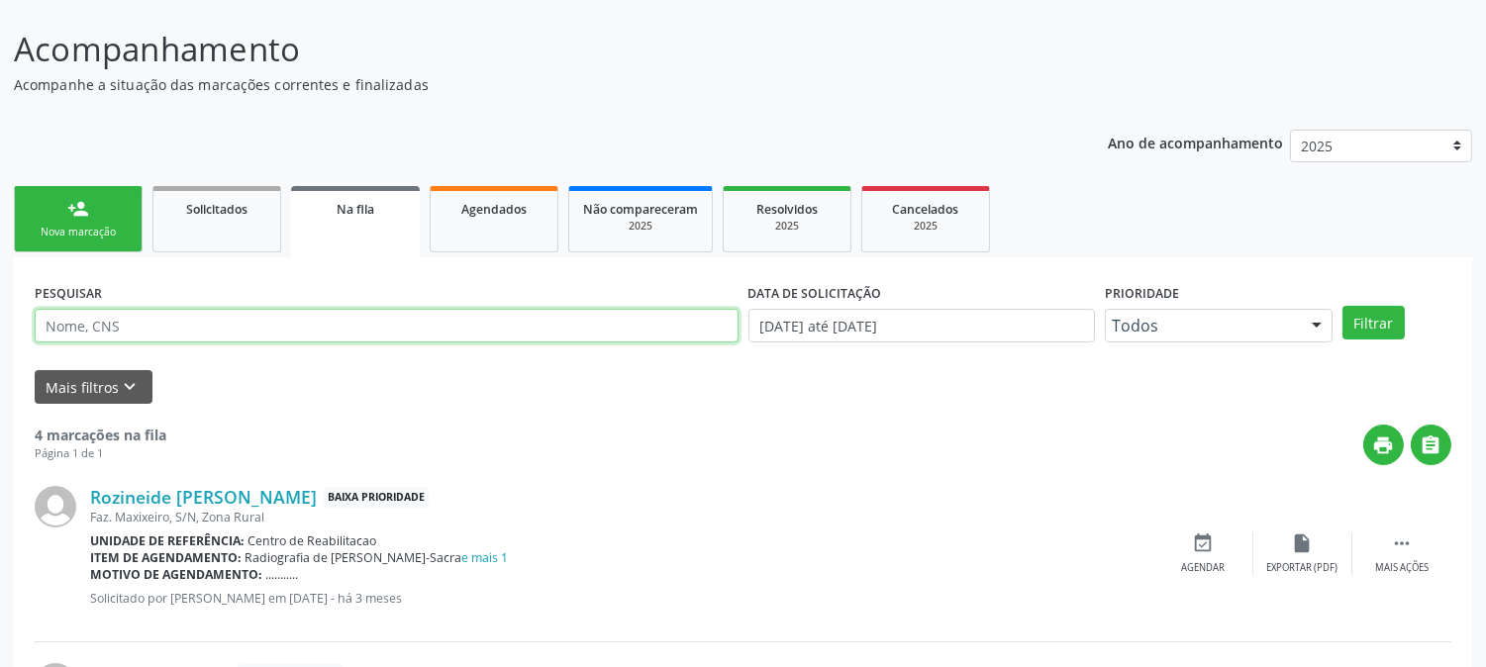
click at [272, 320] on input "text" at bounding box center [387, 326] width 704 height 34
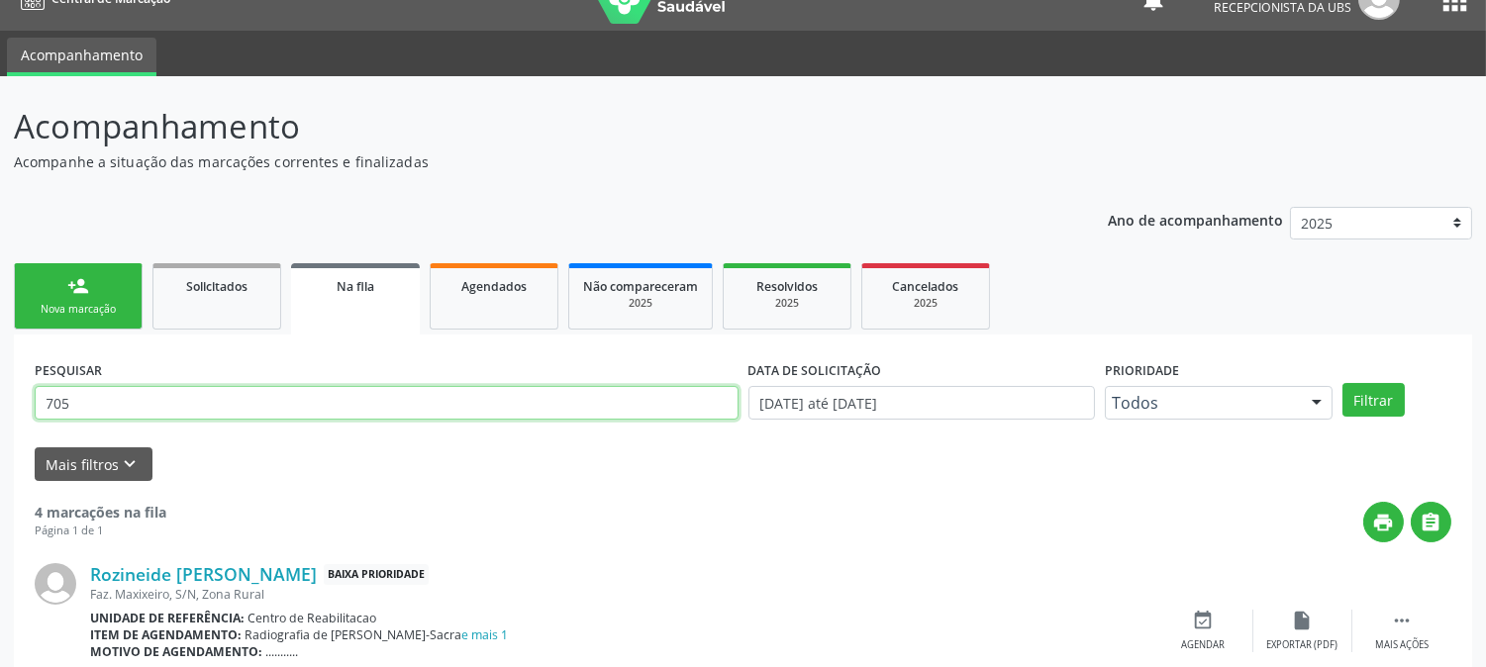
scroll to position [0, 0]
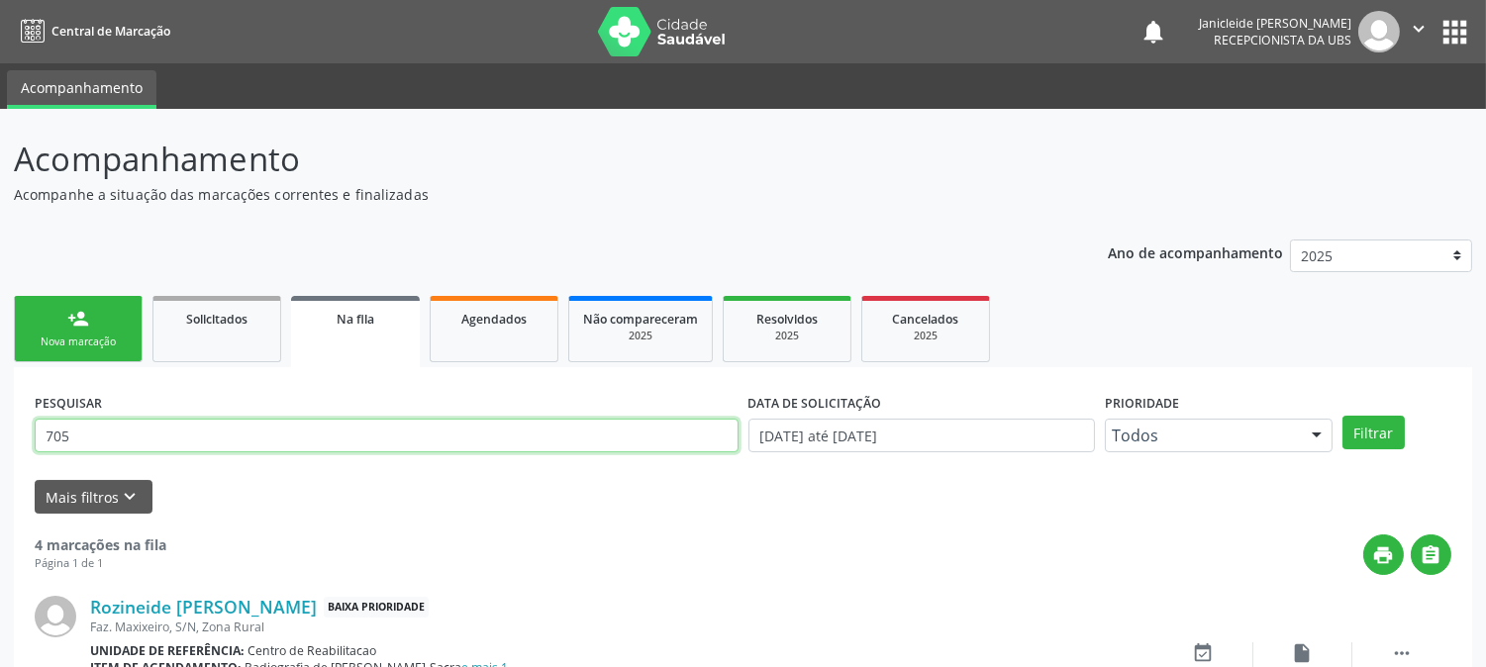
click at [1421, 25] on icon "" at bounding box center [1418, 29] width 22 height 22
type input "705"
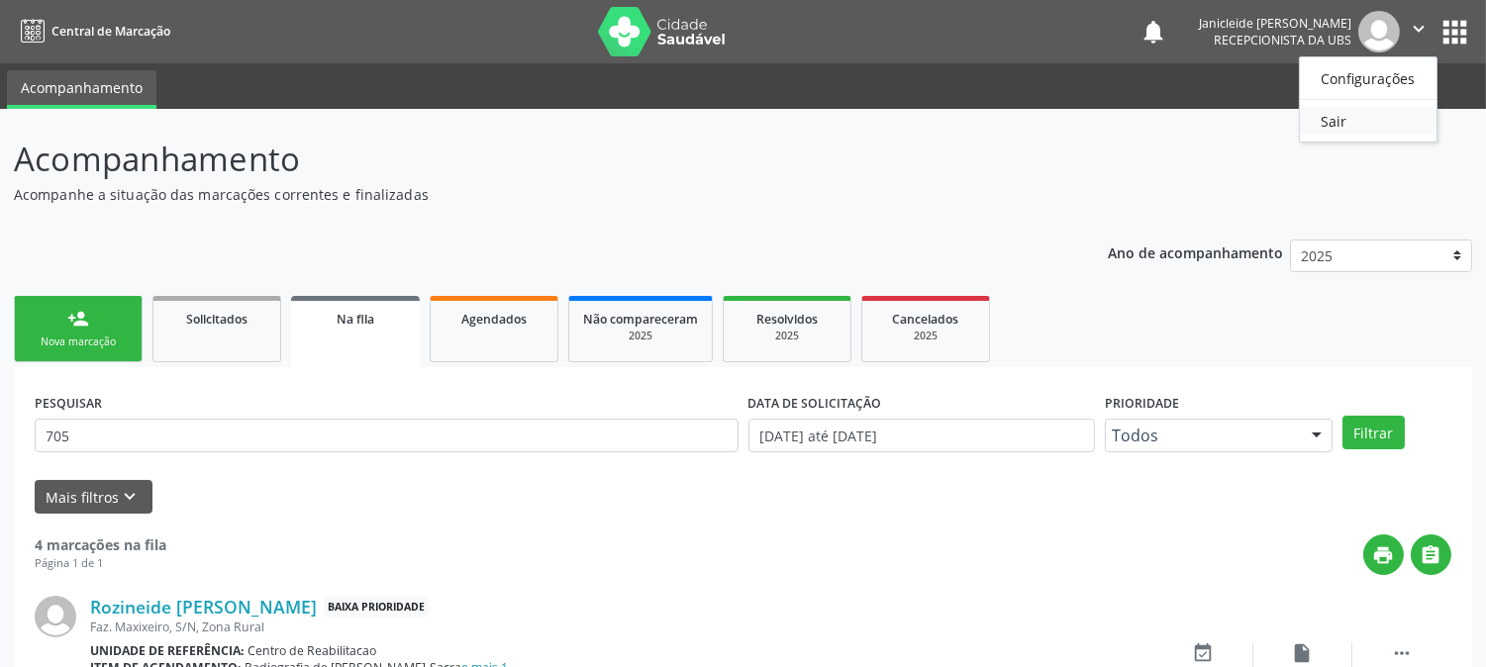
click at [1357, 122] on link "Sair" at bounding box center [1368, 121] width 137 height 28
